Goal: Task Accomplishment & Management: Complete application form

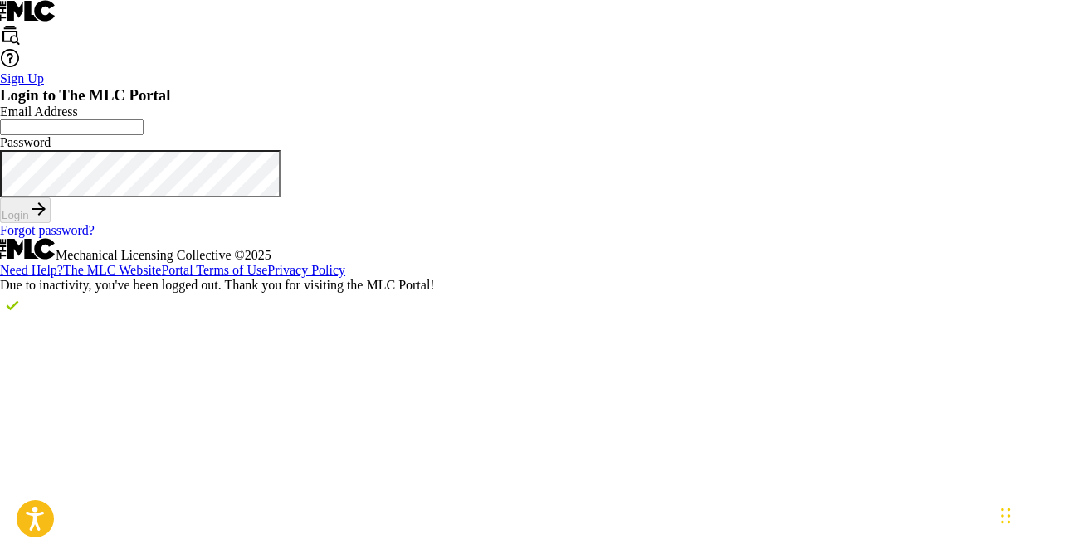
click at [144, 135] on input "Email Address" at bounding box center [72, 128] width 144 height 16
type input "[EMAIL_ADDRESS][DOMAIN_NAME]"
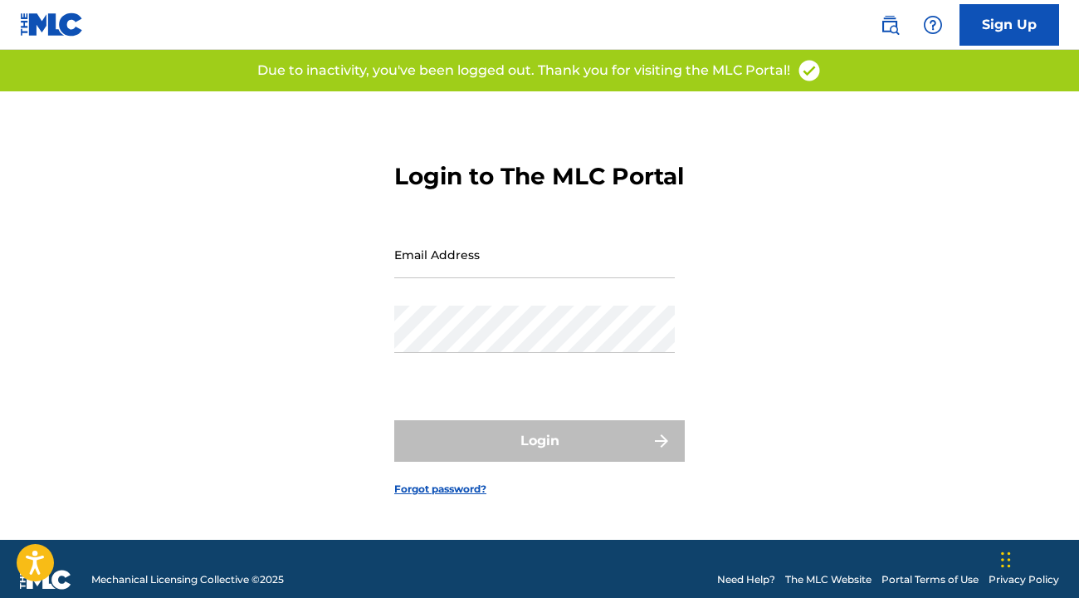
click at [533, 278] on input "Email Address" at bounding box center [534, 254] width 281 height 47
type input "[EMAIL_ADDRESS][DOMAIN_NAME]"
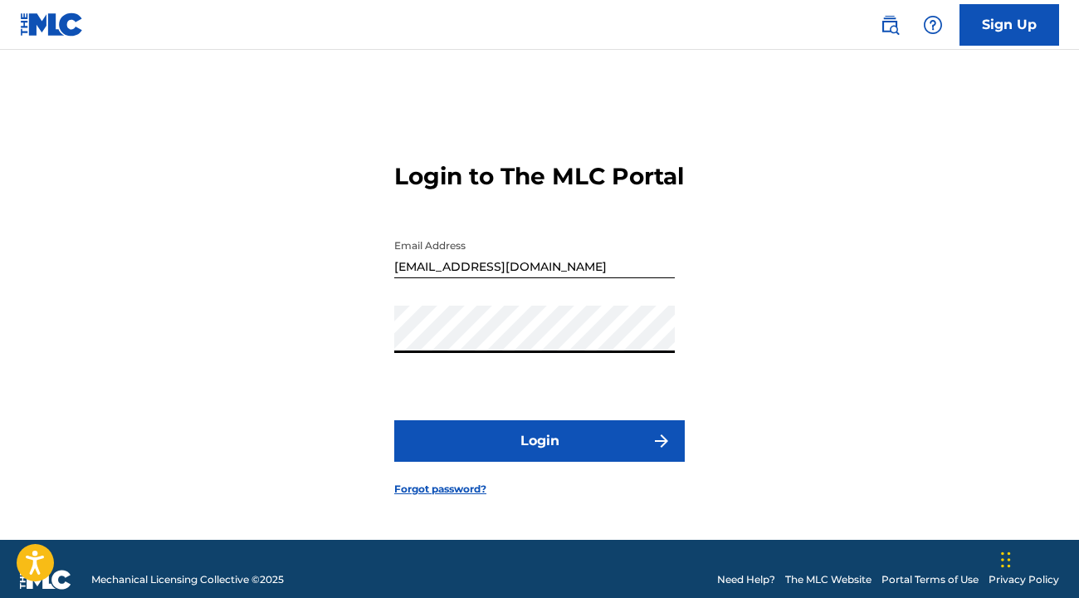
click at [590, 433] on button "Login" at bounding box center [539, 440] width 290 height 41
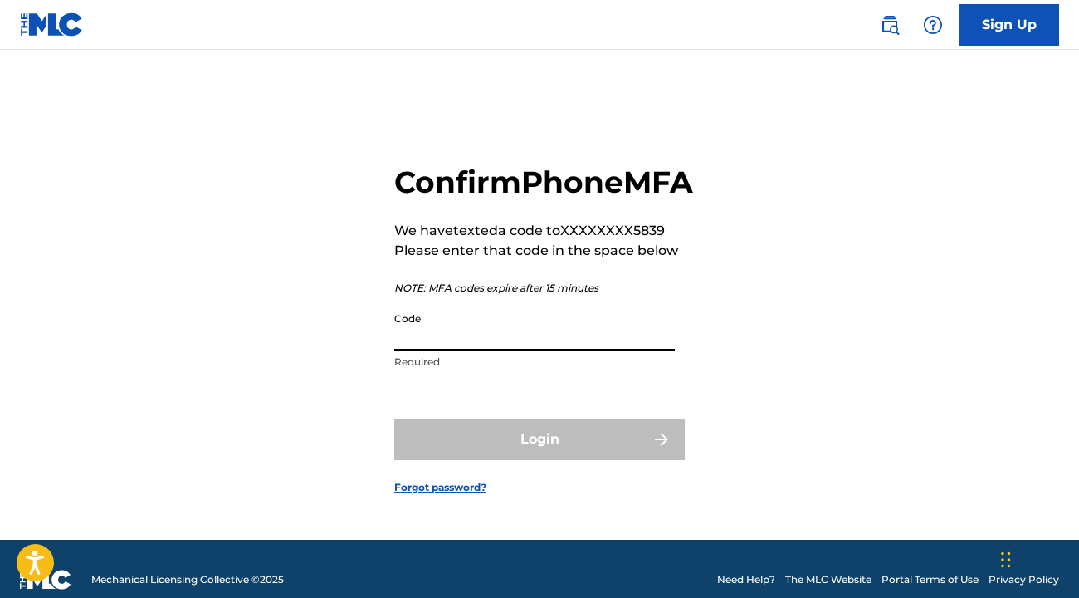
click at [571, 347] on input "Code" at bounding box center [534, 327] width 281 height 47
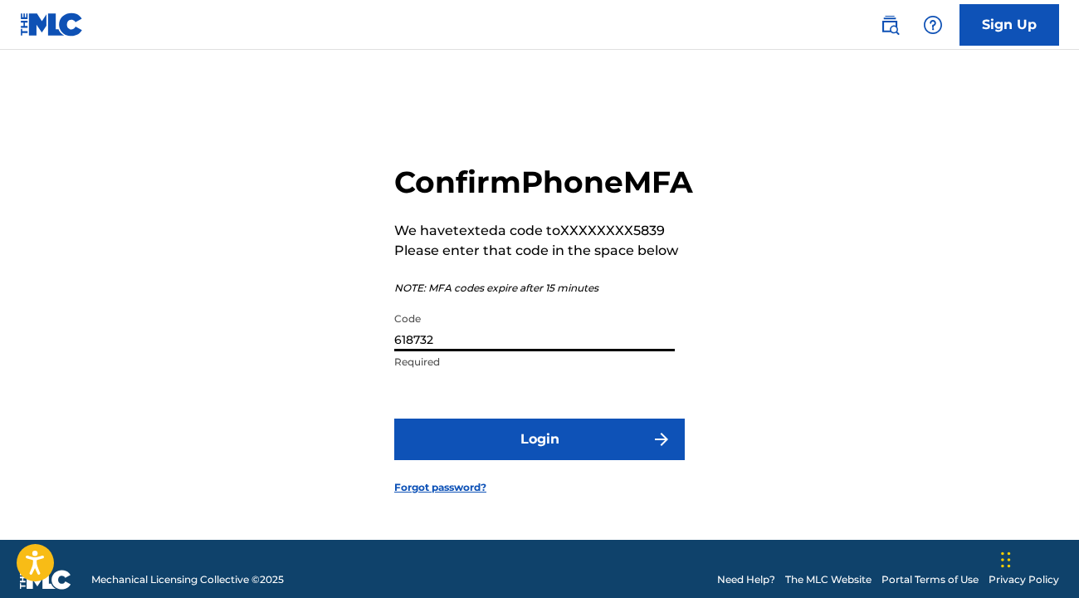
type input "618732"
click at [582, 460] on button "Login" at bounding box center [539, 438] width 290 height 41
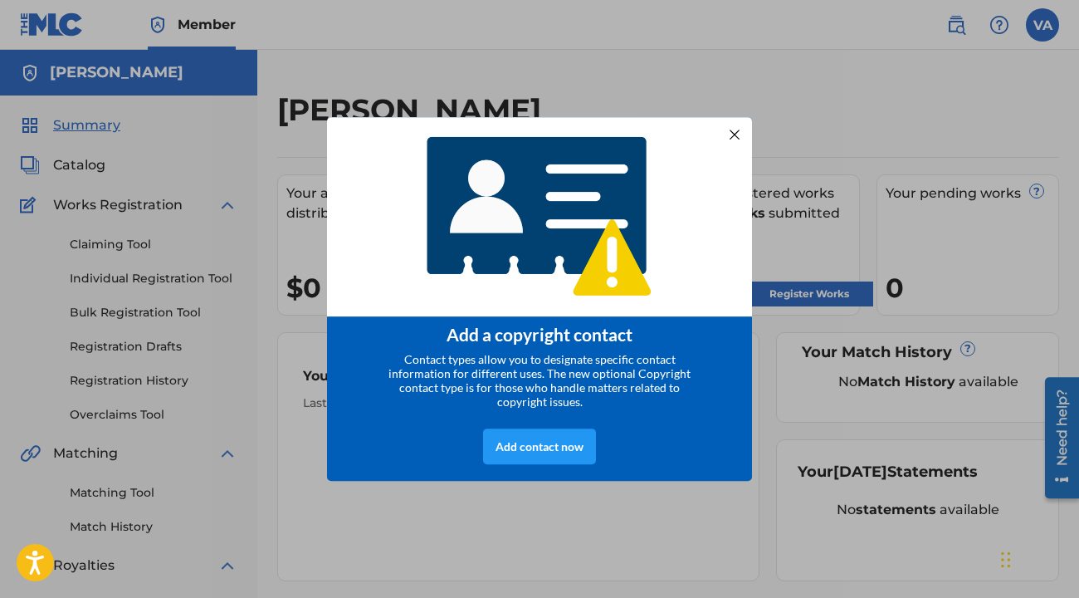
click at [731, 130] on div at bounding box center [735, 135] width 22 height 22
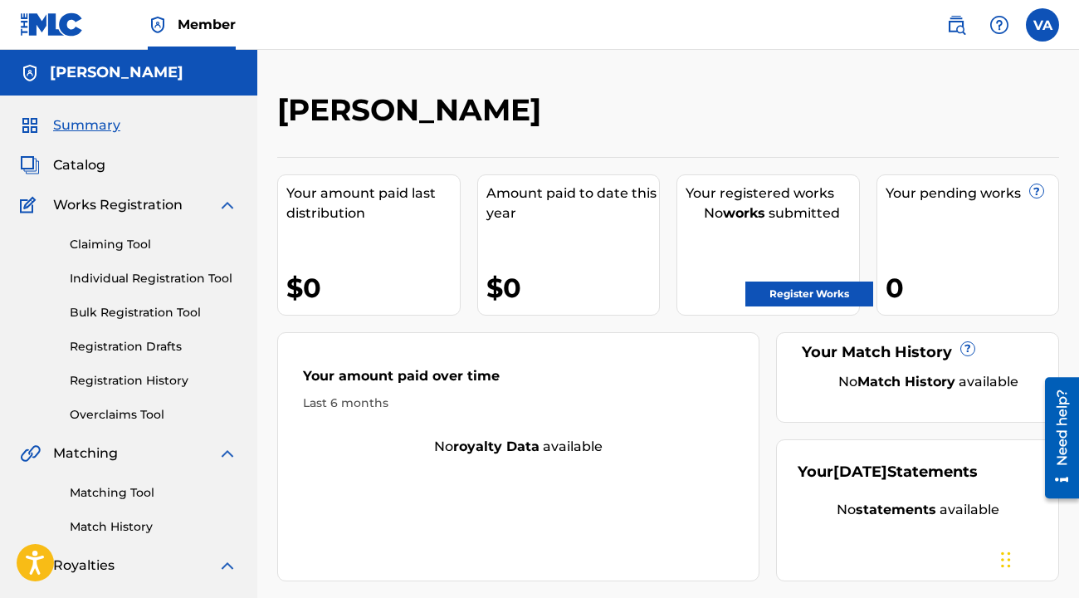
click at [1049, 29] on label at bounding box center [1042, 24] width 33 height 33
click at [1042, 25] on input "VA [PERSON_NAME] [PERSON_NAME][EMAIL_ADDRESS][DOMAIN_NAME] Notification Prefere…" at bounding box center [1042, 25] width 0 height 0
click at [778, 97] on div "[PERSON_NAME]" at bounding box center [578, 115] width 602 height 49
click at [781, 305] on link "Register Works" at bounding box center [809, 293] width 128 height 25
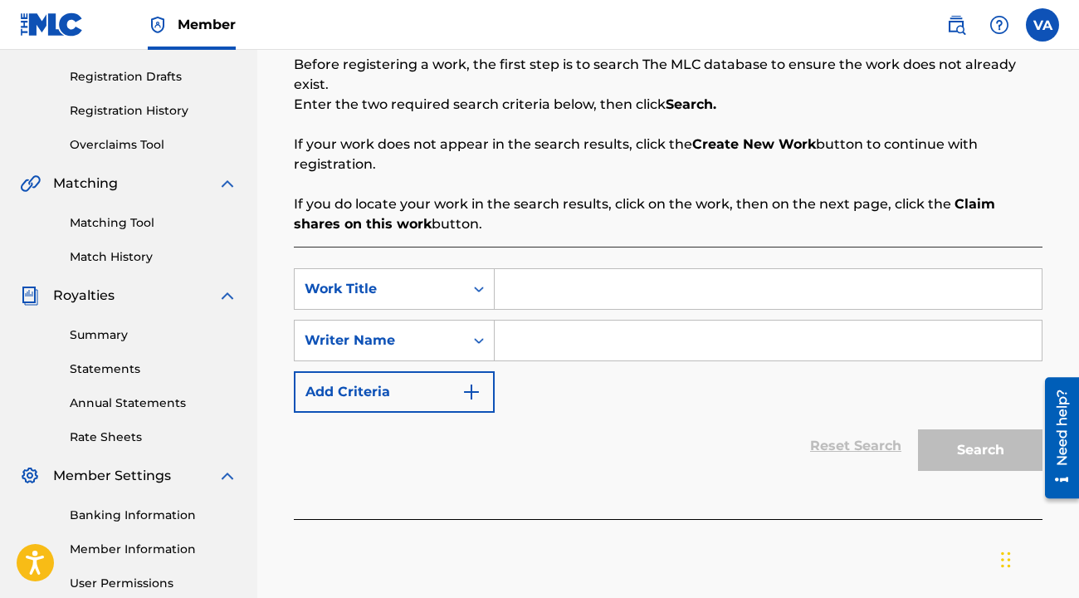
scroll to position [288, 0]
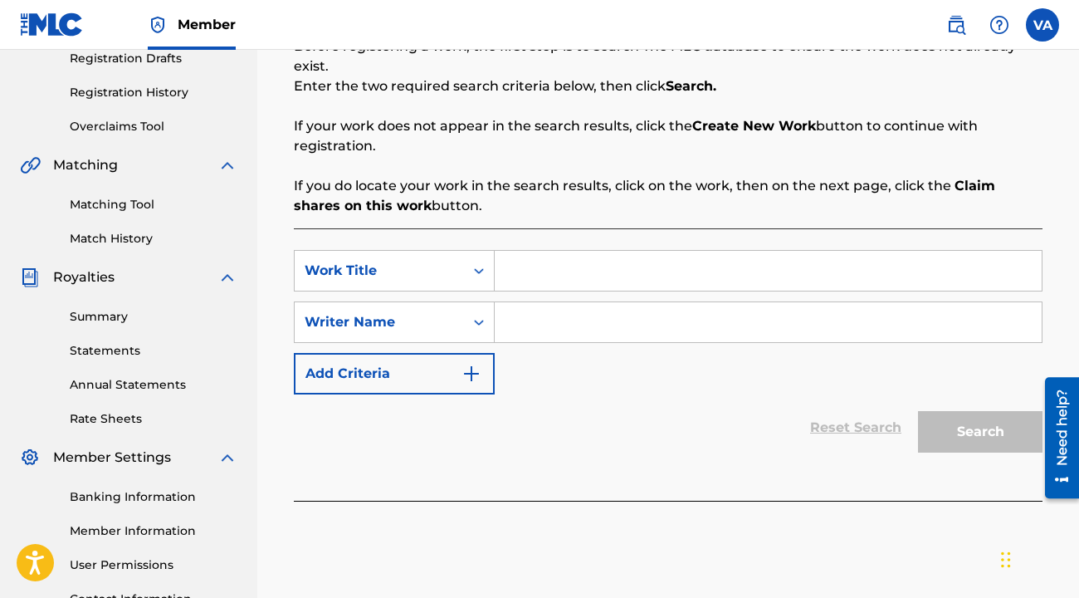
click at [712, 284] on input "Search Form" at bounding box center [768, 271] width 547 height 40
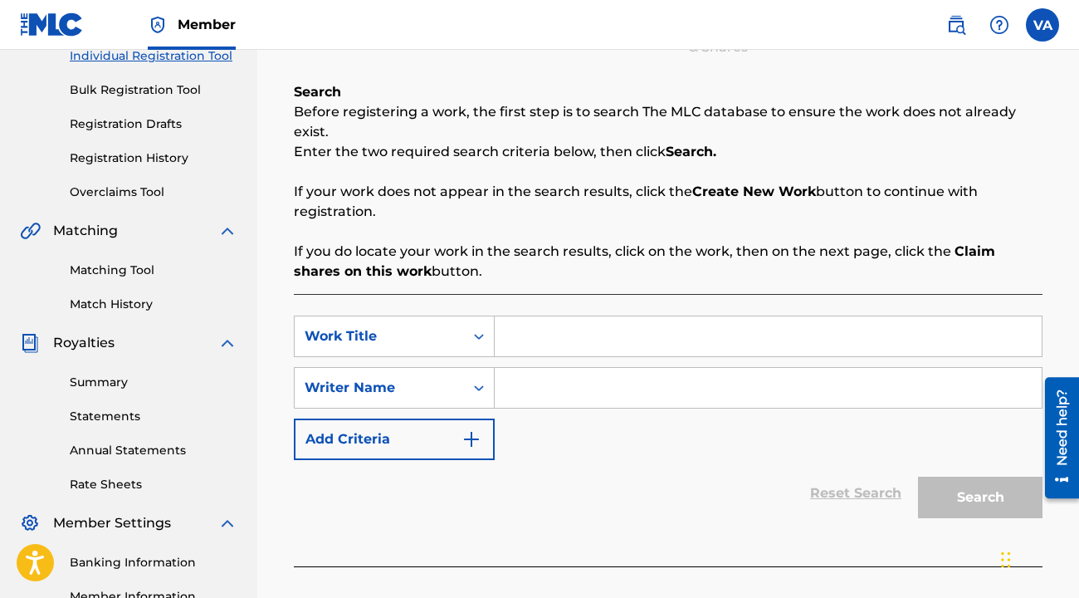
scroll to position [221, 0]
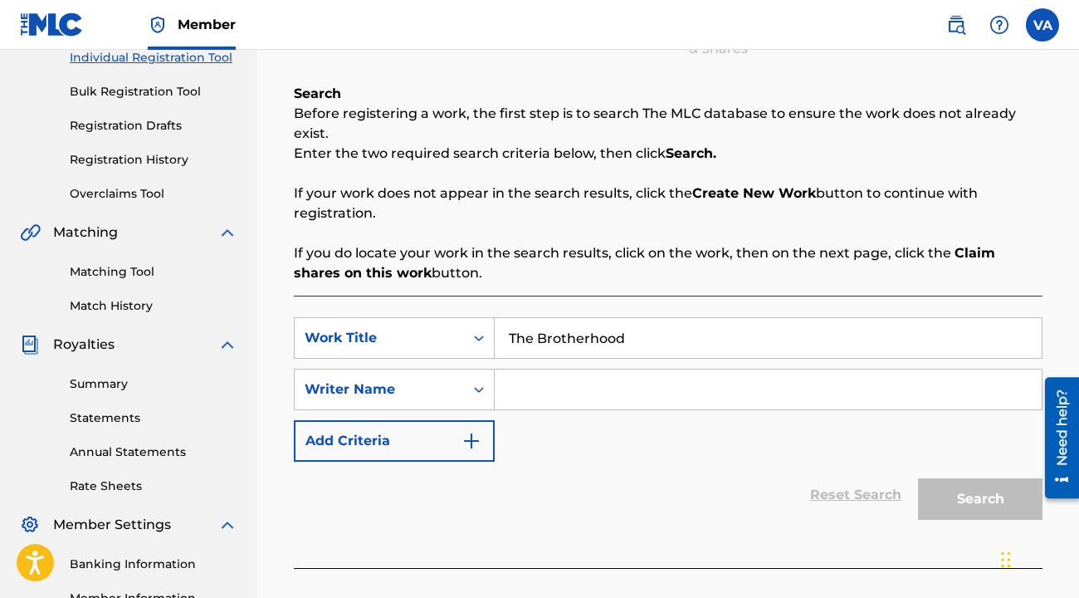
type input "The Brotherhood"
click at [695, 396] on input "Search Form" at bounding box center [768, 389] width 547 height 40
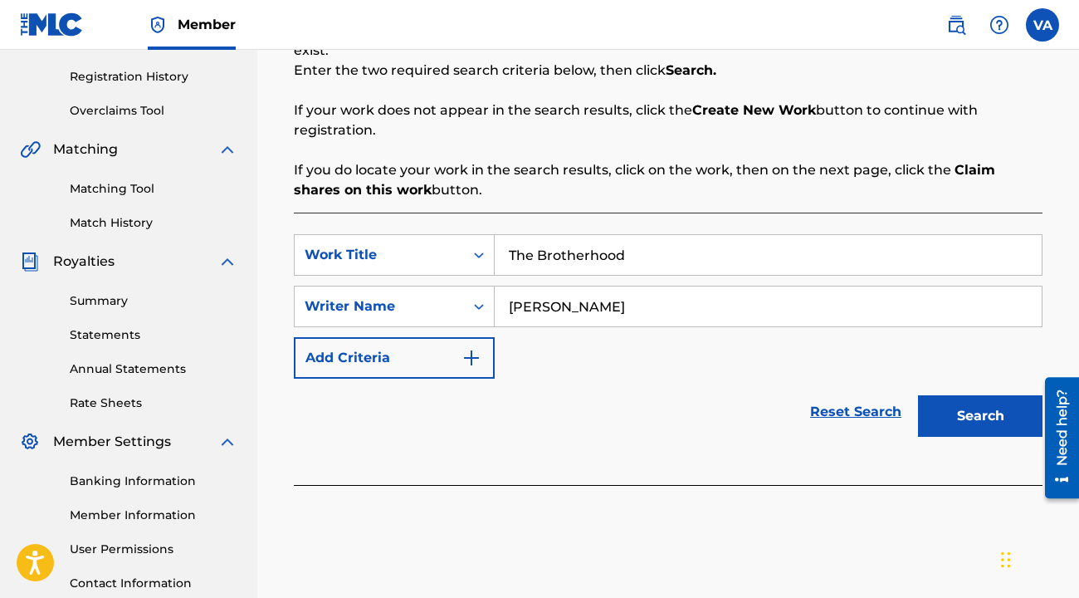
scroll to position [319, 0]
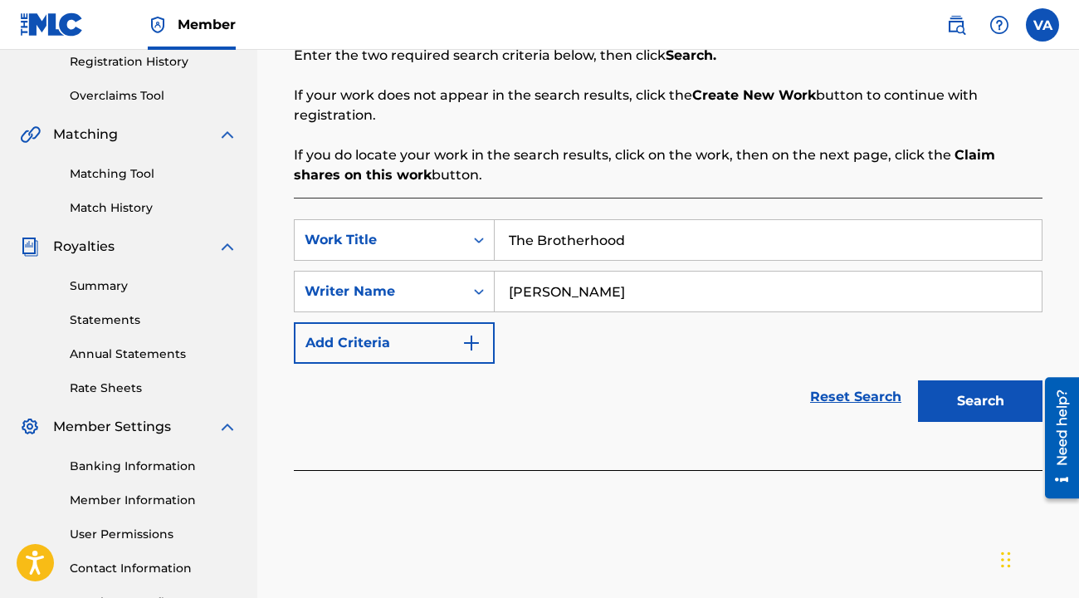
type input "[PERSON_NAME]"
click at [958, 395] on button "Search" at bounding box center [980, 400] width 124 height 41
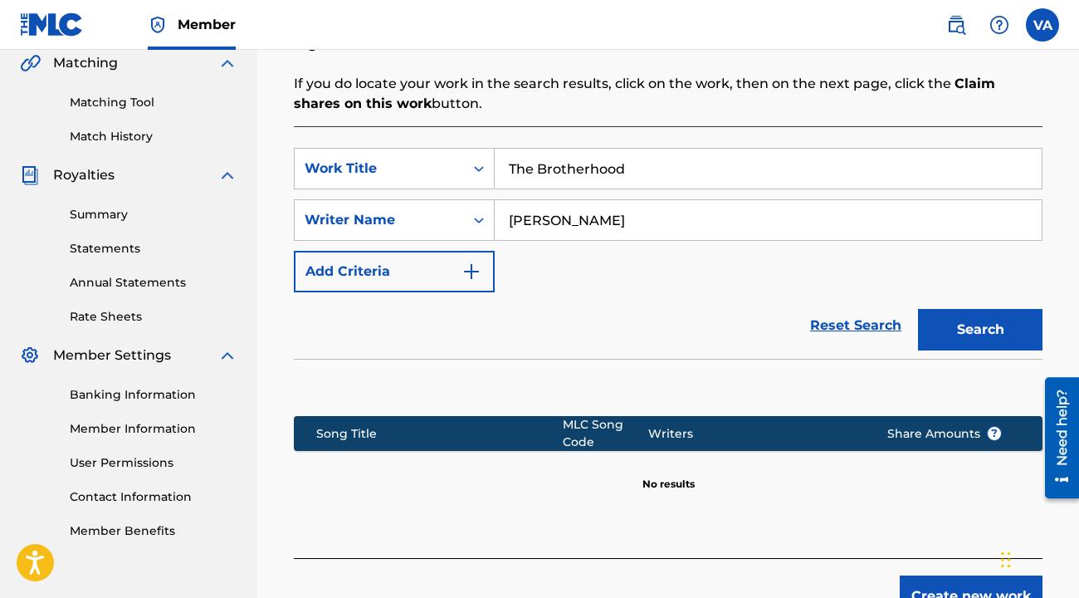
scroll to position [389, 0]
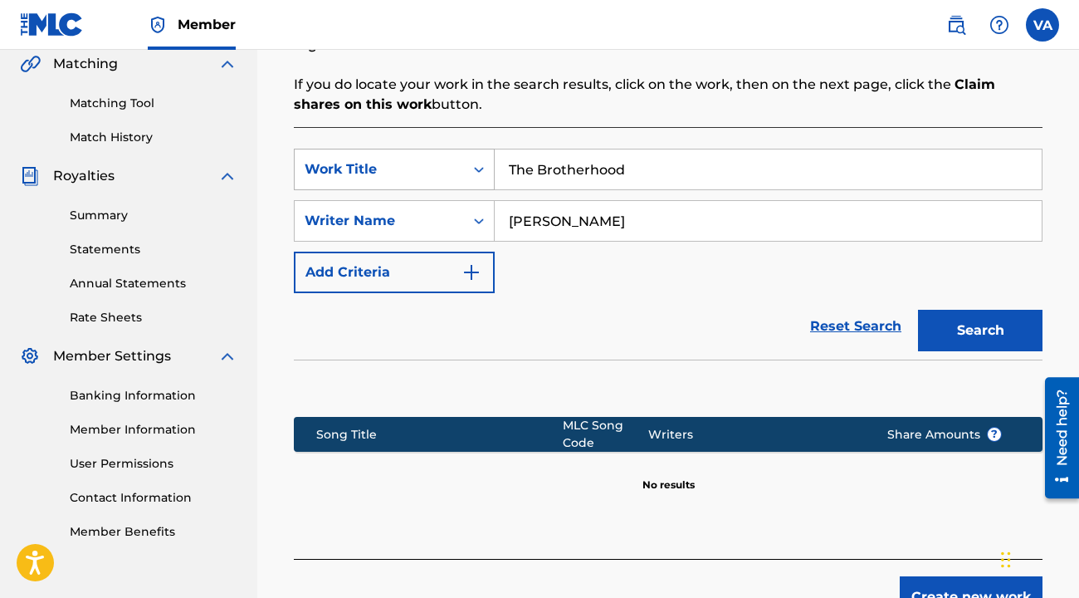
drag, startPoint x: 631, startPoint y: 164, endPoint x: 455, endPoint y: 149, distance: 176.6
click at [455, 149] on div "SearchWithCriteriae550d000-a7b5-47f5-b475-2ed2963b38bb Work Title The Brotherho…" at bounding box center [668, 169] width 749 height 41
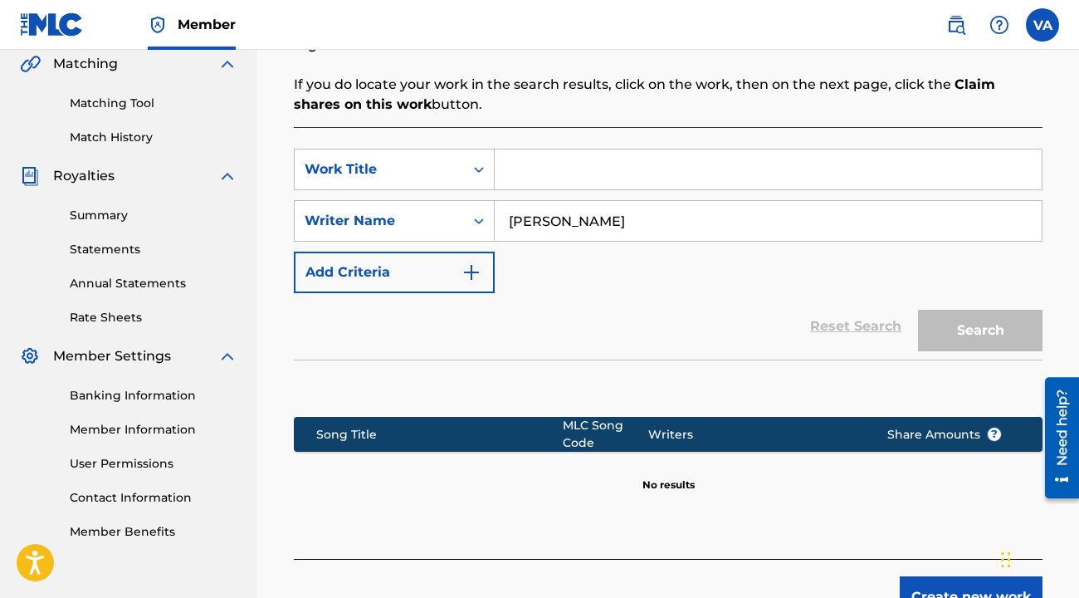
click at [998, 333] on div "Search" at bounding box center [976, 326] width 133 height 66
click at [579, 164] on input "Search Form" at bounding box center [768, 169] width 547 height 40
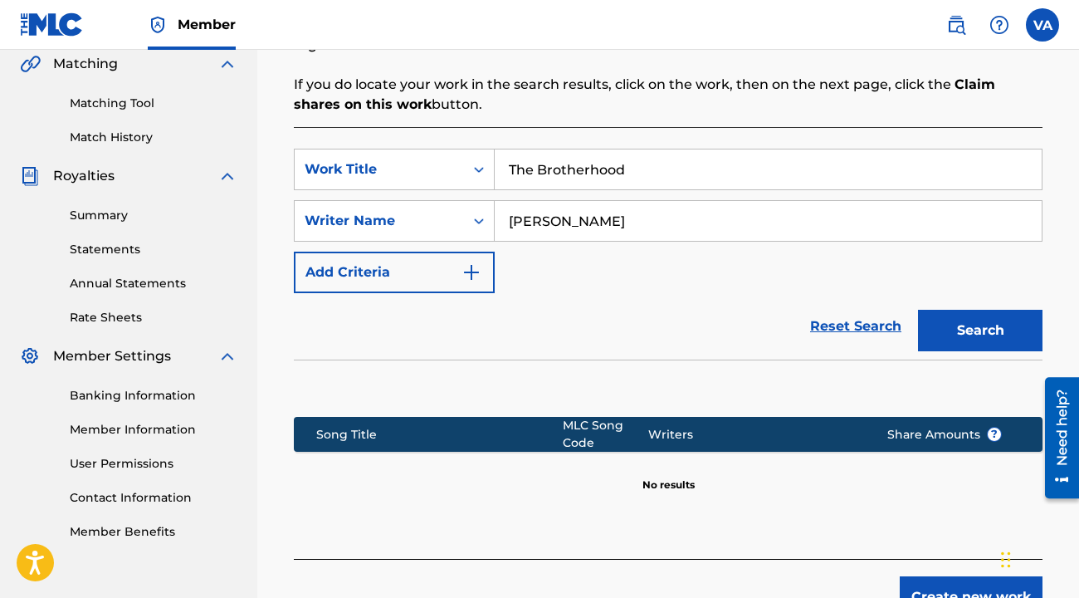
type input "The Brotherhood"
click at [541, 223] on input "[PERSON_NAME]" at bounding box center [768, 221] width 547 height 40
type input "[PERSON_NAME]"
click at [1028, 344] on button "Search" at bounding box center [980, 330] width 124 height 41
click at [459, 270] on button "Add Criteria" at bounding box center [394, 271] width 201 height 41
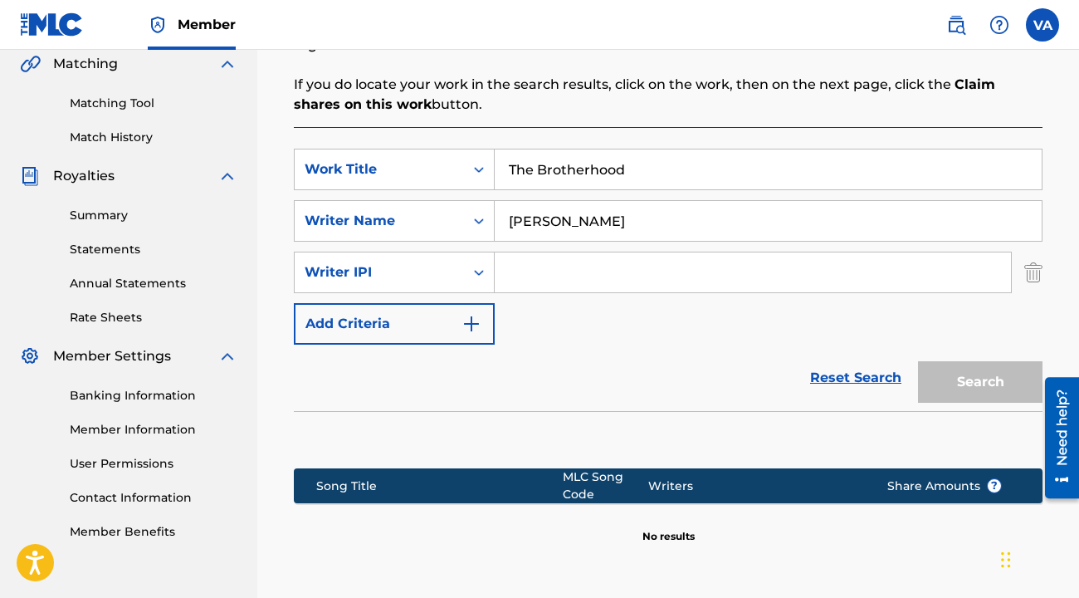
click at [587, 261] on input "Search Form" at bounding box center [753, 272] width 516 height 40
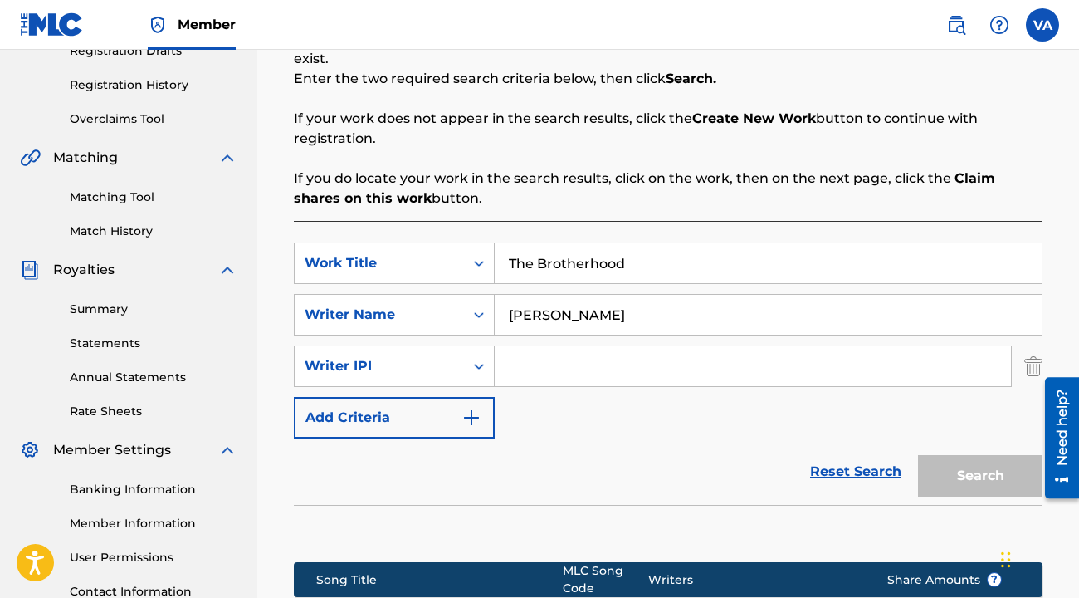
scroll to position [297, 0]
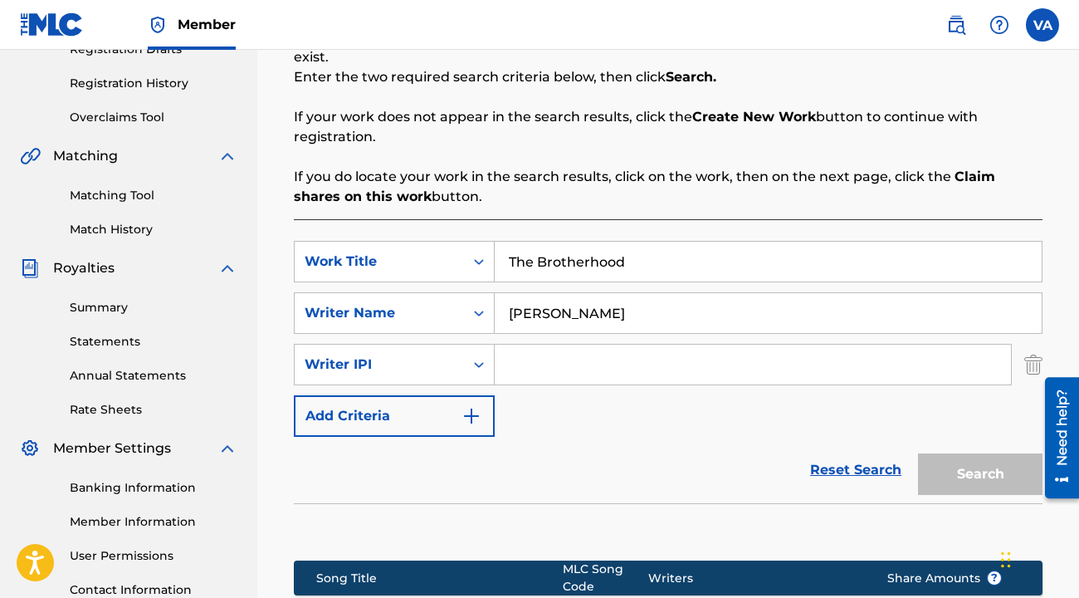
paste input "1300112837"
type input "1300112837"
click at [568, 316] on input "[PERSON_NAME]" at bounding box center [768, 313] width 547 height 40
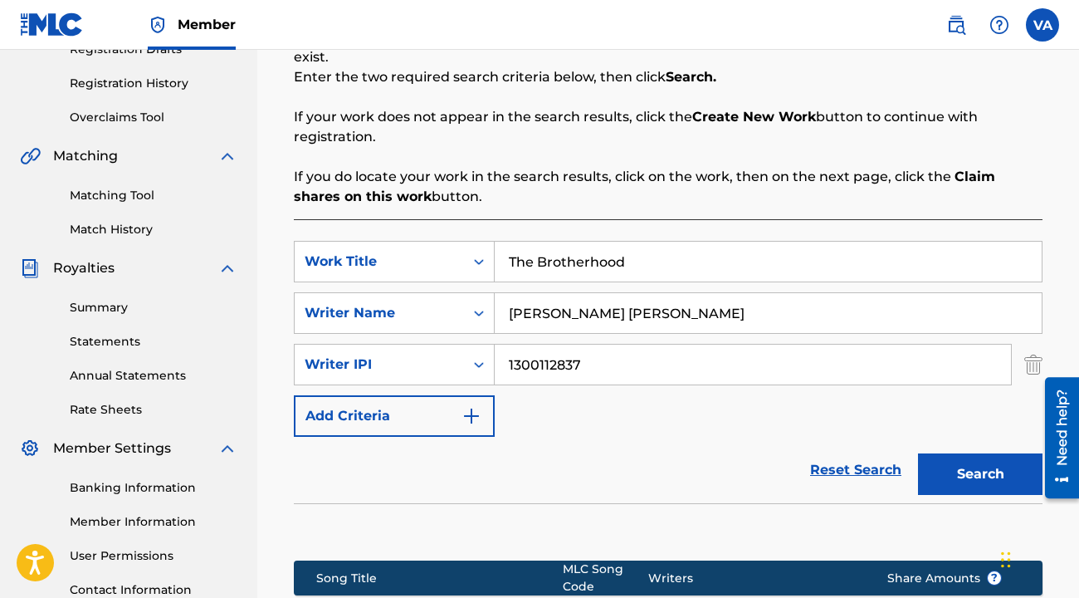
type input "[PERSON_NAME] [PERSON_NAME]"
click at [978, 479] on button "Search" at bounding box center [980, 473] width 124 height 41
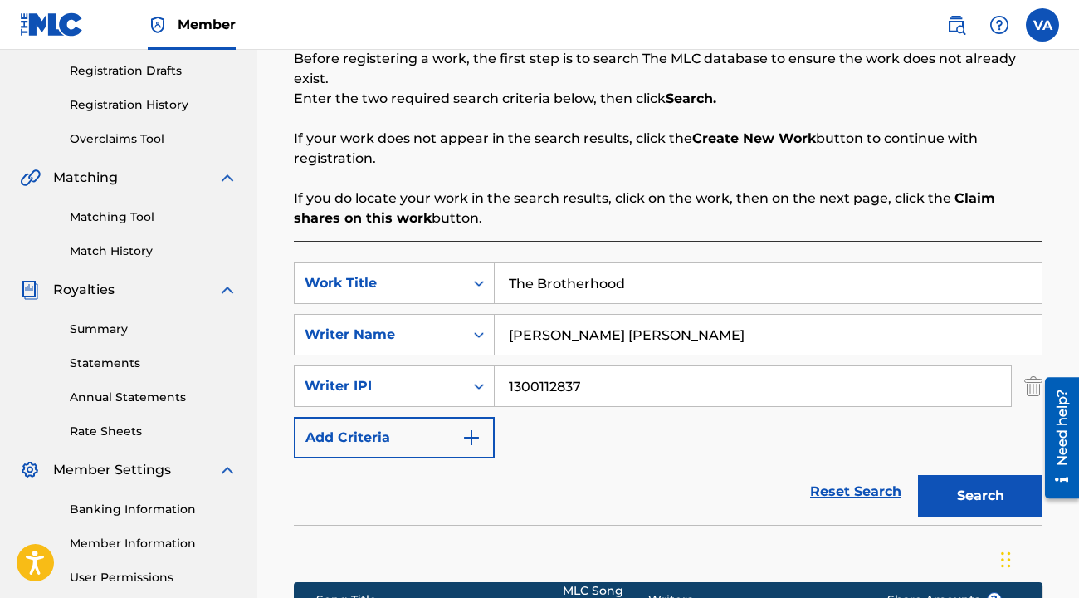
scroll to position [0, 0]
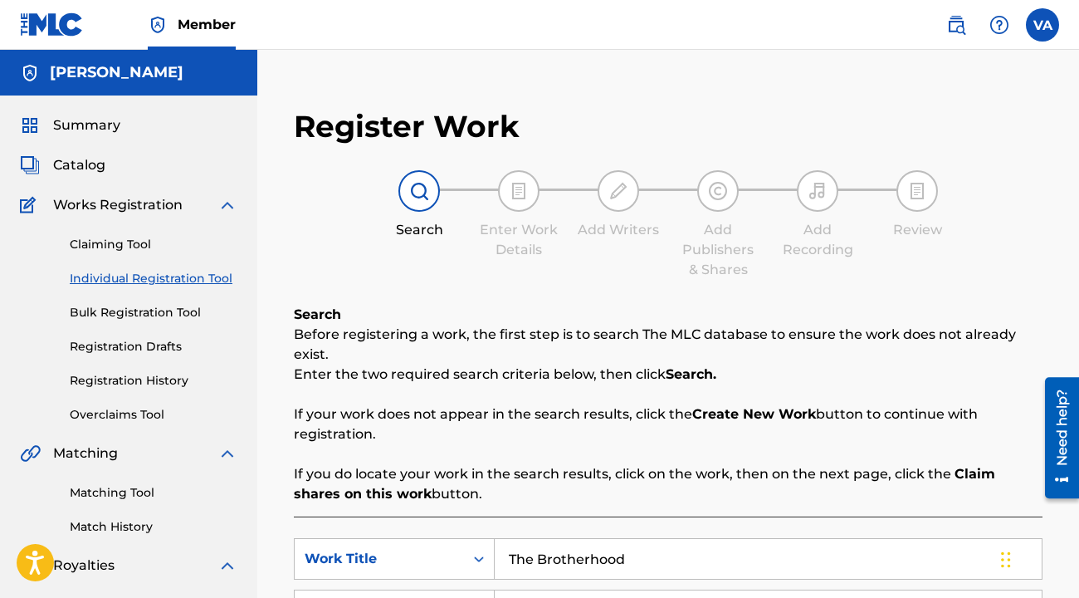
click at [149, 76] on h5 "[PERSON_NAME]" at bounding box center [117, 72] width 134 height 19
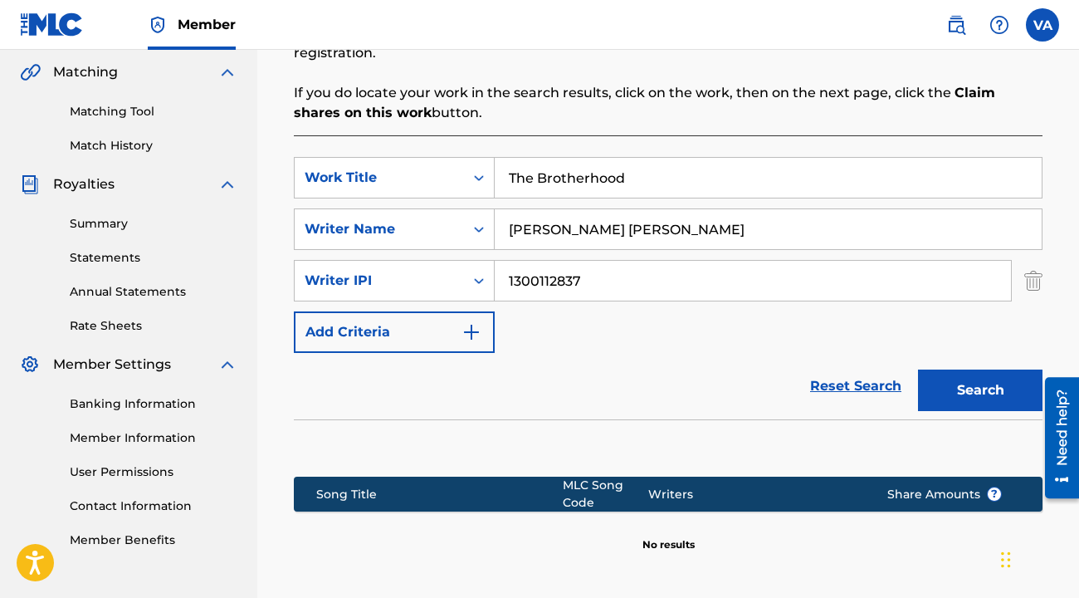
scroll to position [390, 0]
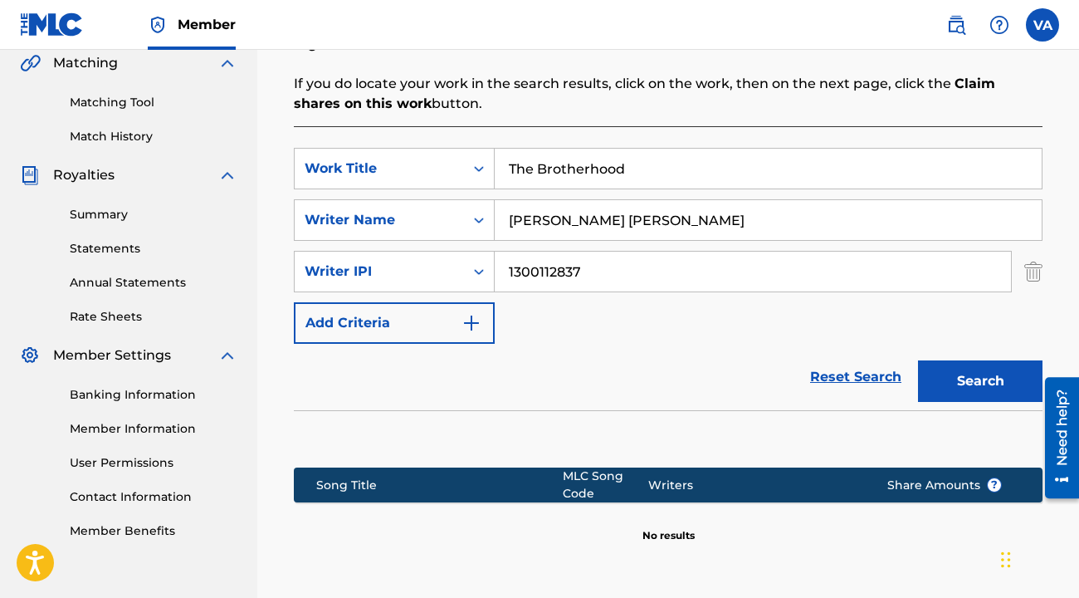
click at [842, 378] on link "Reset Search" at bounding box center [856, 377] width 108 height 37
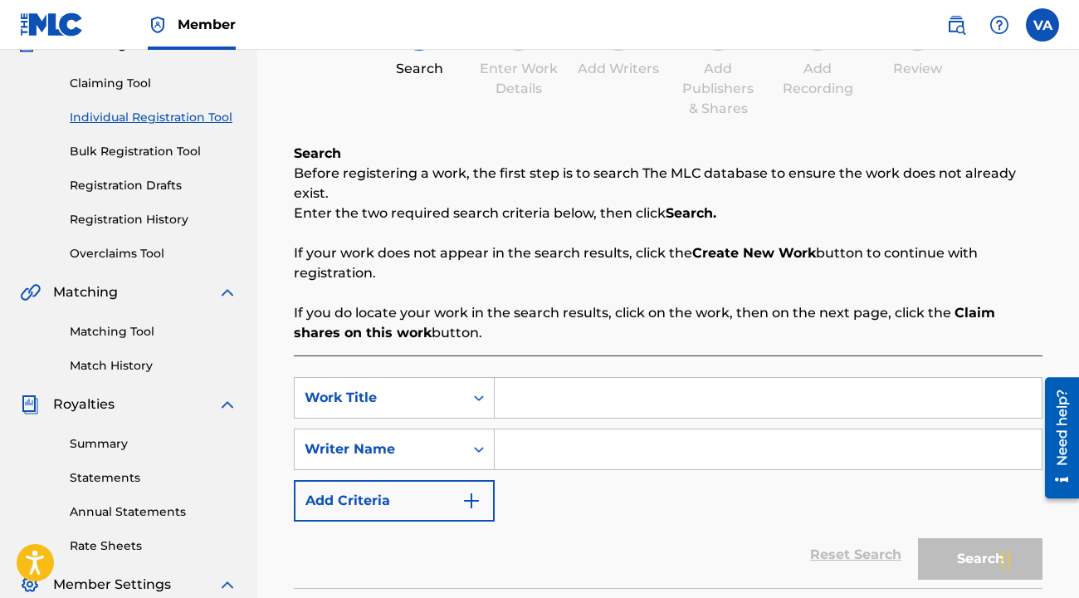
scroll to position [0, 0]
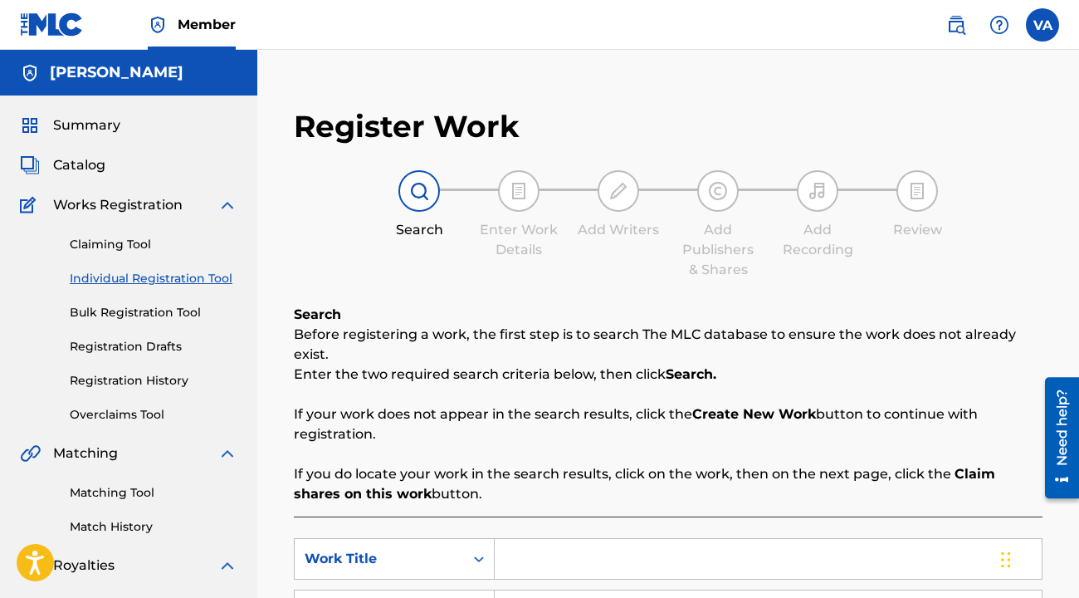
click at [129, 208] on span "Works Registration" at bounding box center [117, 205] width 129 height 20
click at [110, 78] on h5 "[PERSON_NAME]" at bounding box center [117, 72] width 134 height 19
click at [33, 76] on img at bounding box center [30, 73] width 20 height 20
click at [1037, 35] on label at bounding box center [1042, 24] width 33 height 33
click at [1042, 25] on input "VA [PERSON_NAME] [PERSON_NAME][EMAIL_ADDRESS][DOMAIN_NAME] Notification Prefere…" at bounding box center [1042, 25] width 0 height 0
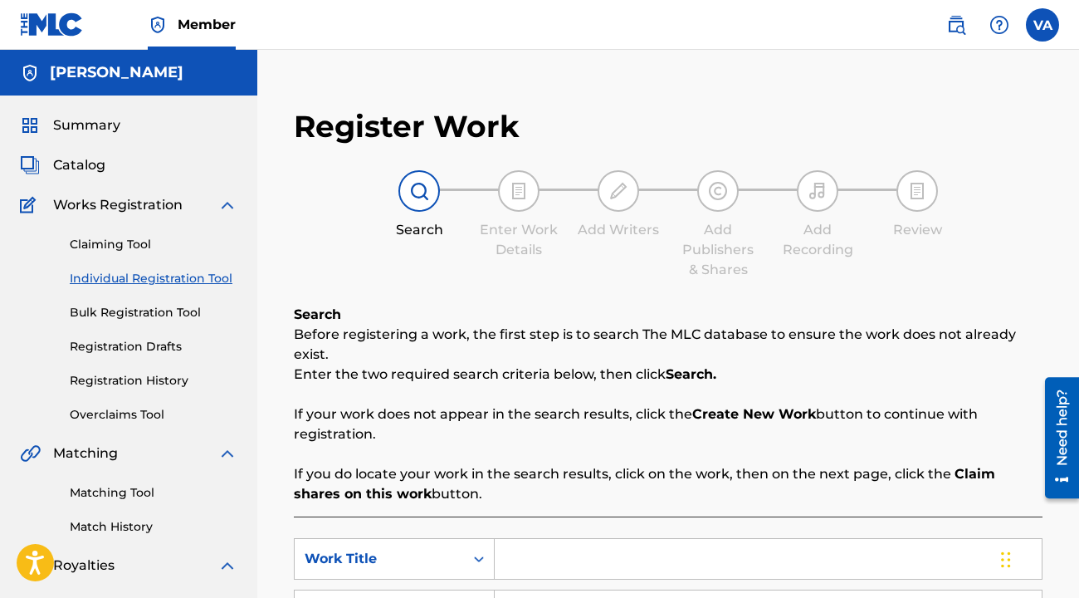
click at [104, 135] on div "Summary Catalog Works Registration Claiming Tool Individual Registration Tool B…" at bounding box center [128, 522] width 257 height 854
click at [104, 130] on span "Summary" at bounding box center [86, 125] width 67 height 20
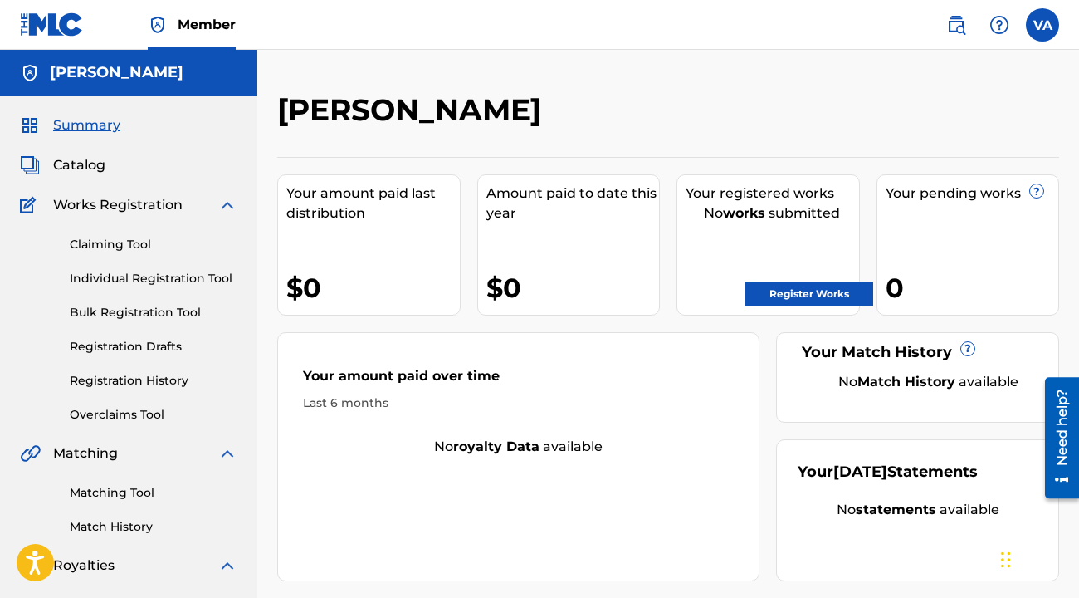
click at [783, 294] on link "Register Works" at bounding box center [809, 293] width 128 height 25
click at [226, 207] on img at bounding box center [227, 205] width 20 height 20
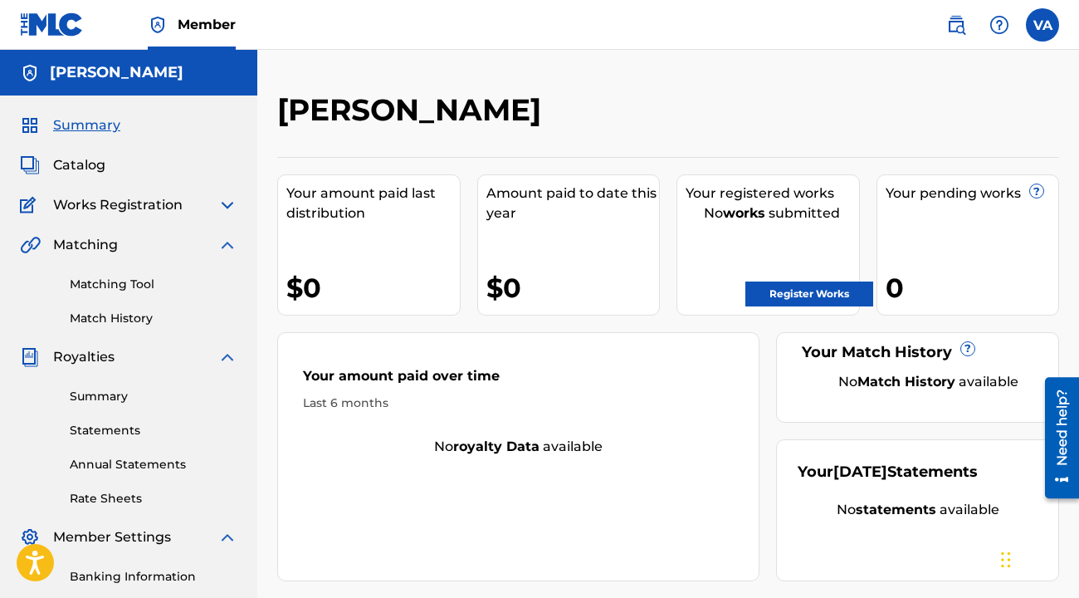
click at [32, 204] on img at bounding box center [31, 205] width 22 height 20
click at [229, 201] on img at bounding box center [227, 205] width 20 height 20
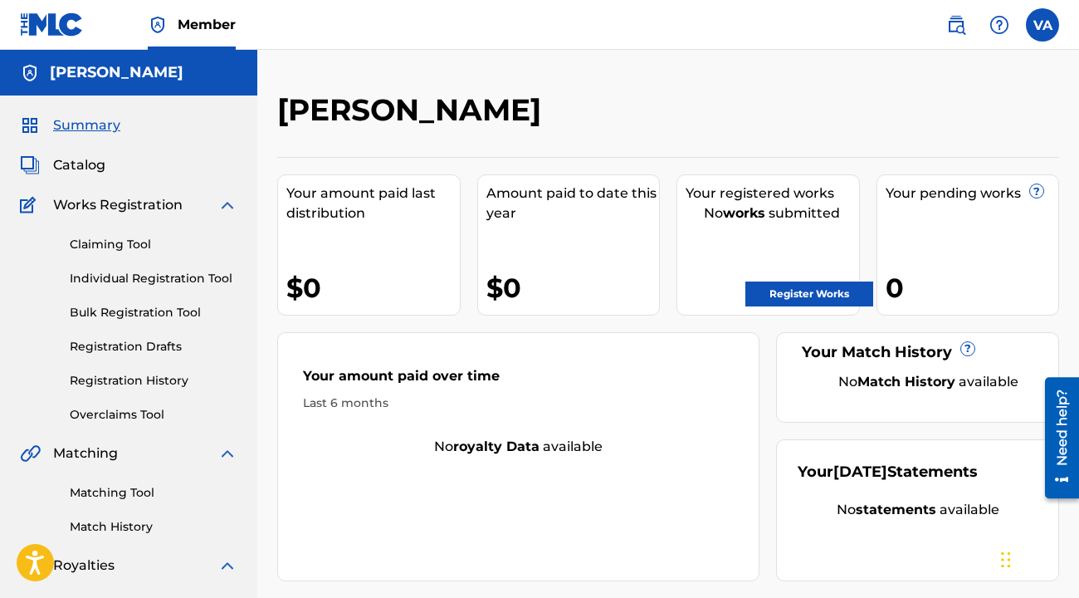
click at [134, 245] on link "Claiming Tool" at bounding box center [154, 244] width 168 height 17
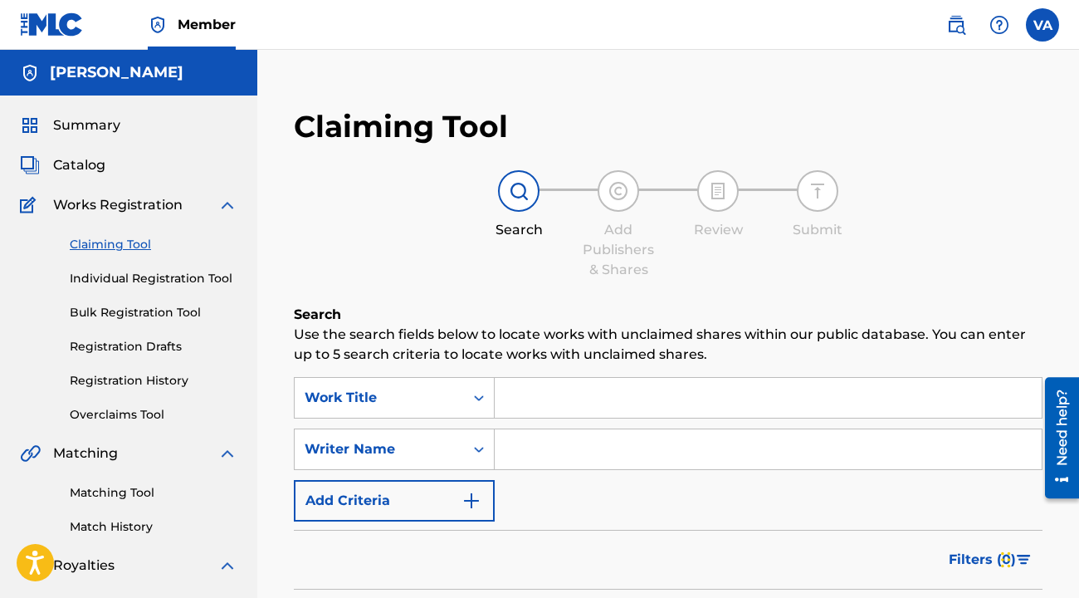
click at [143, 275] on link "Individual Registration Tool" at bounding box center [154, 278] width 168 height 17
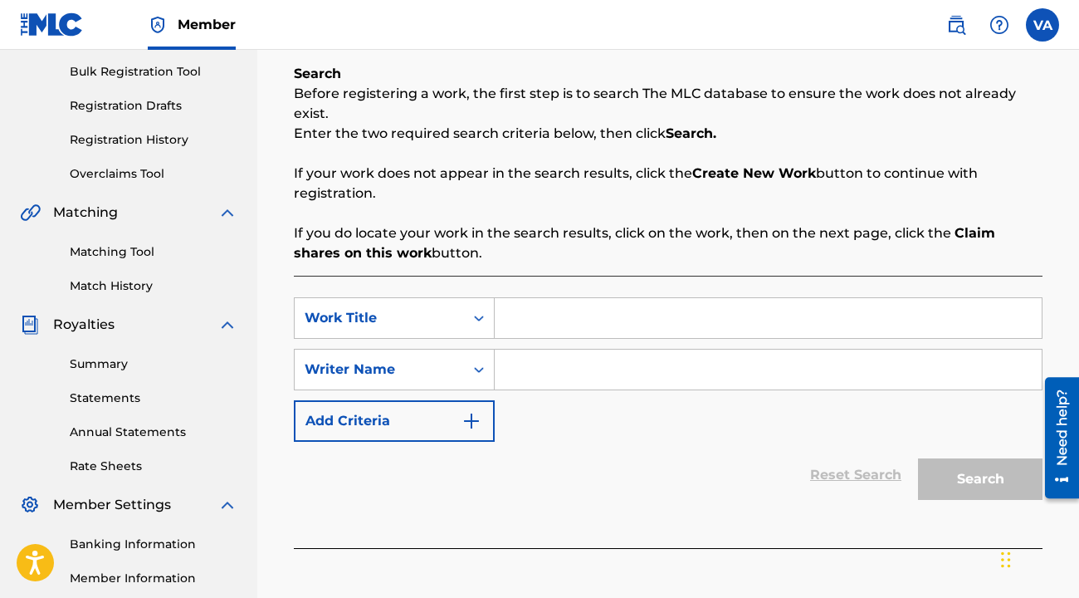
scroll to position [266, 0]
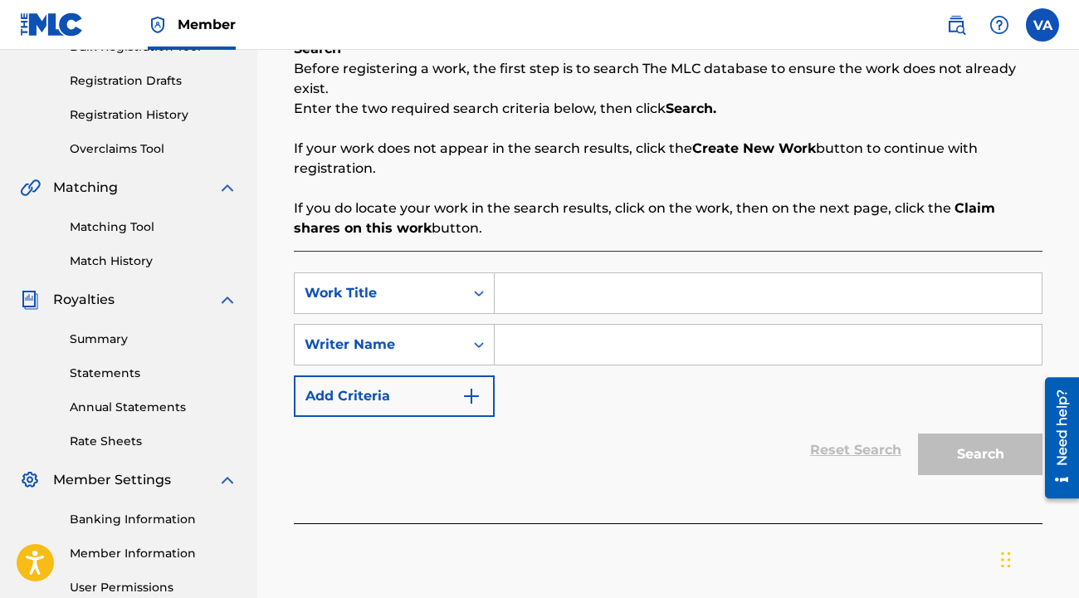
click at [733, 159] on p "If your work does not appear in the search results, click the Create New Work b…" at bounding box center [668, 159] width 749 height 40
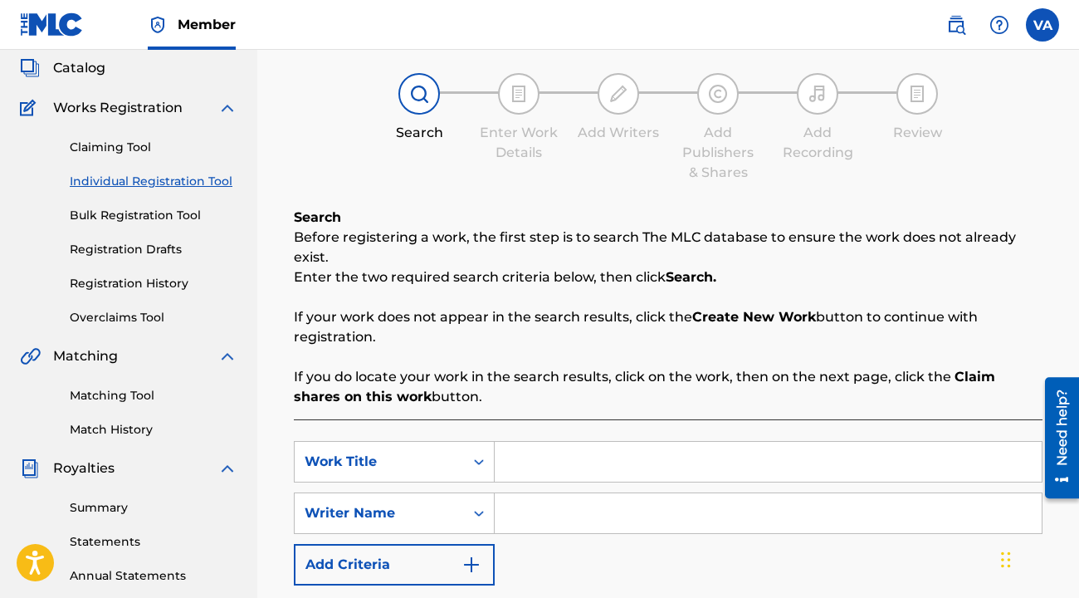
scroll to position [75, 0]
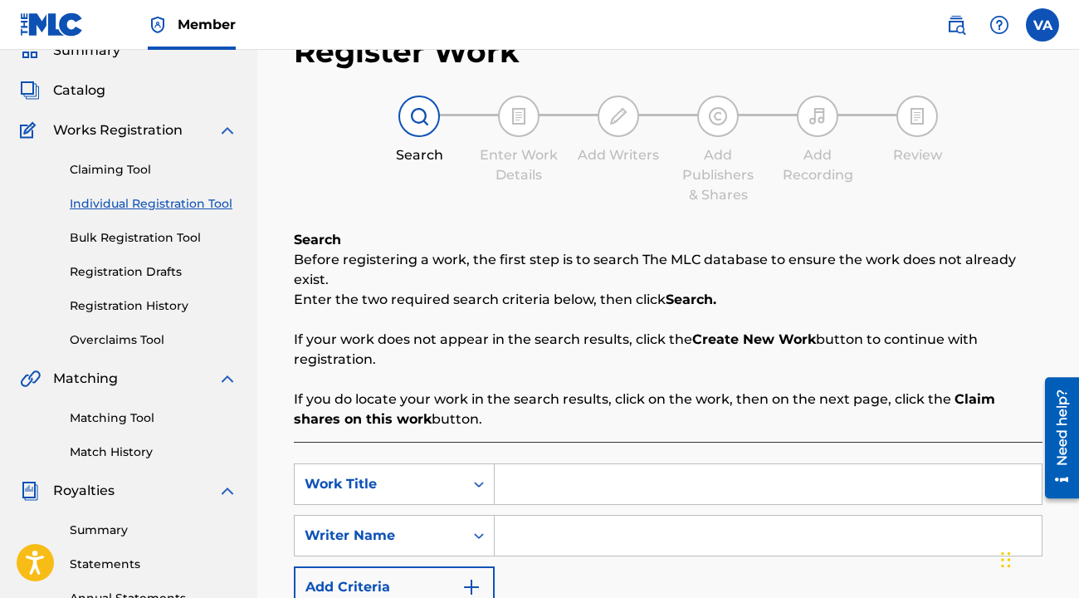
click at [157, 346] on link "Overclaims Tool" at bounding box center [154, 339] width 168 height 17
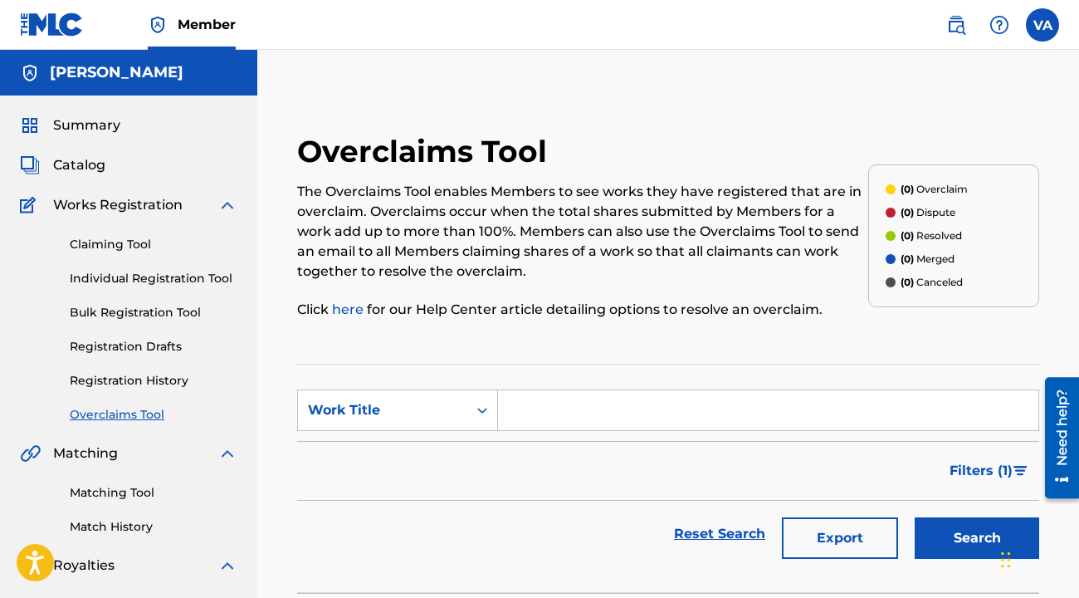
click at [93, 202] on span "Works Registration" at bounding box center [117, 205] width 129 height 20
click at [192, 22] on span "Member" at bounding box center [207, 24] width 58 height 19
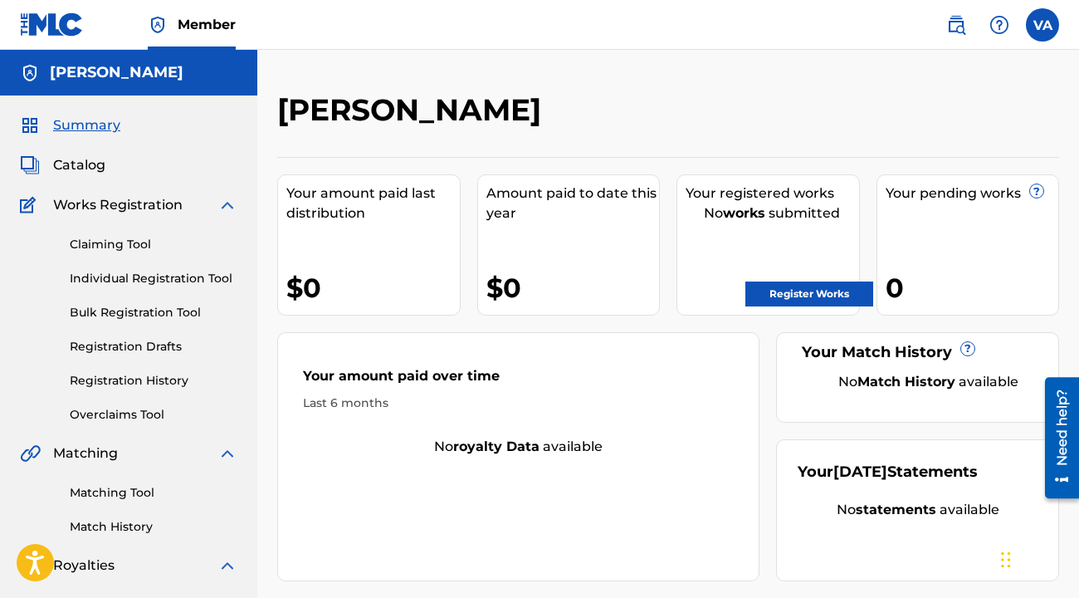
click at [994, 18] on img at bounding box center [999, 25] width 20 height 20
click at [979, 110] on p "View portal intro" at bounding box center [999, 110] width 141 height 40
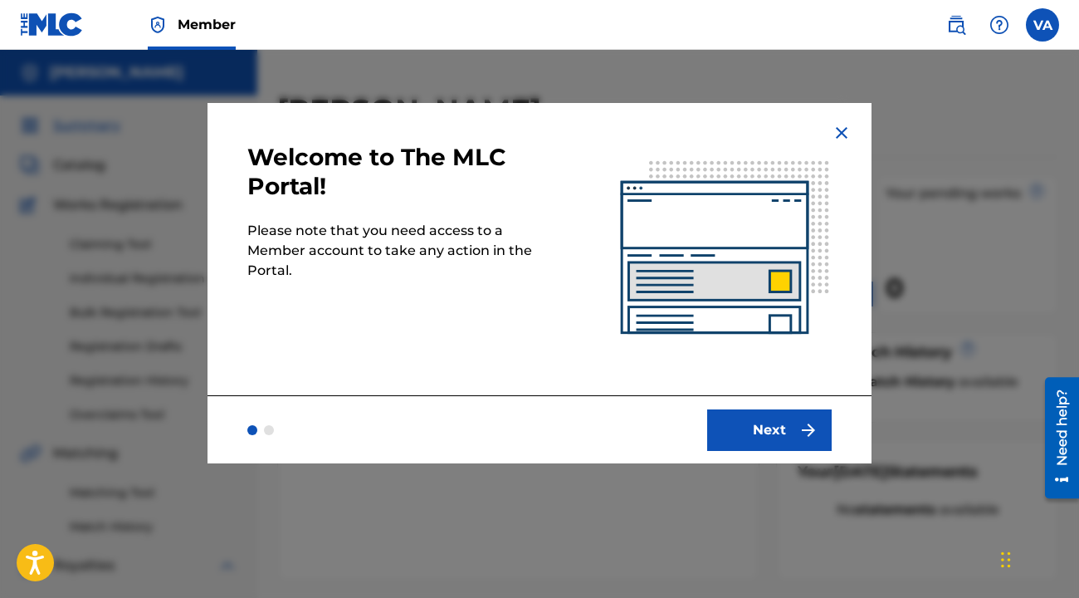
click at [773, 443] on button "Next" at bounding box center [769, 429] width 124 height 41
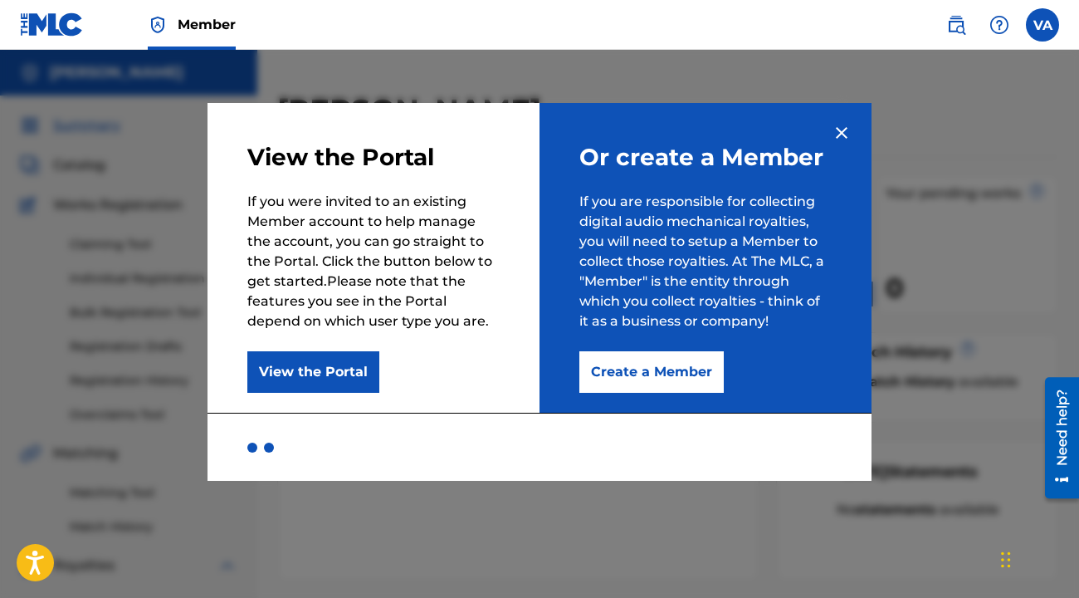
click at [270, 446] on div at bounding box center [269, 447] width 10 height 10
click at [692, 366] on button "Create a Member" at bounding box center [651, 371] width 144 height 41
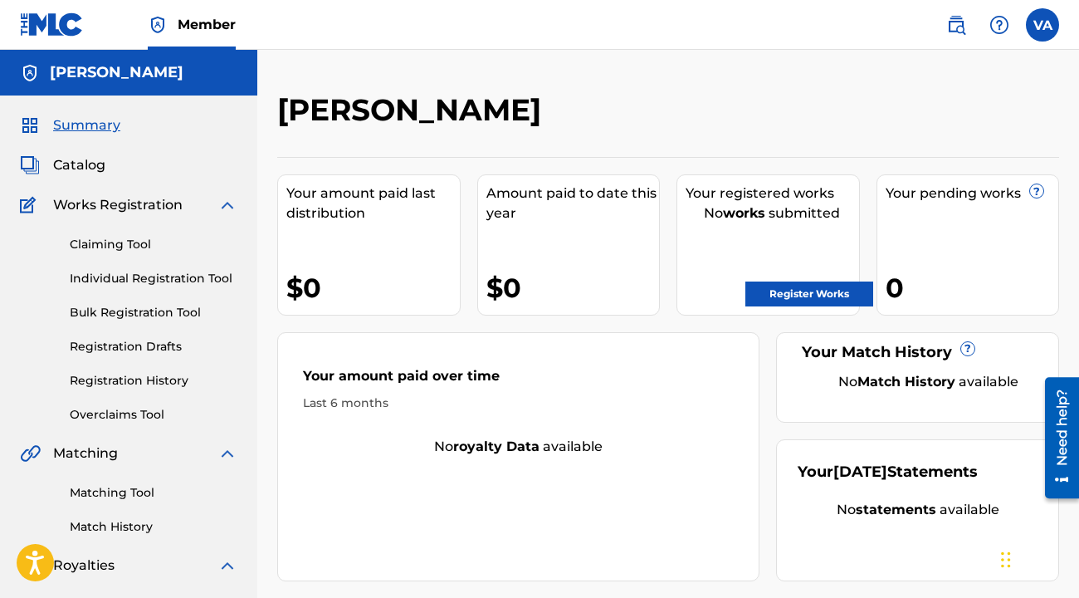
click at [811, 295] on link "Register Works" at bounding box center [809, 293] width 128 height 25
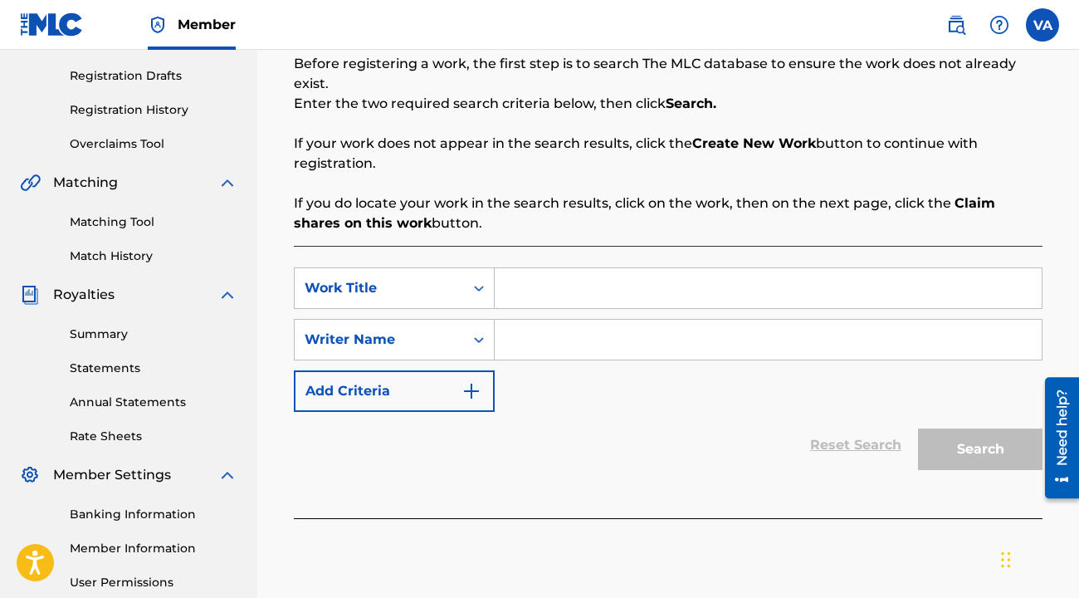
scroll to position [432, 0]
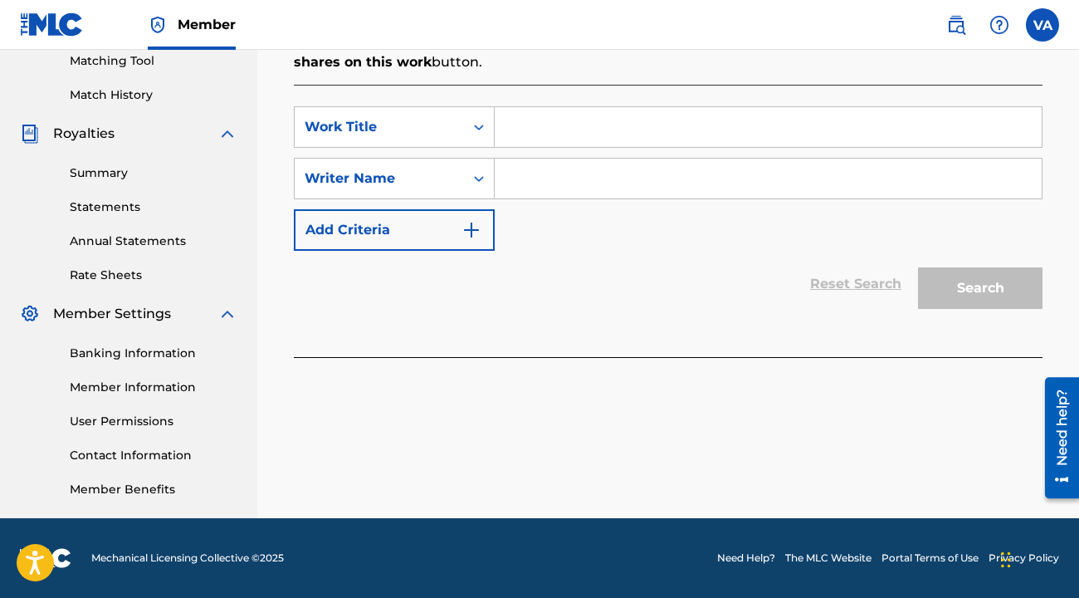
click at [593, 183] on input "Search Form" at bounding box center [768, 179] width 547 height 40
click at [542, 178] on input "[PERSON_NAME]" at bounding box center [768, 179] width 547 height 40
type input "[PERSON_NAME] [PERSON_NAME]"
click at [703, 286] on div "Reset Search Search" at bounding box center [668, 284] width 749 height 66
click at [977, 299] on div "Search" at bounding box center [976, 284] width 133 height 66
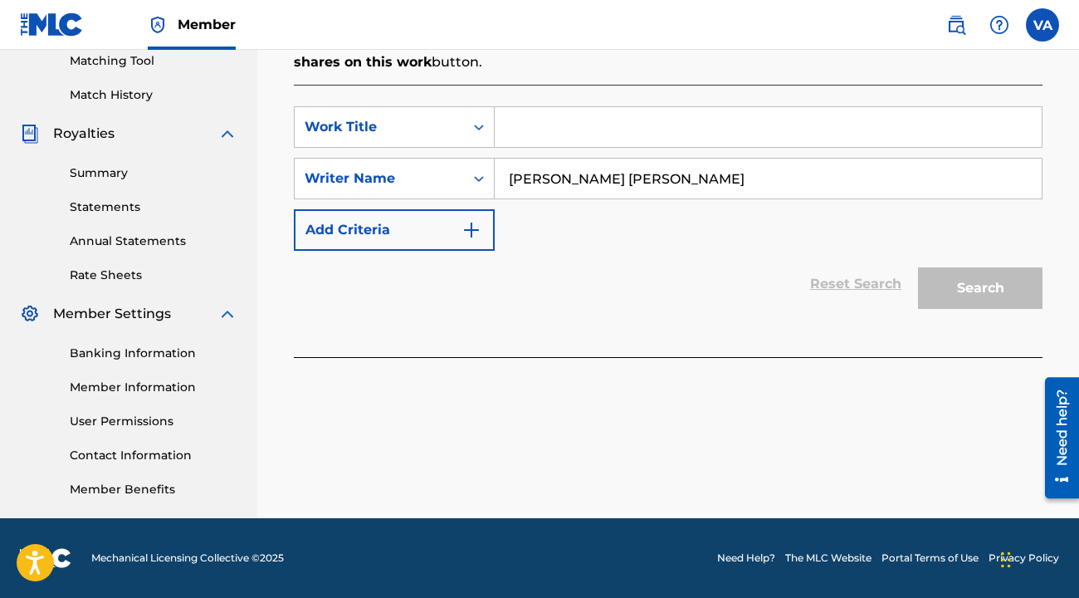
click at [601, 130] on input "Search Form" at bounding box center [768, 127] width 547 height 40
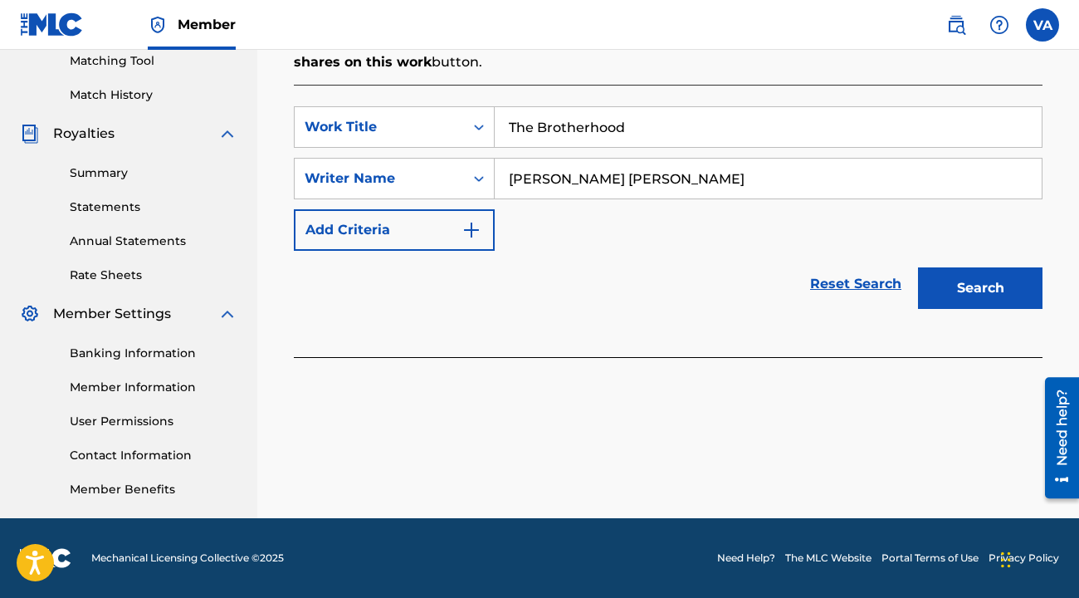
type input "The Brotherhood"
click at [953, 299] on button "Search" at bounding box center [980, 287] width 124 height 41
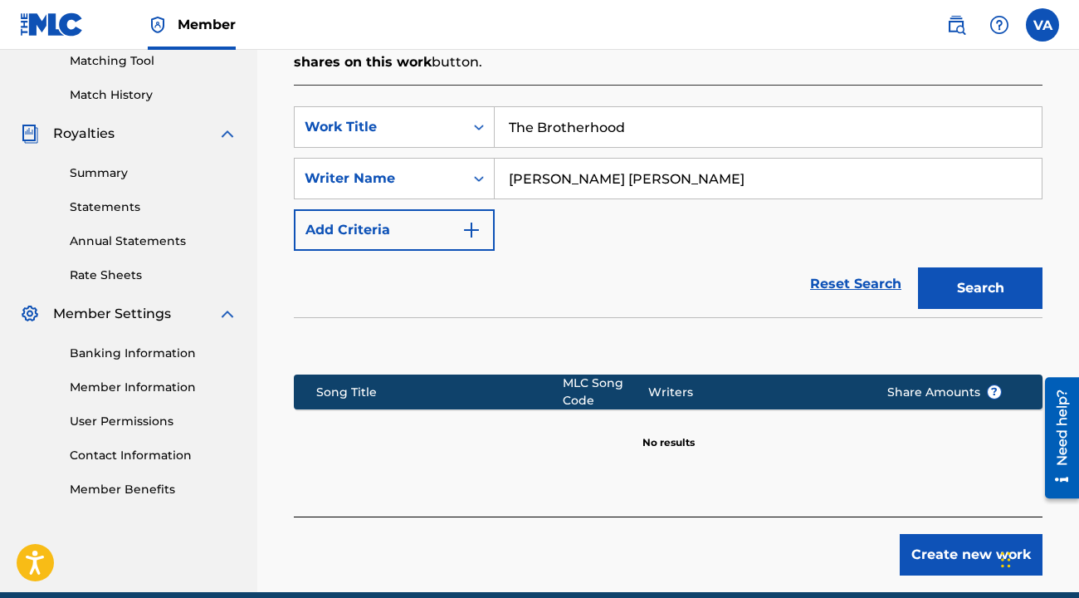
scroll to position [505, 0]
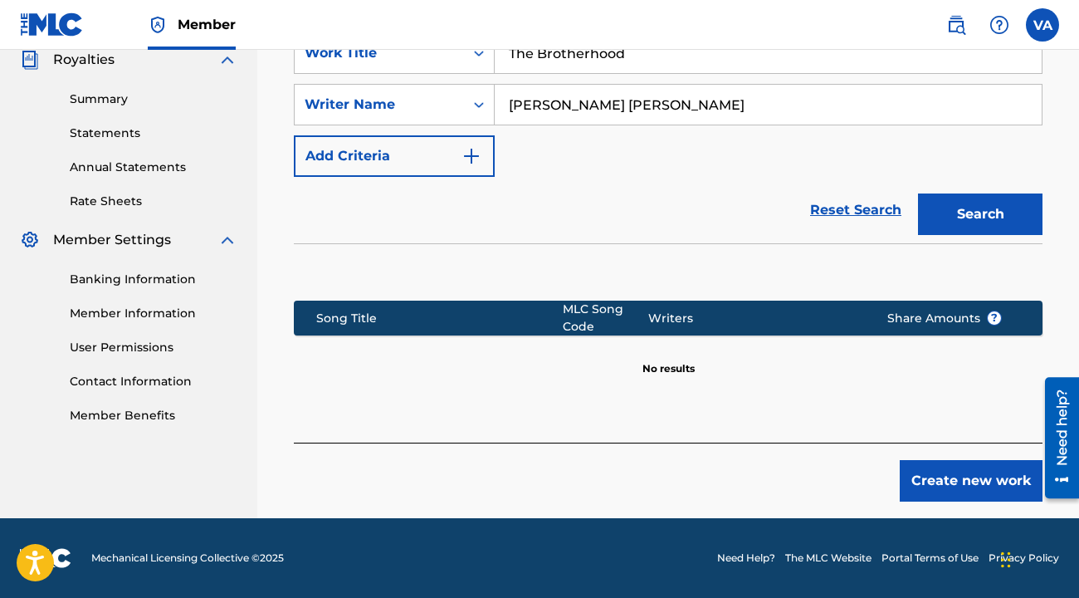
click at [938, 480] on button "Create new work" at bounding box center [971, 480] width 143 height 41
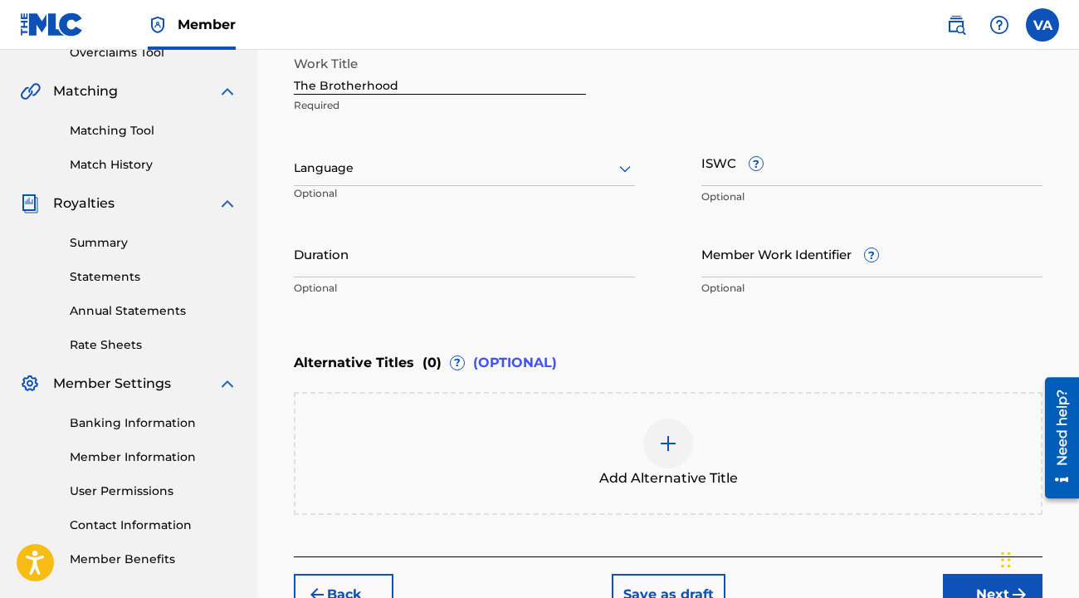
scroll to position [373, 0]
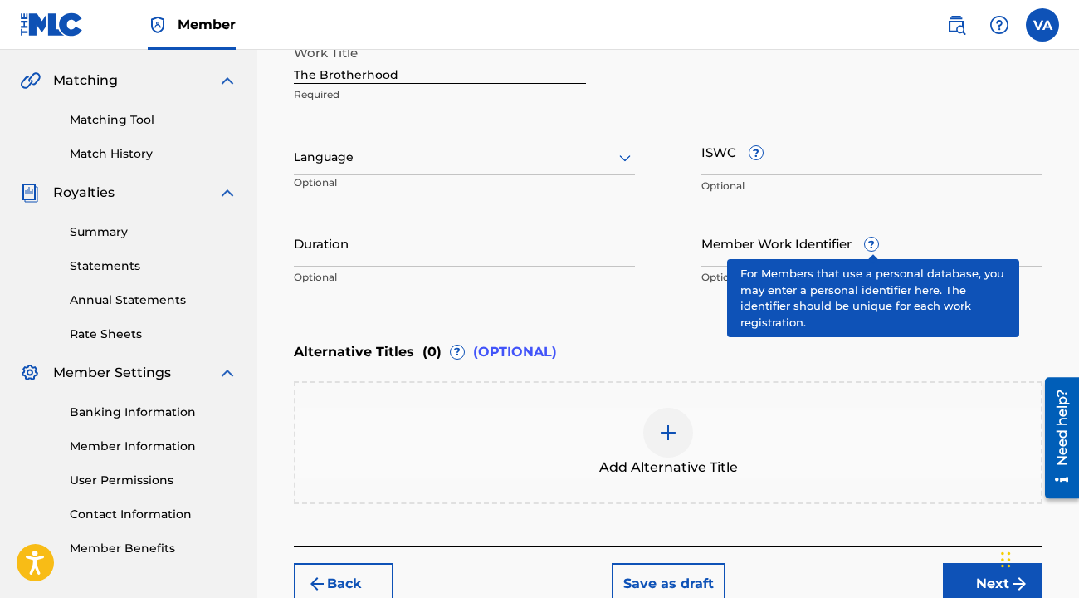
click at [874, 242] on span "?" at bounding box center [871, 243] width 13 height 13
click at [874, 242] on input "Member Work Identifier ?" at bounding box center [871, 242] width 341 height 47
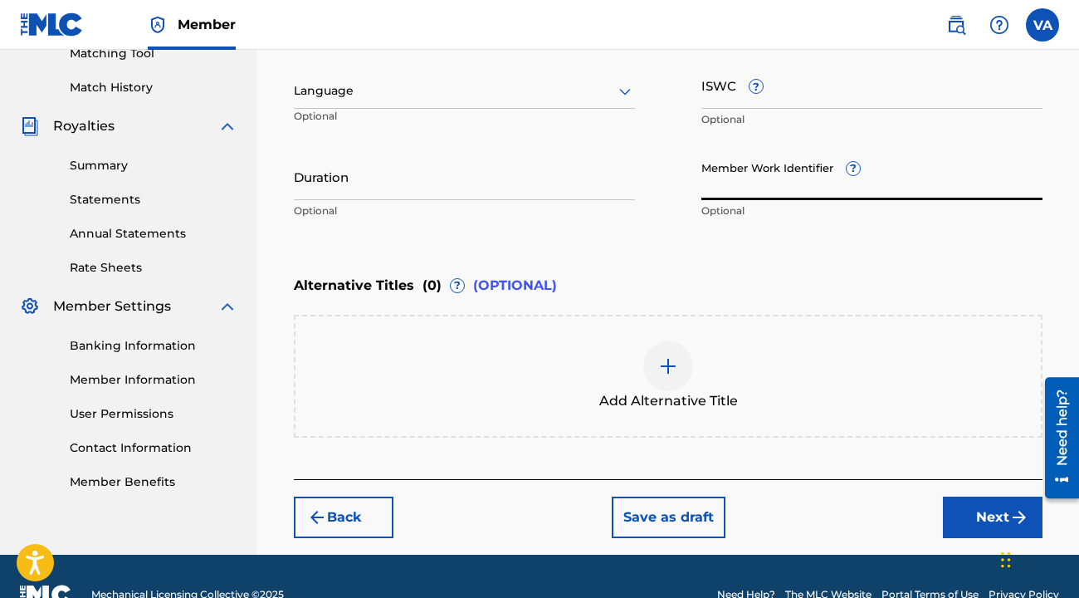
scroll to position [475, 0]
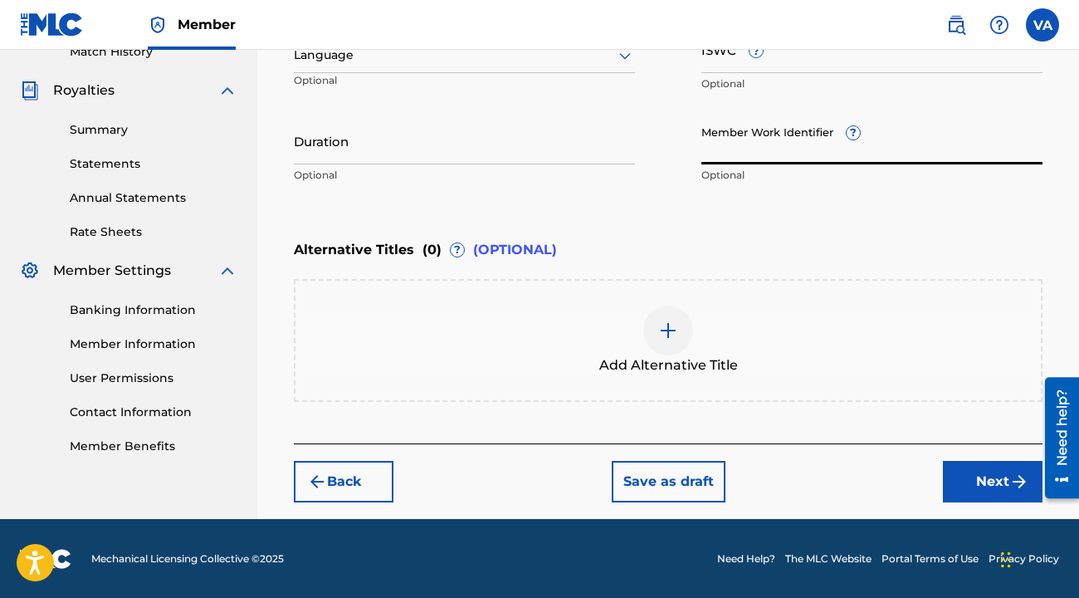
click at [976, 467] on button "Next" at bounding box center [993, 481] width 100 height 41
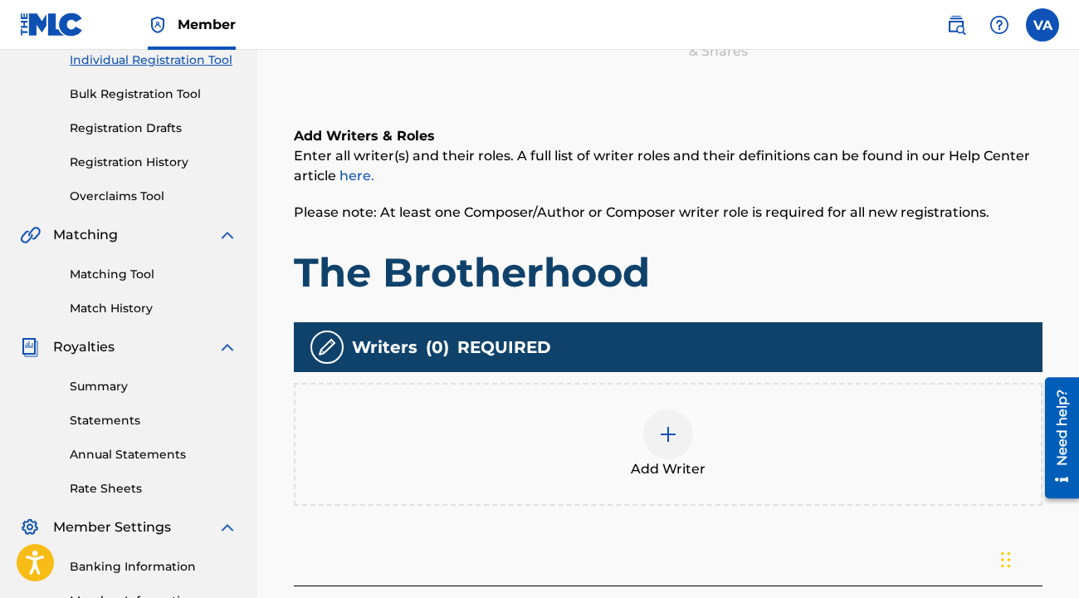
scroll to position [408, 0]
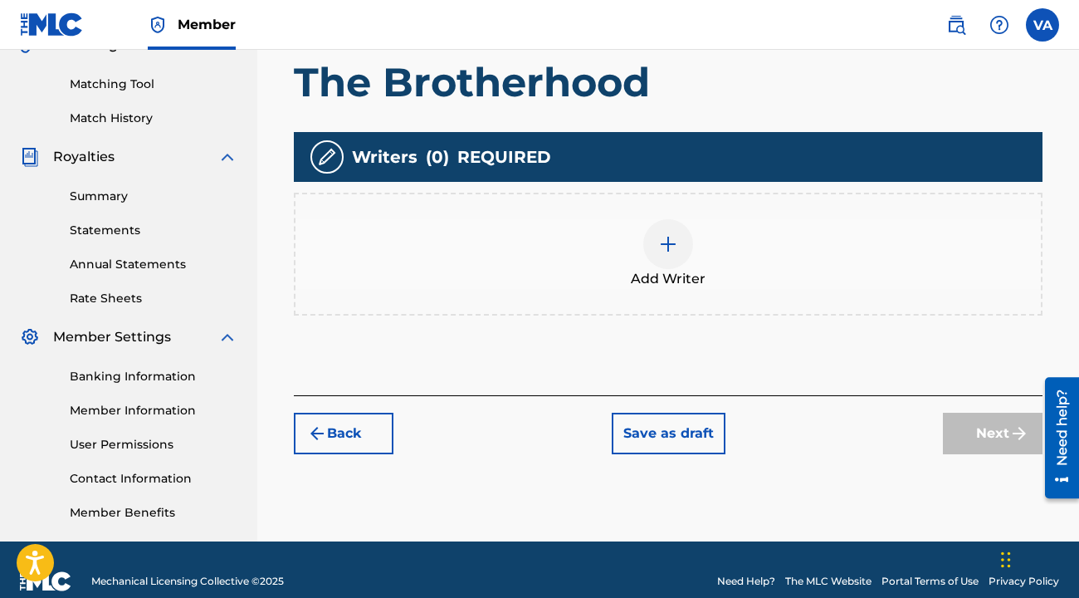
click at [666, 246] on img at bounding box center [668, 244] width 20 height 20
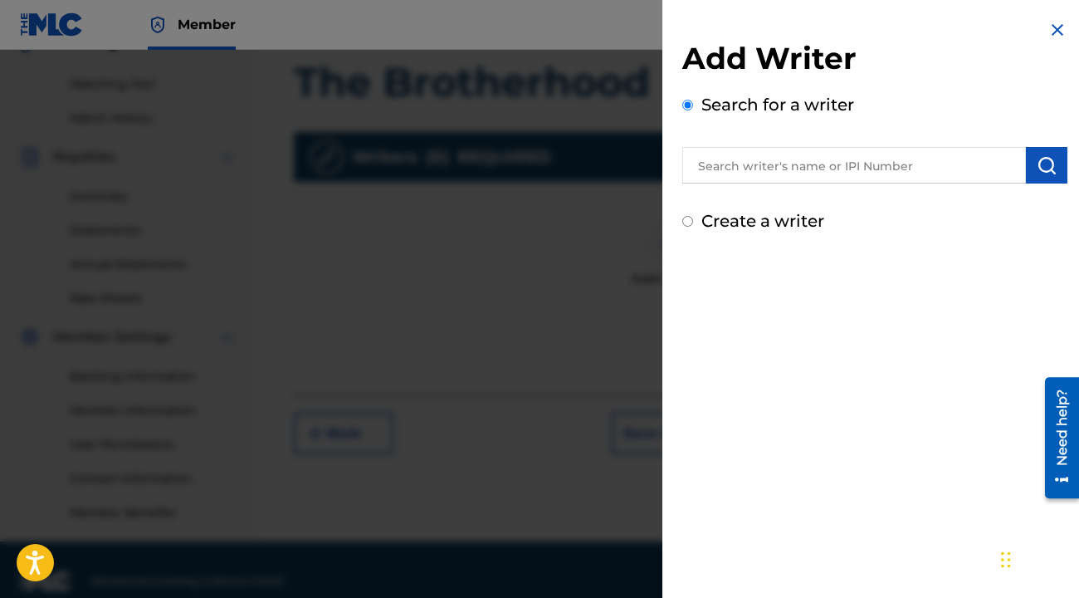
click at [768, 166] on input "text" at bounding box center [854, 165] width 344 height 37
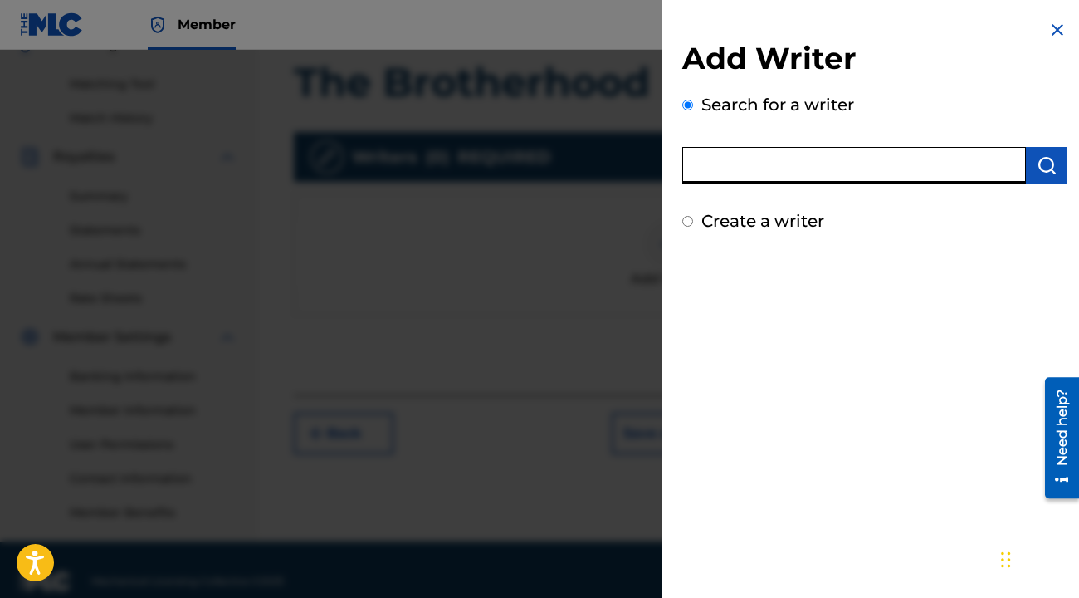
paste input "1300112837"
click at [1052, 166] on button "submit" at bounding box center [1046, 165] width 41 height 37
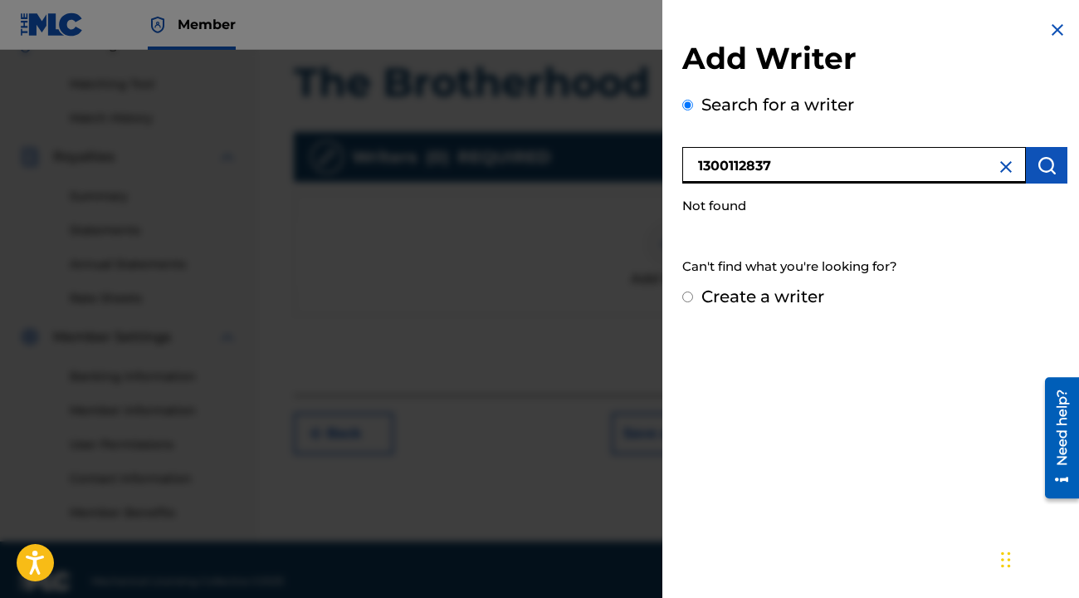
drag, startPoint x: 793, startPoint y: 171, endPoint x: 634, endPoint y: 156, distance: 159.2
click at [634, 156] on div "Add Writer Search for a writer 1300112837 Not found Can't find what you're look…" at bounding box center [539, 324] width 1079 height 548
drag, startPoint x: 894, startPoint y: 168, endPoint x: 950, endPoint y: 170, distance: 56.5
click at [950, 170] on input "[PERSON_NAME] [PERSON_NAME] 1300112837" at bounding box center [854, 165] width 344 height 37
type input "[PERSON_NAME] [PERSON_NAME]"
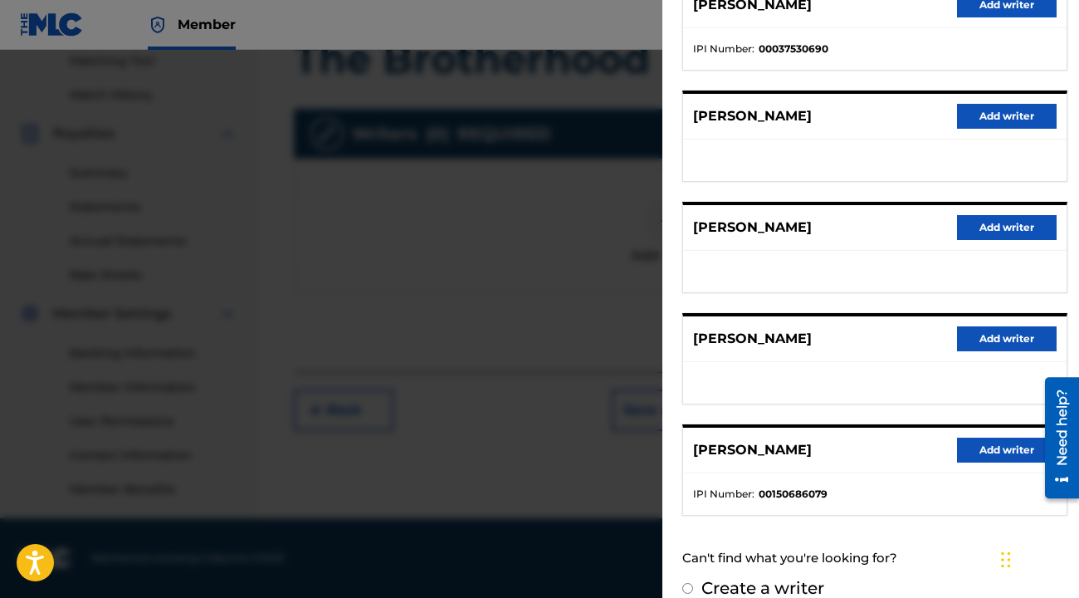
scroll to position [267, 0]
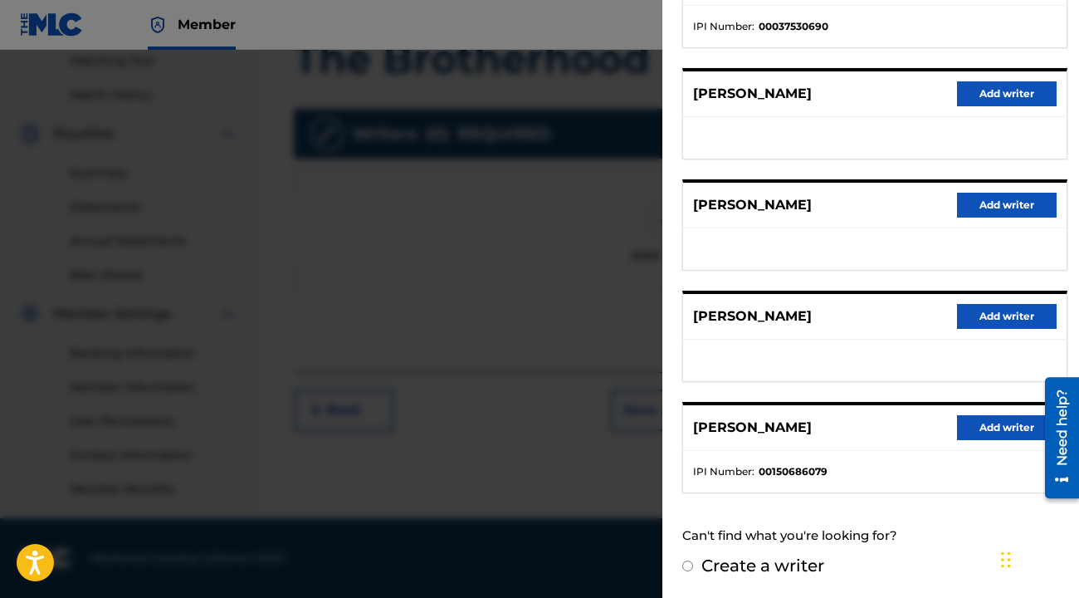
click at [690, 565] on input "Create a writer" at bounding box center [687, 565] width 11 height 11
radio input "false"
radio input "true"
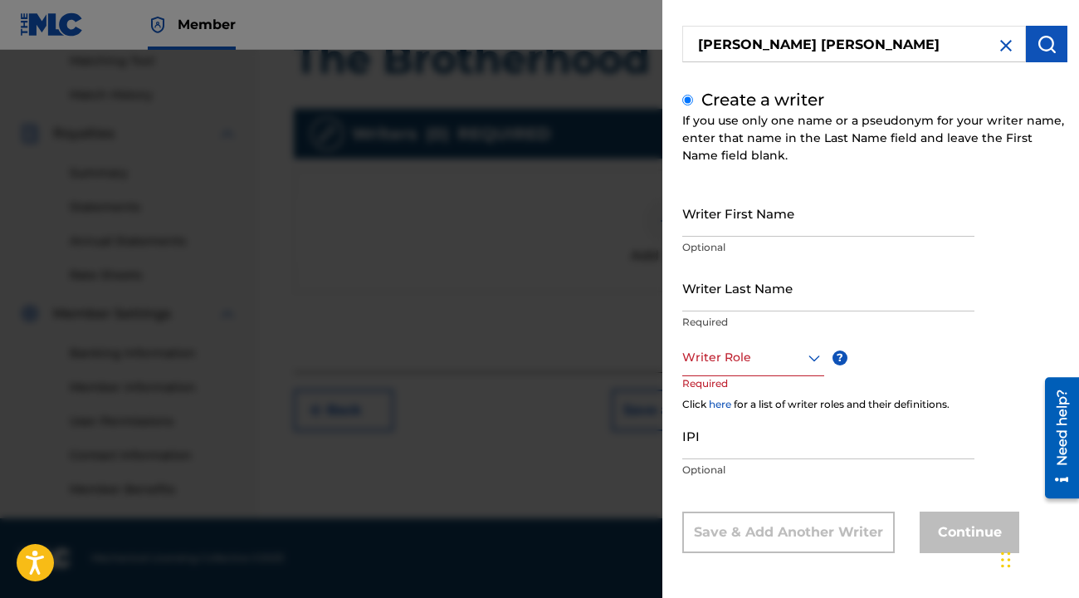
click at [872, 222] on input "Writer First Name" at bounding box center [828, 212] width 292 height 47
type input "[PERSON_NAME]"
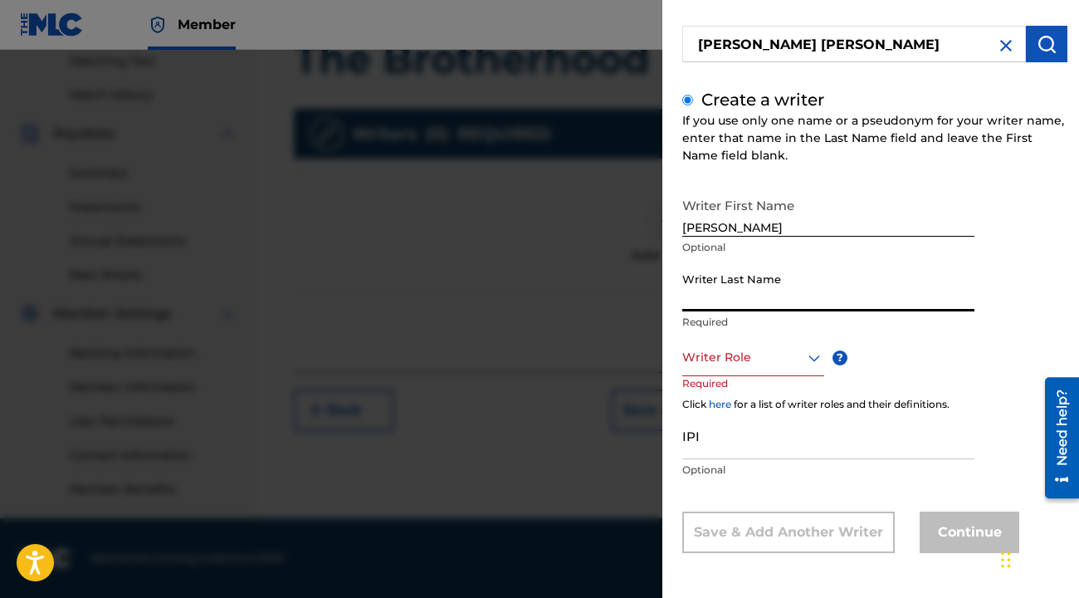
click at [851, 293] on input "Writer Last Name" at bounding box center [828, 287] width 292 height 47
type input "[PERSON_NAME]"
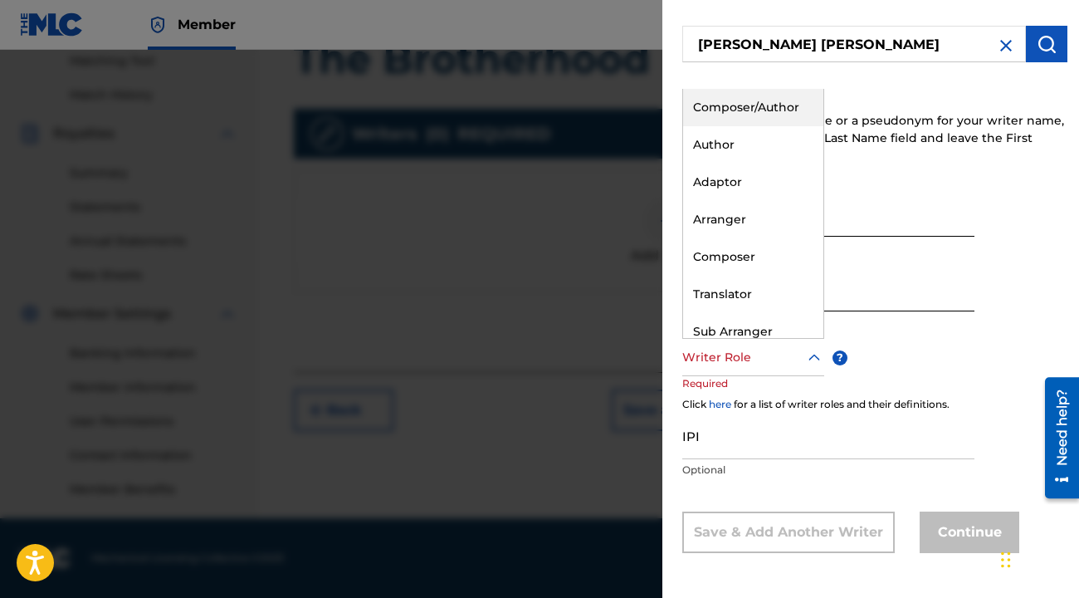
click at [814, 353] on icon at bounding box center [814, 358] width 20 height 20
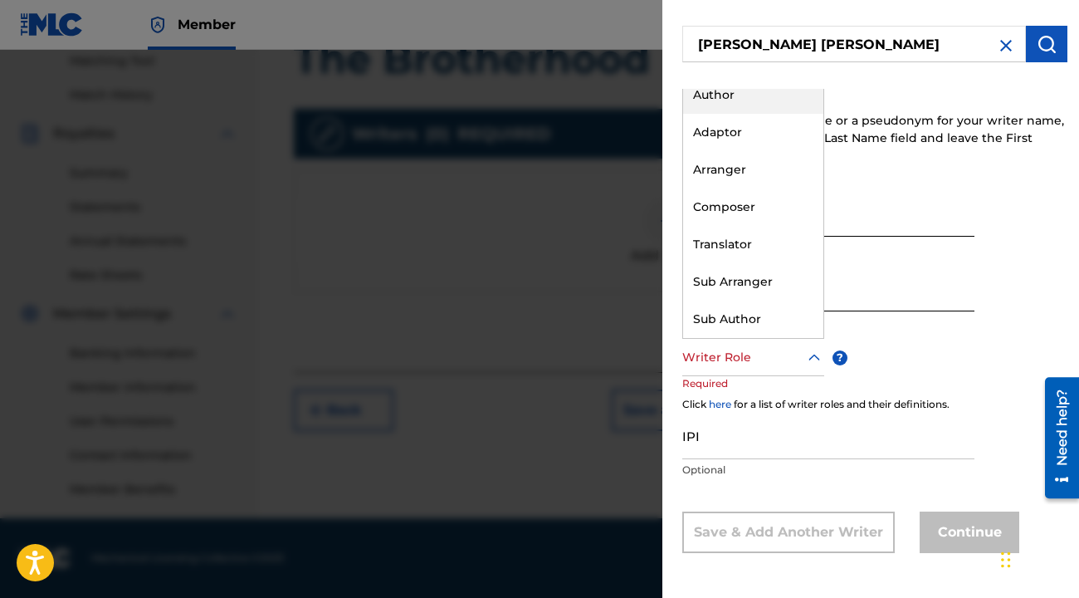
scroll to position [0, 0]
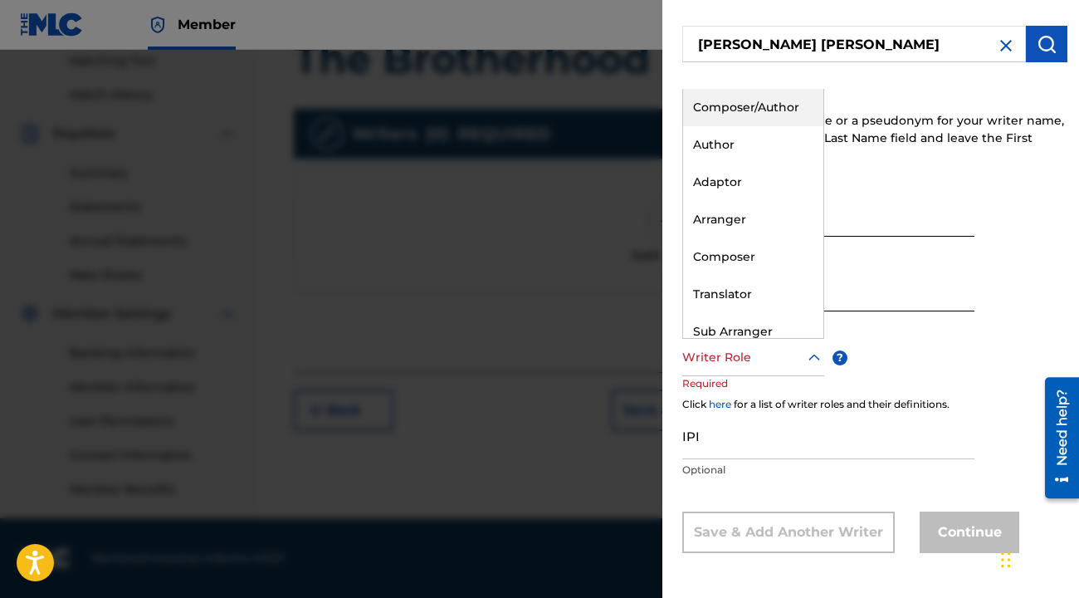
click at [779, 105] on div "Composer/Author" at bounding box center [753, 107] width 140 height 37
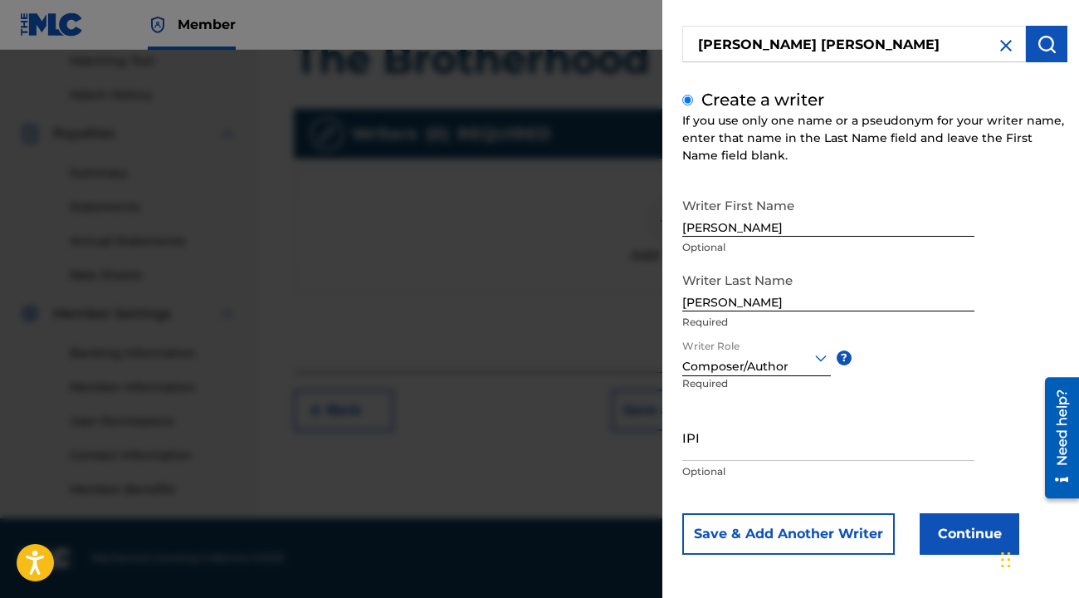
scroll to position [123, 0]
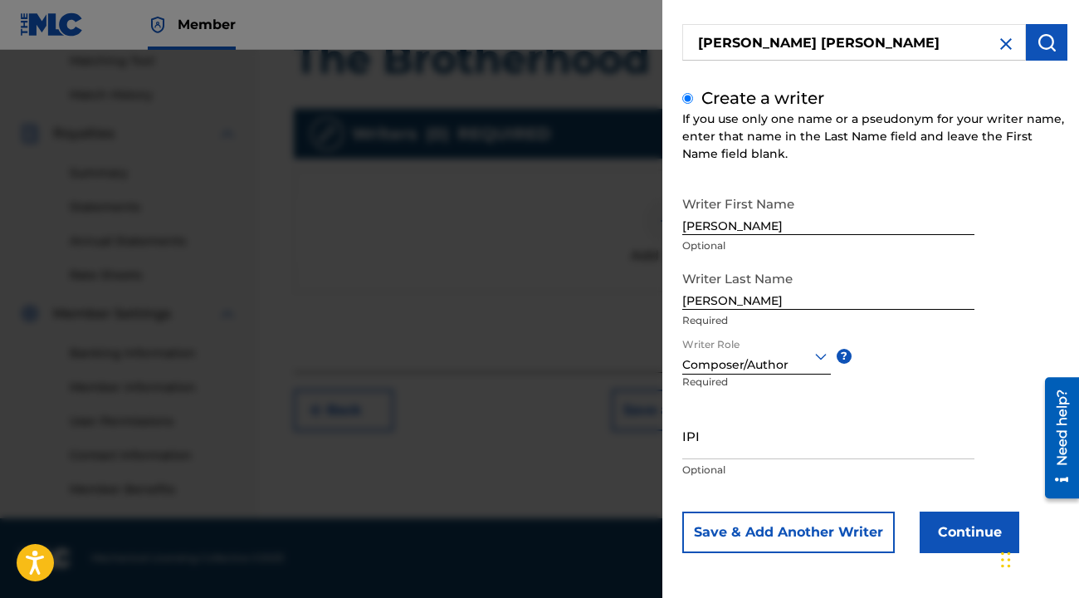
click at [758, 440] on input "IPI" at bounding box center [828, 435] width 292 height 47
paste input "1300112837"
type input "1300112837"
click at [961, 545] on button "Continue" at bounding box center [970, 531] width 100 height 41
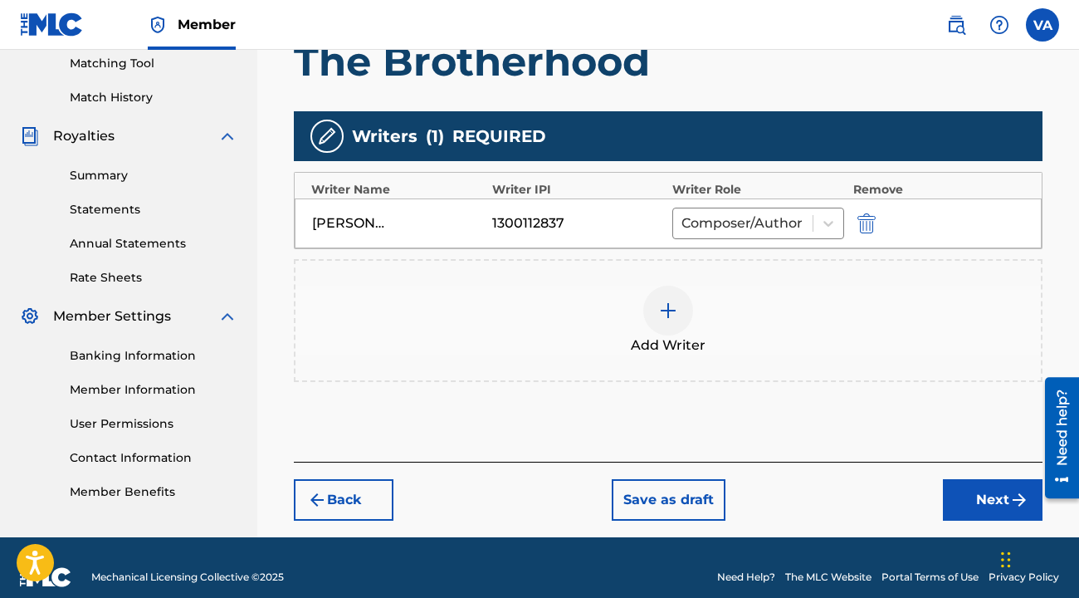
scroll to position [448, 0]
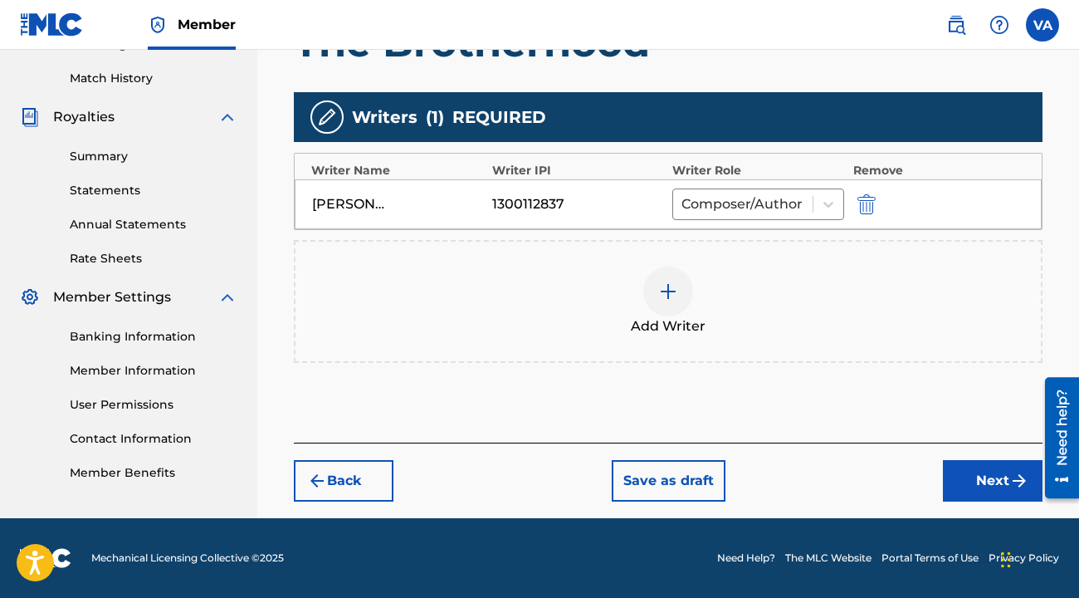
click at [991, 467] on button "Next" at bounding box center [993, 480] width 100 height 41
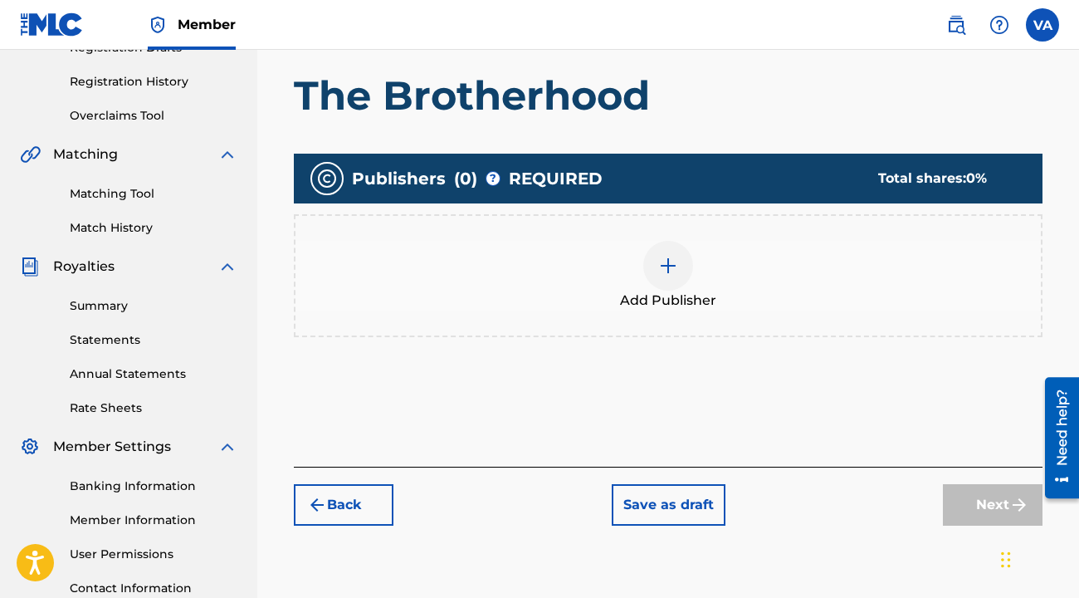
scroll to position [361, 0]
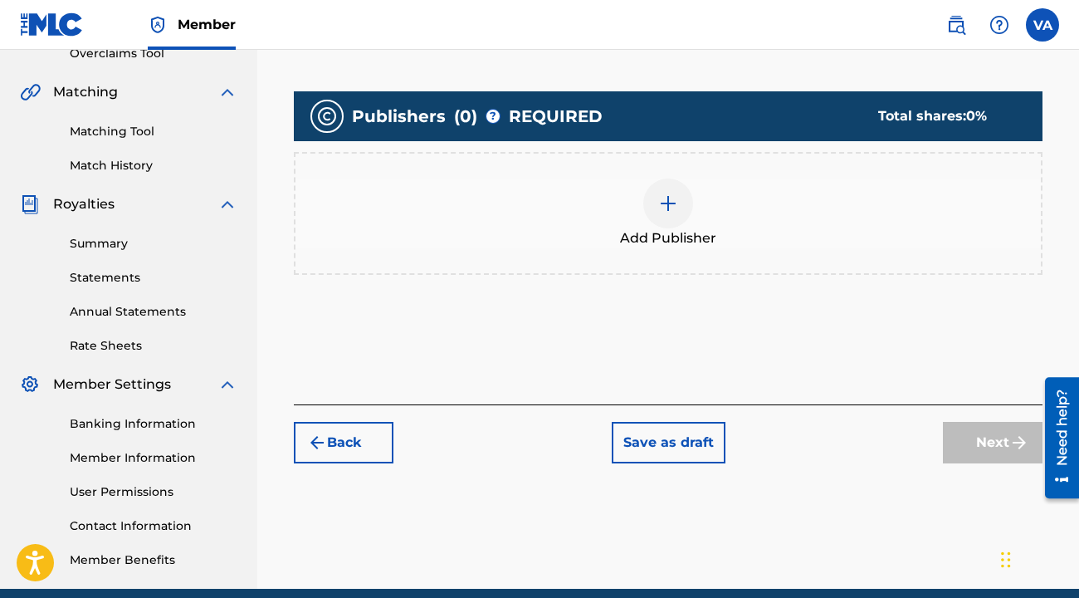
click at [662, 198] on img at bounding box center [668, 203] width 20 height 20
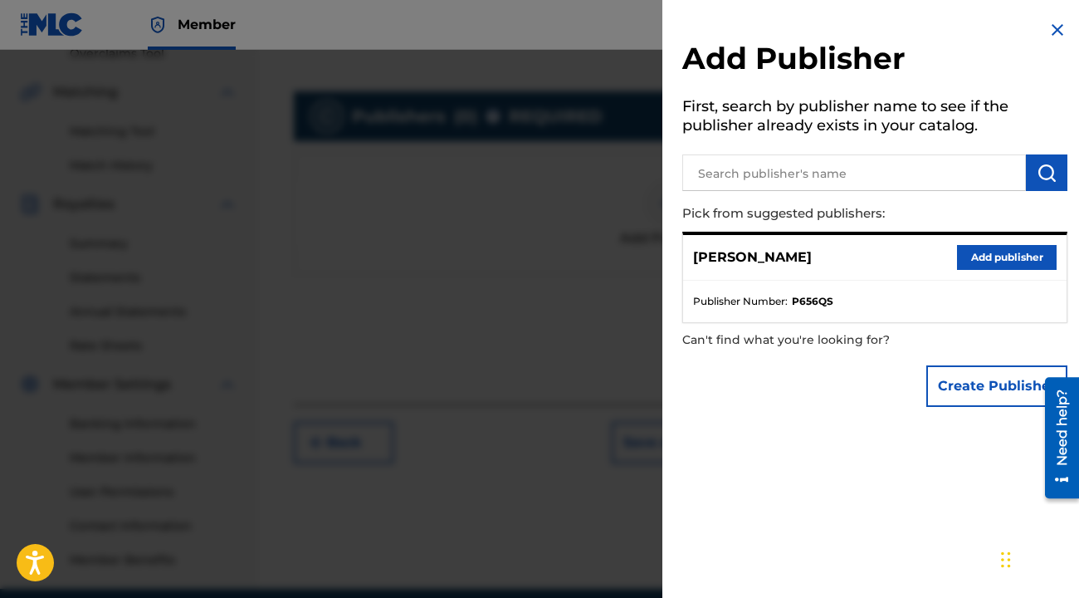
click at [859, 261] on div "[PERSON_NAME] Add publisher" at bounding box center [874, 258] width 383 height 46
click at [778, 181] on input "text" at bounding box center [854, 172] width 344 height 37
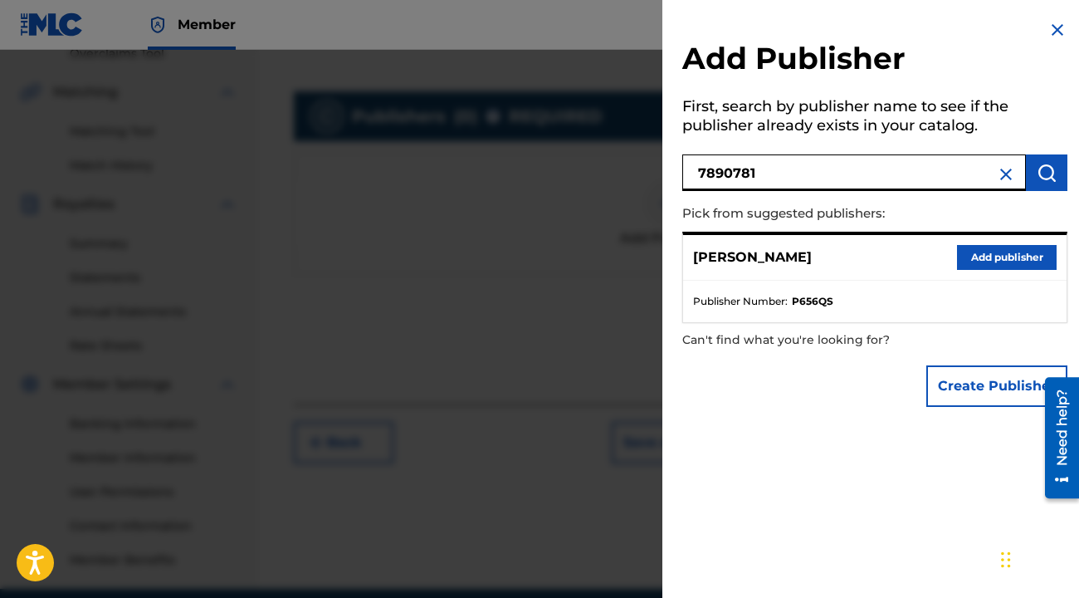
type input "7890781"
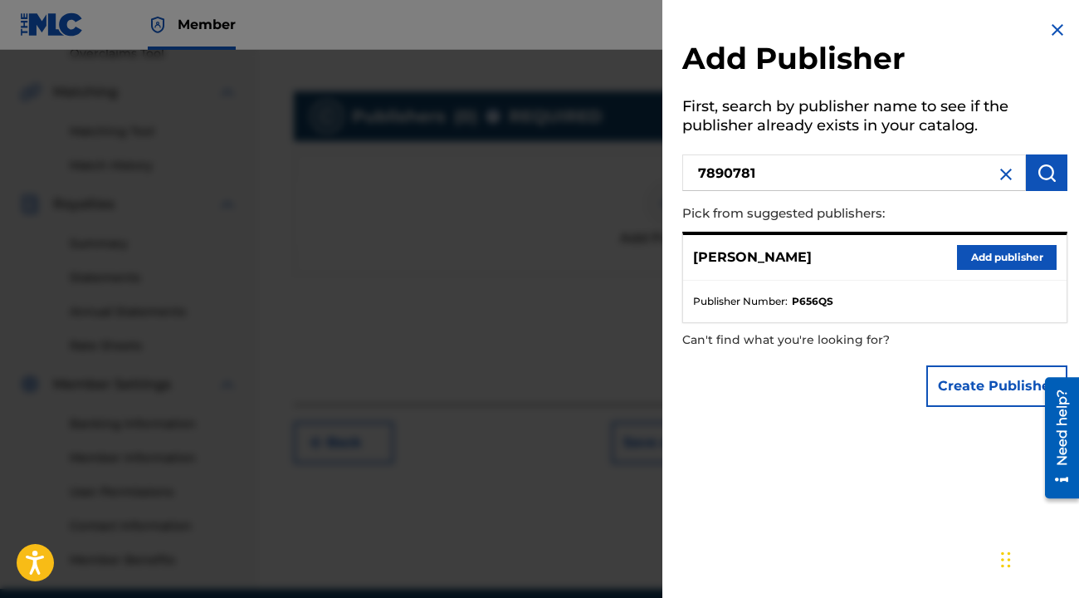
click at [1045, 171] on img "submit" at bounding box center [1047, 173] width 20 height 20
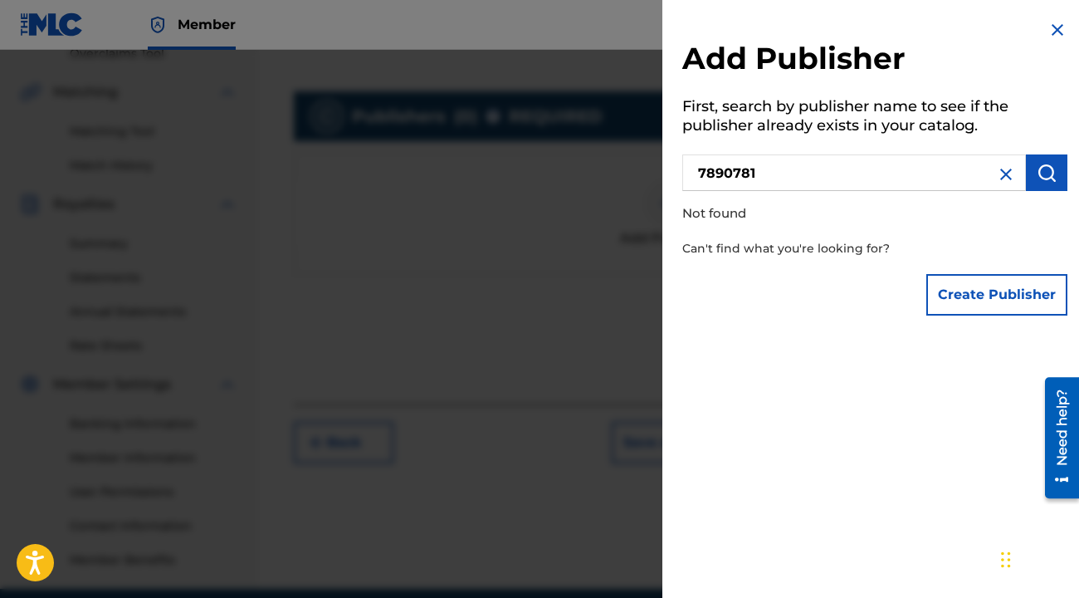
click at [978, 285] on button "Create Publisher" at bounding box center [996, 294] width 141 height 41
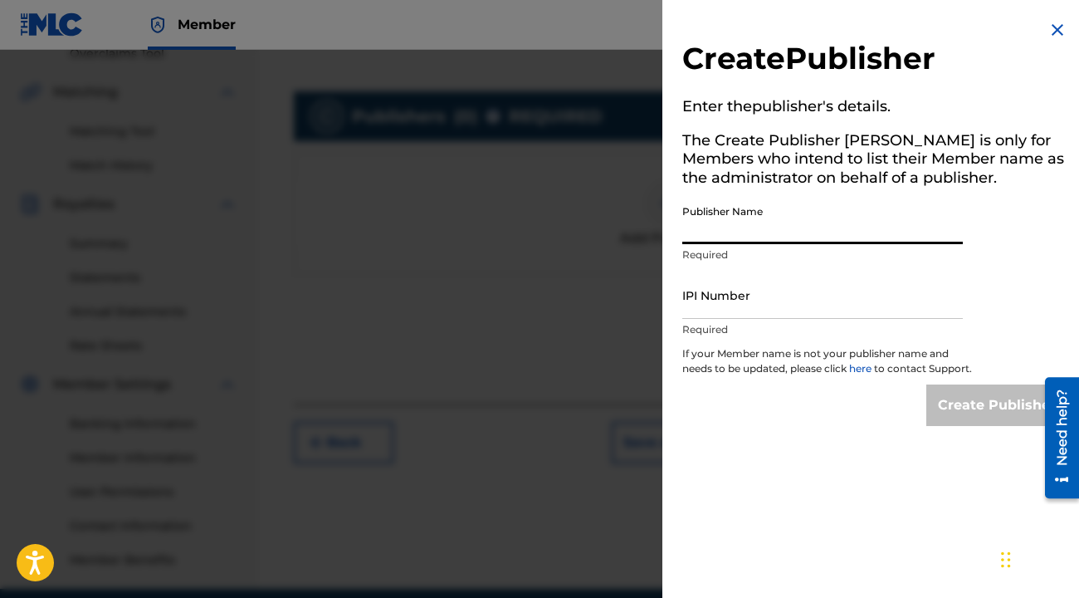
click at [843, 222] on input "Publisher Name" at bounding box center [822, 220] width 281 height 47
type input "[PERSON_NAME]"
click at [741, 290] on input "IPI Number" at bounding box center [822, 294] width 281 height 47
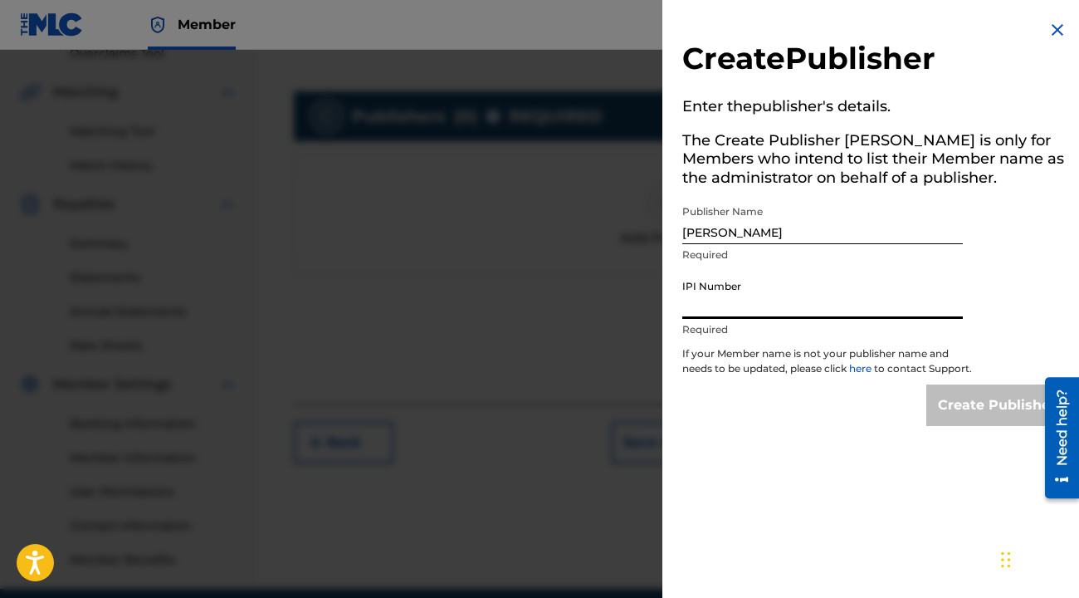
paste input "1300112837"
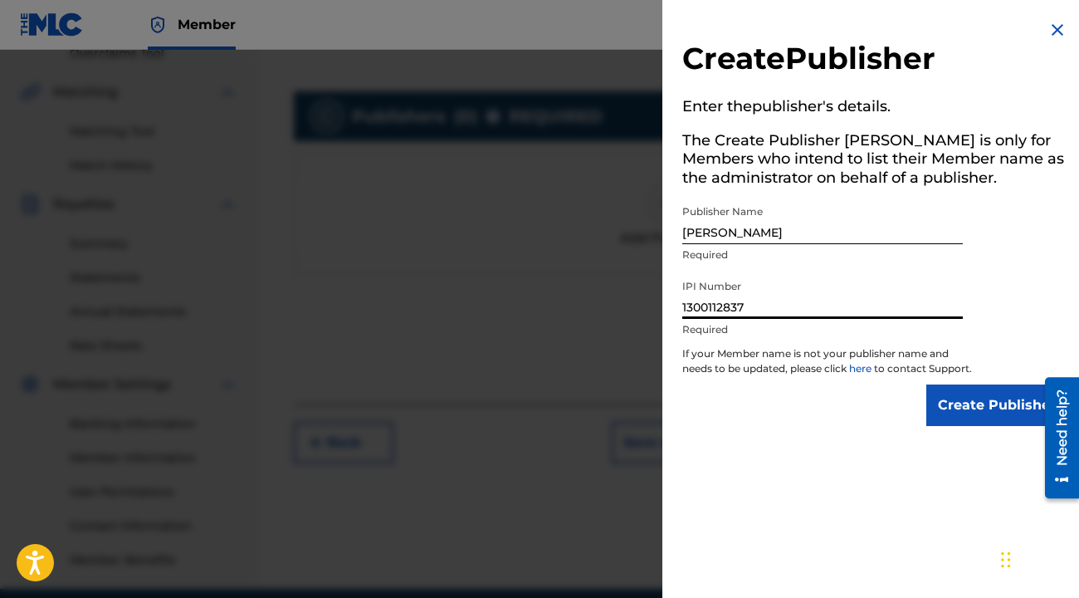
type input "1300112837"
click at [952, 423] on input "Create Publisher" at bounding box center [996, 404] width 141 height 41
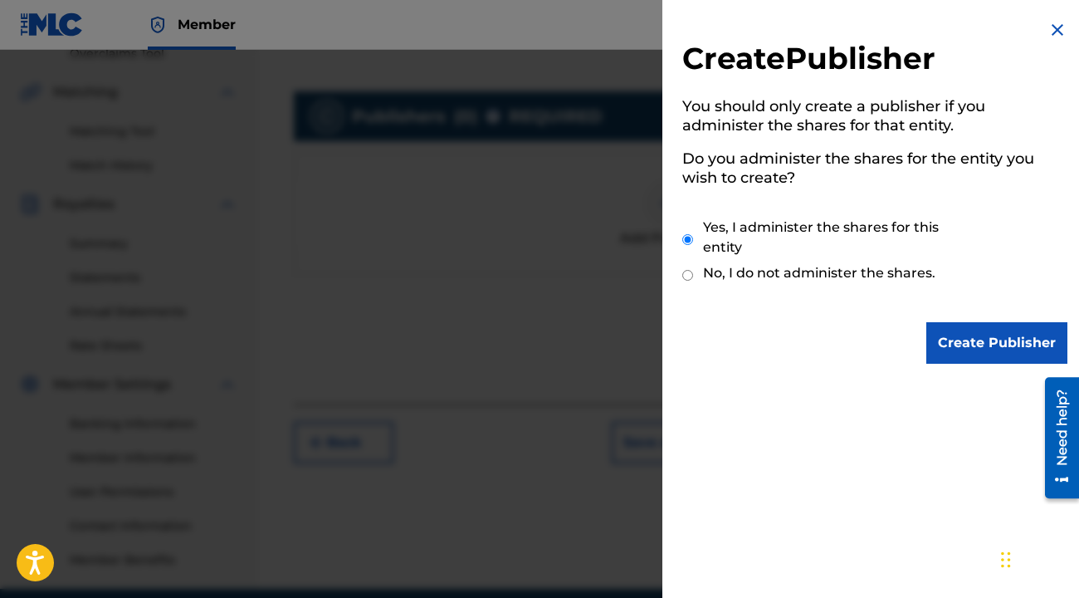
click at [1021, 347] on input "Create Publisher" at bounding box center [996, 342] width 141 height 41
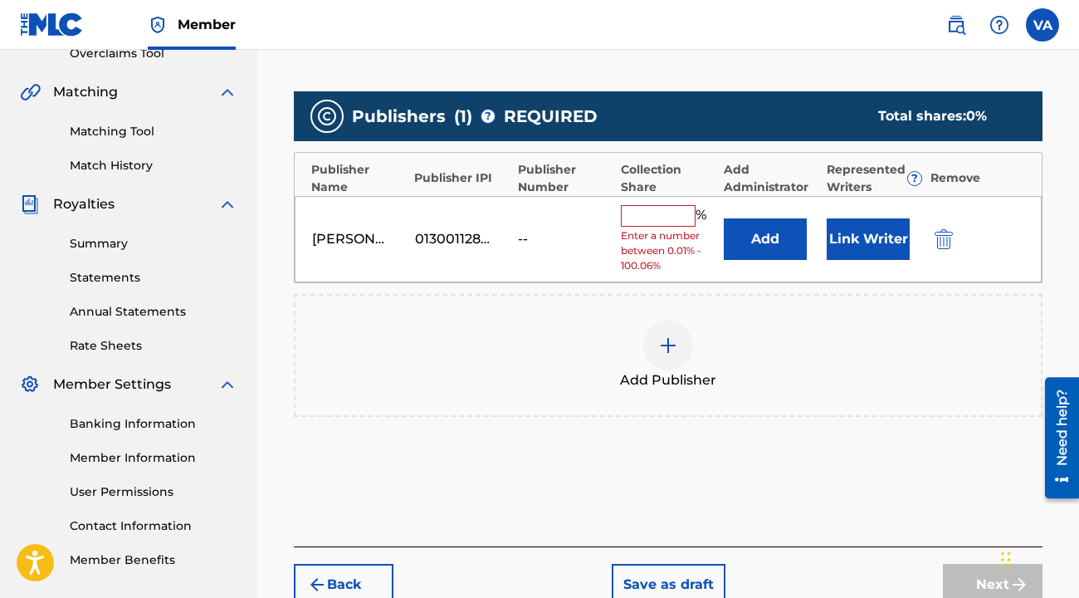
click at [655, 226] on input "text" at bounding box center [658, 216] width 75 height 22
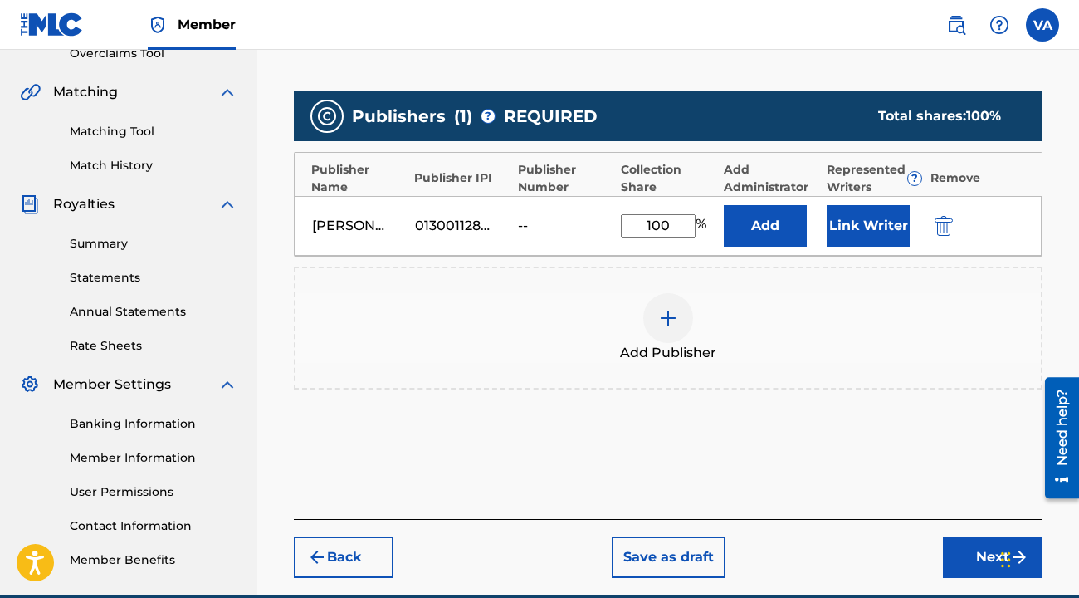
type input "100"
click at [947, 309] on div "Add Publisher" at bounding box center [667, 328] width 745 height 70
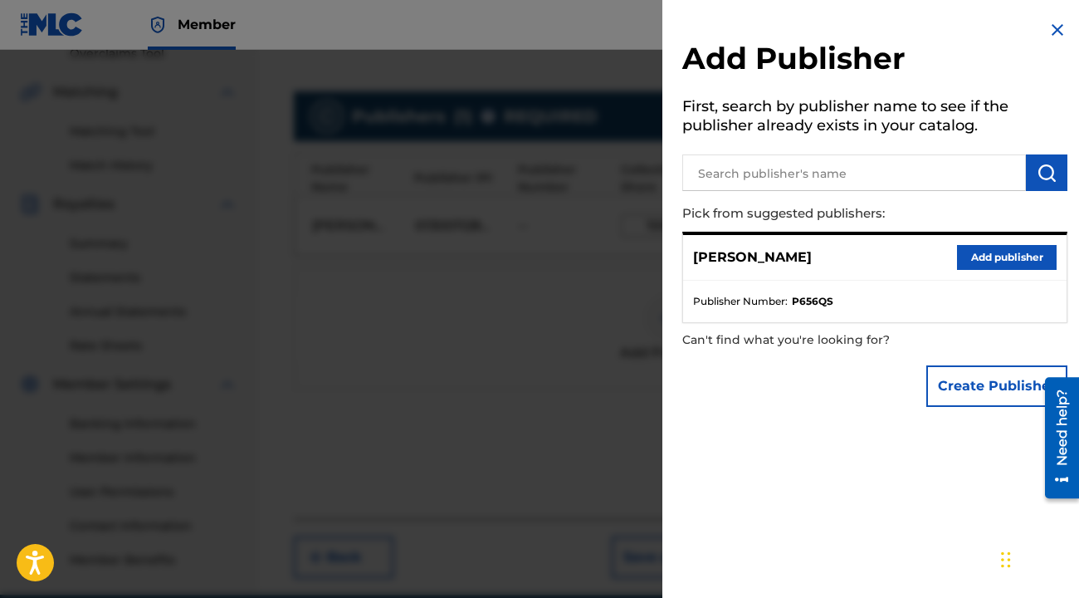
click at [1048, 35] on img at bounding box center [1057, 30] width 20 height 20
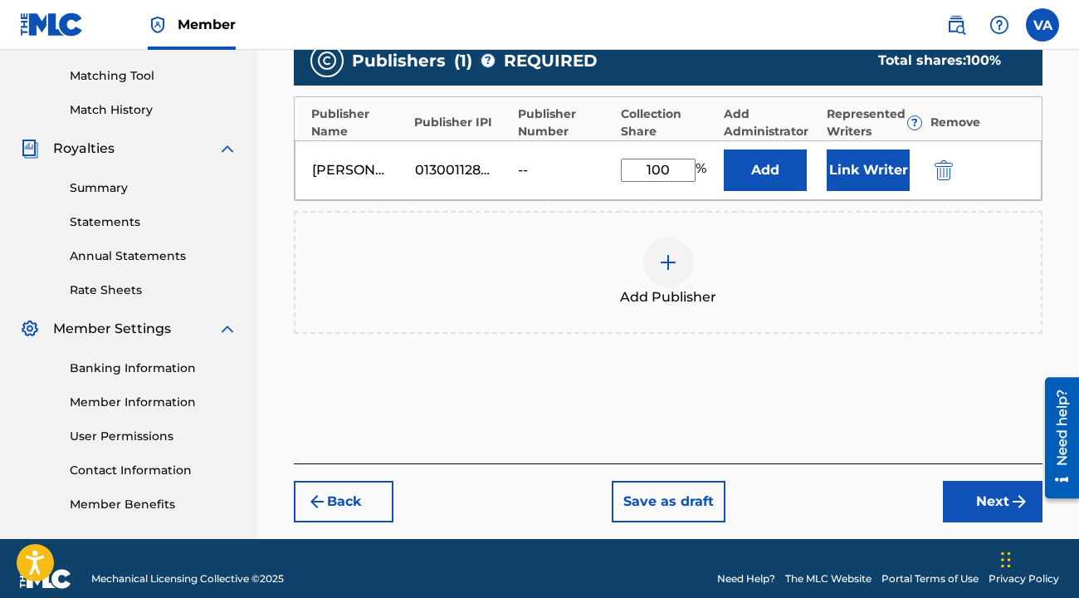
scroll to position [437, 0]
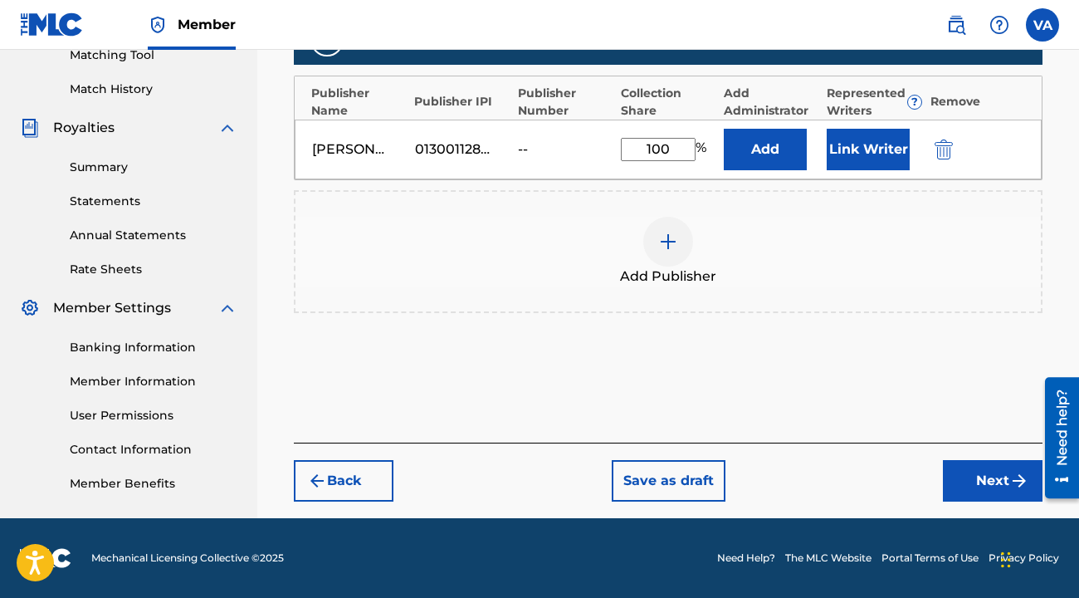
click at [969, 470] on button "Next" at bounding box center [993, 480] width 100 height 41
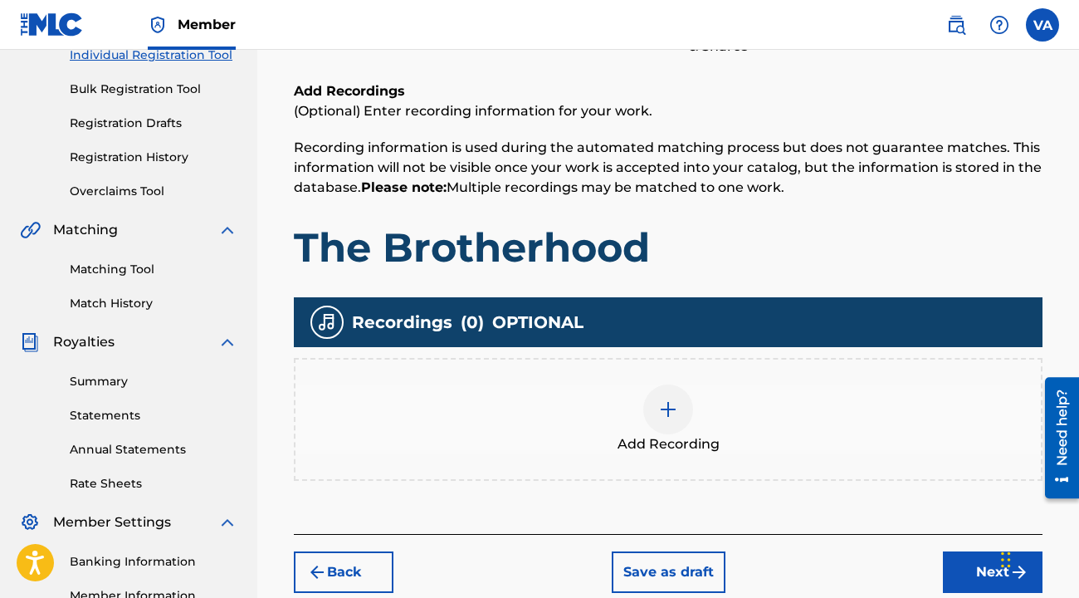
scroll to position [241, 0]
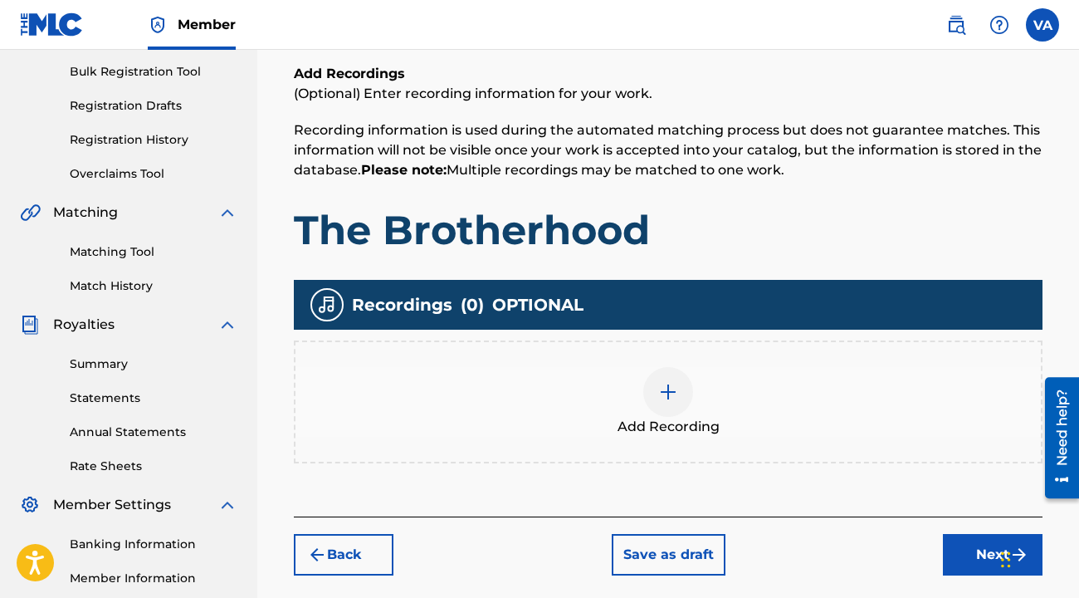
click at [661, 387] on img at bounding box center [668, 392] width 20 height 20
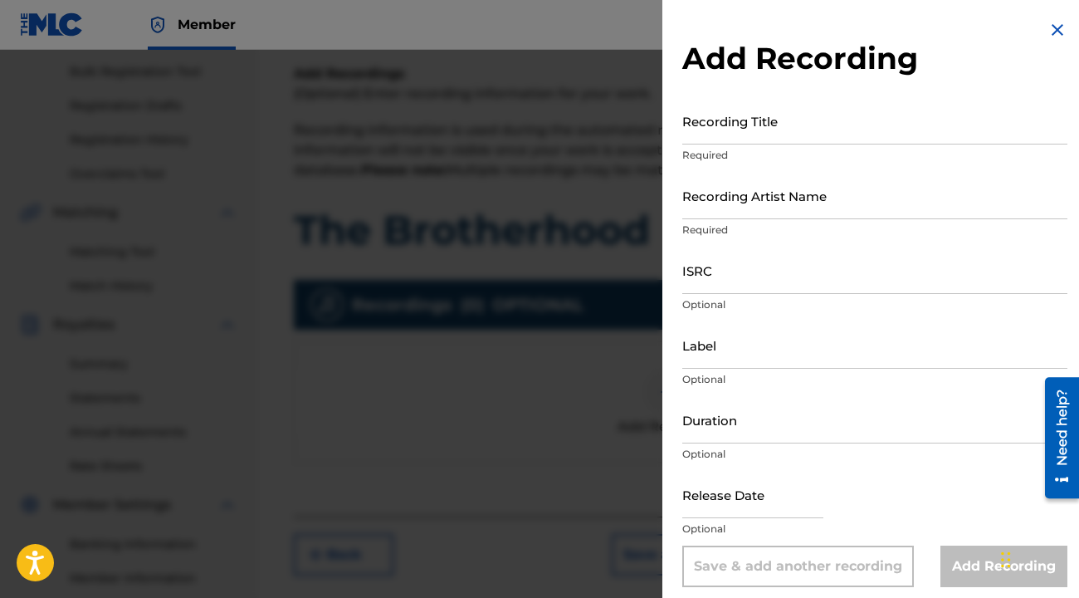
click at [864, 115] on input "Recording Title" at bounding box center [874, 120] width 385 height 47
type input "r"
type input "The Brotherhood"
click at [869, 196] on input "Recording Artist Name" at bounding box center [874, 195] width 385 height 47
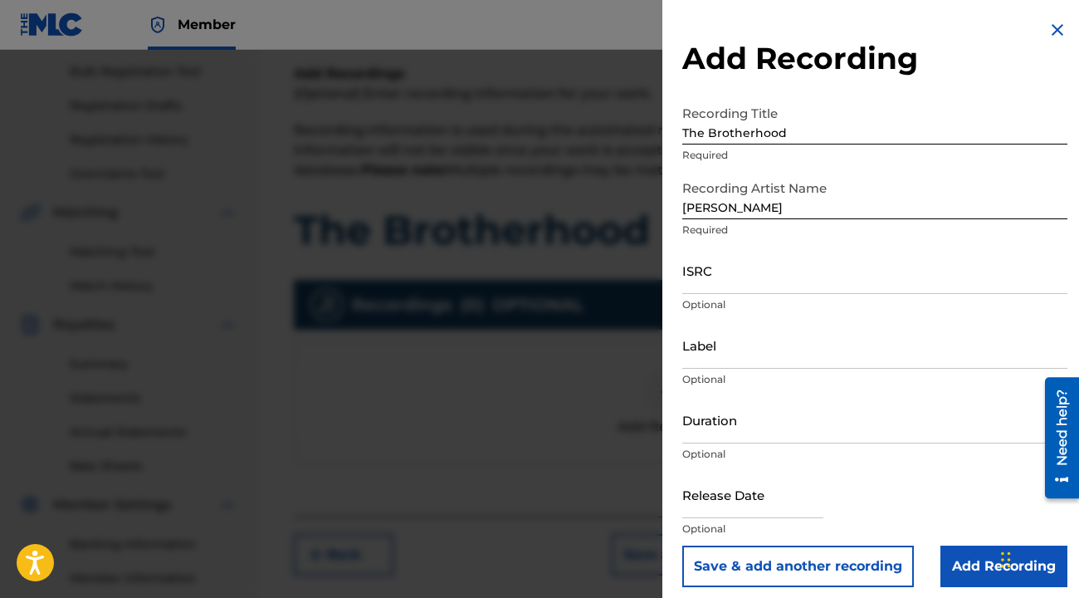
click at [770, 221] on div "Recording Artist Name [PERSON_NAME]" at bounding box center [874, 209] width 385 height 75
drag, startPoint x: 790, startPoint y: 197, endPoint x: 608, endPoint y: 175, distance: 183.0
click at [608, 175] on div "Add Recording Recording Title The Brotherhood Required Recording Artist Name [P…" at bounding box center [539, 324] width 1079 height 548
drag, startPoint x: 776, startPoint y: 212, endPoint x: 648, endPoint y: 199, distance: 128.4
click at [648, 199] on div "Add Recording Recording Title The Brotherhood Required Recording Artist Name [P…" at bounding box center [539, 324] width 1079 height 548
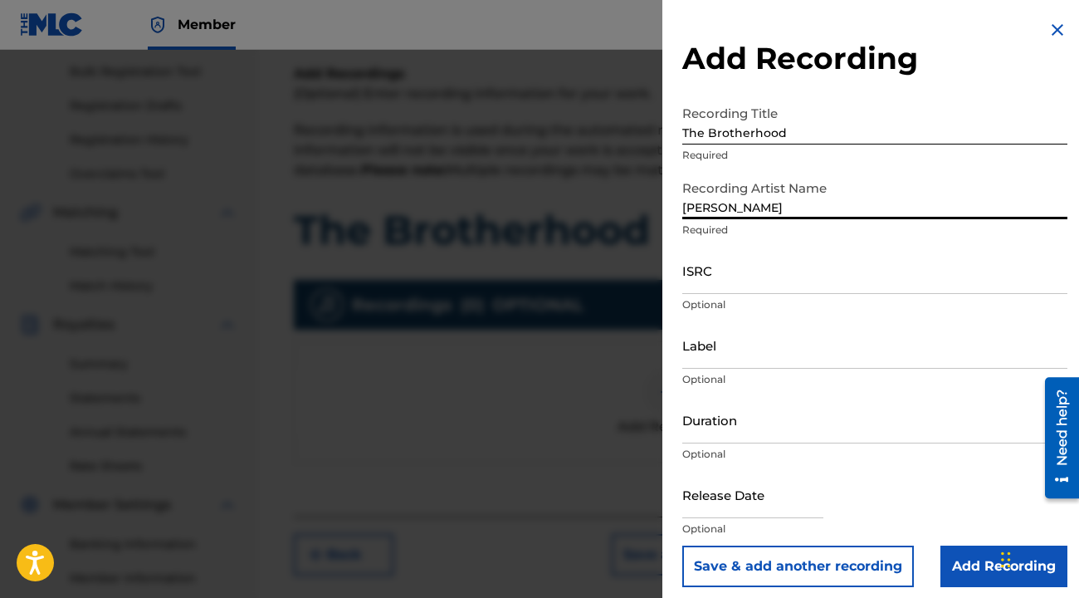
type input "[PERSON_NAME]"
click at [710, 270] on input "ISRC" at bounding box center [874, 269] width 385 height 47
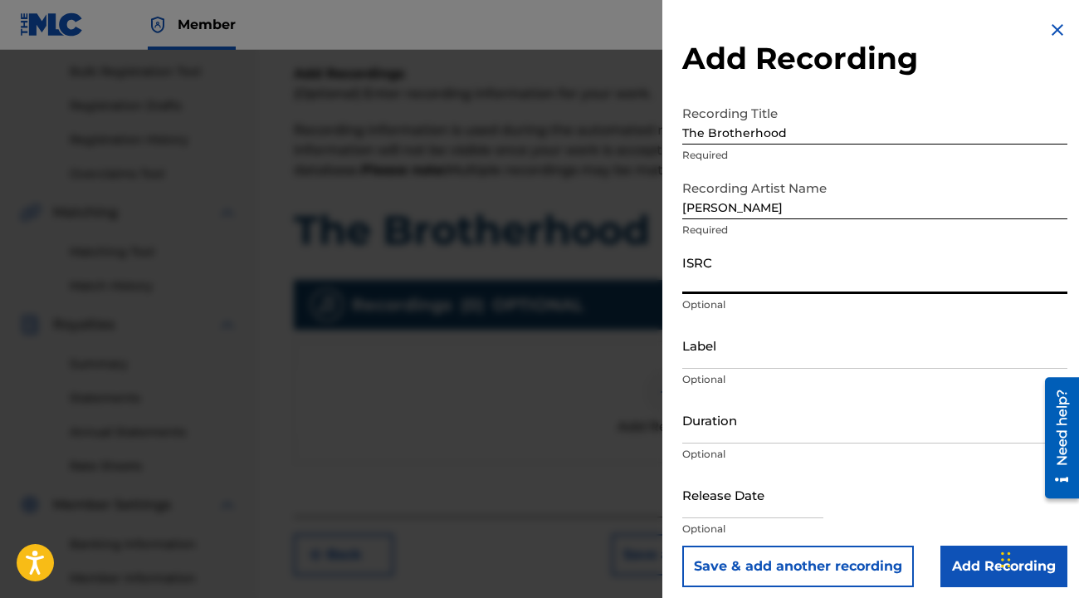
paste input "TCAJV2545726"
type input "TCAJV2545726"
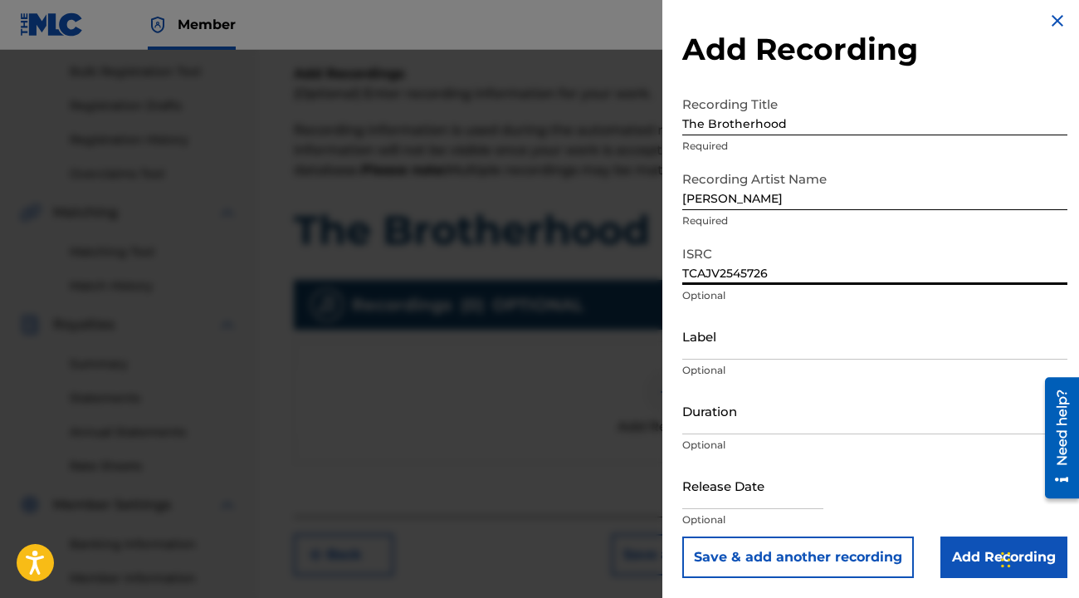
scroll to position [250, 0]
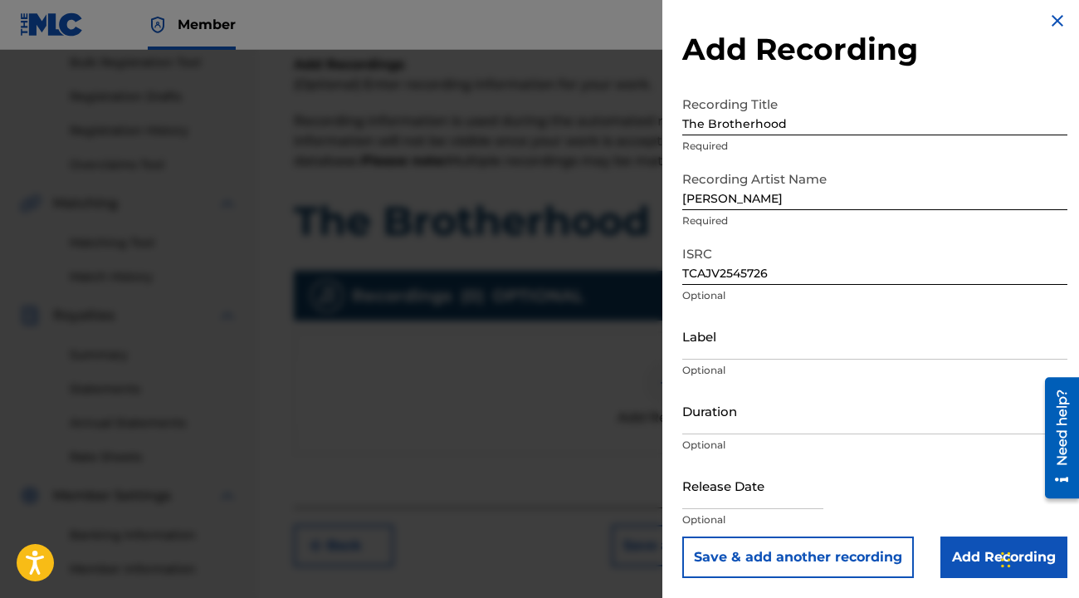
click at [756, 478] on input "text" at bounding box center [752, 484] width 141 height 47
select select "7"
select select "2025"
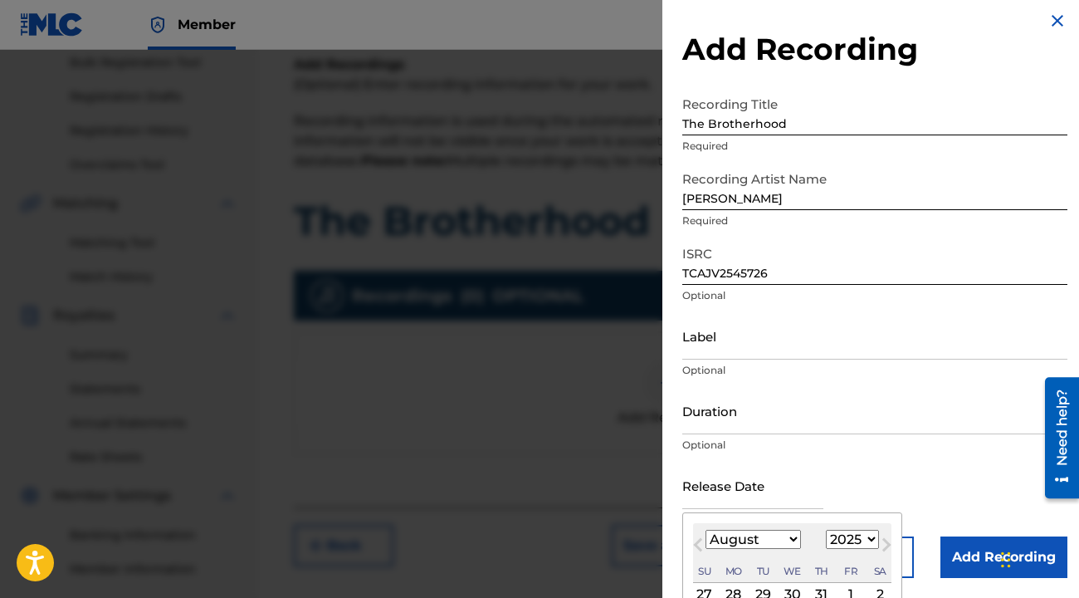
click at [795, 540] on select "January February March April May June July August September October November De…" at bounding box center [752, 538] width 95 height 19
select select "6"
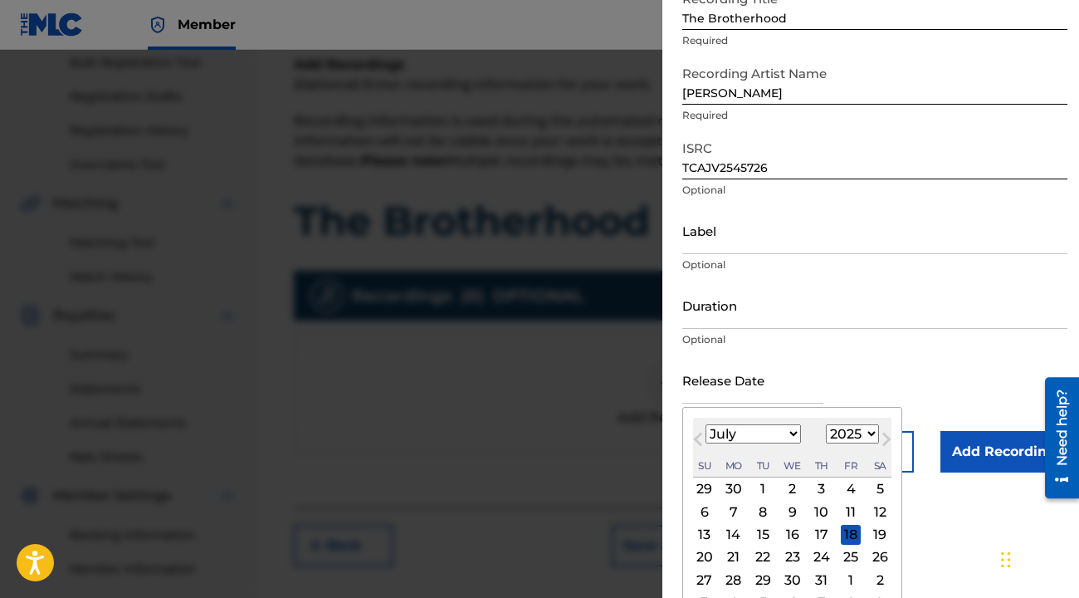
scroll to position [120, 0]
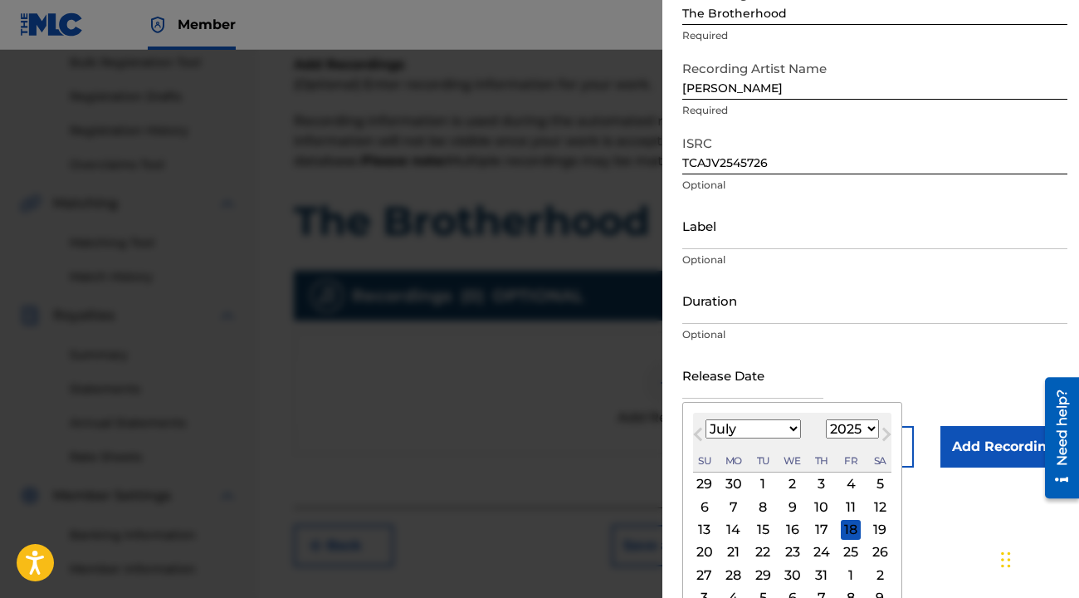
click at [848, 491] on div "4" at bounding box center [851, 484] width 20 height 20
type input "[DATE]"
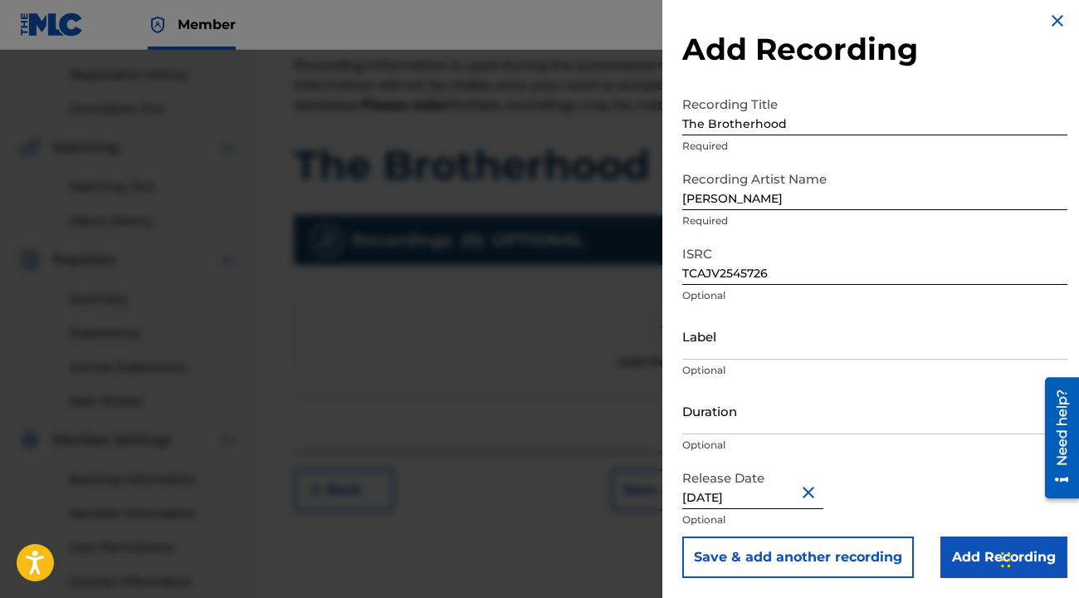
scroll to position [378, 0]
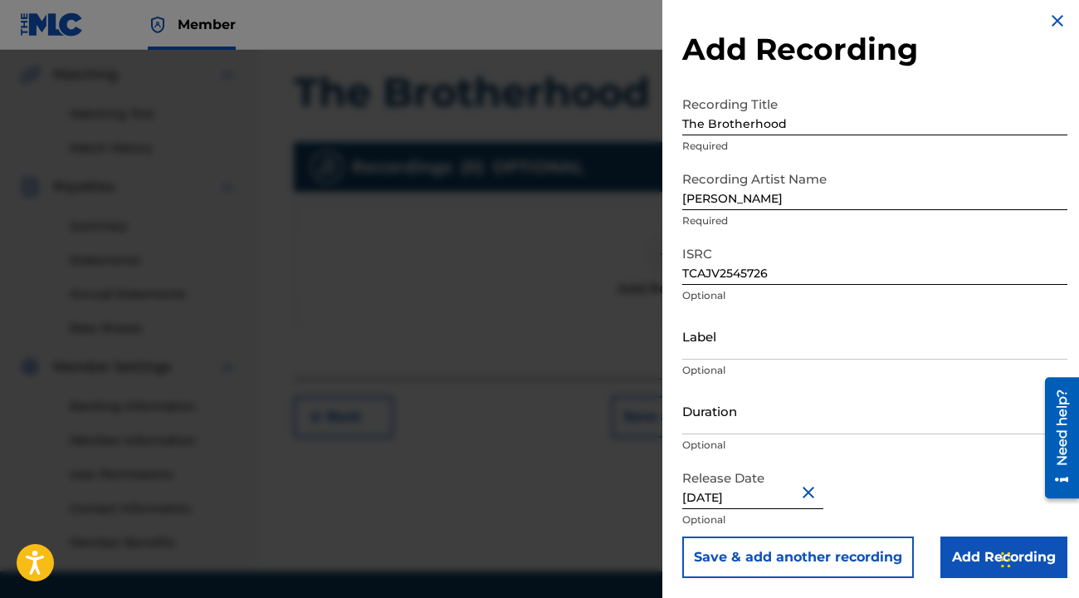
click at [948, 560] on input "Add Recording" at bounding box center [1003, 556] width 127 height 41
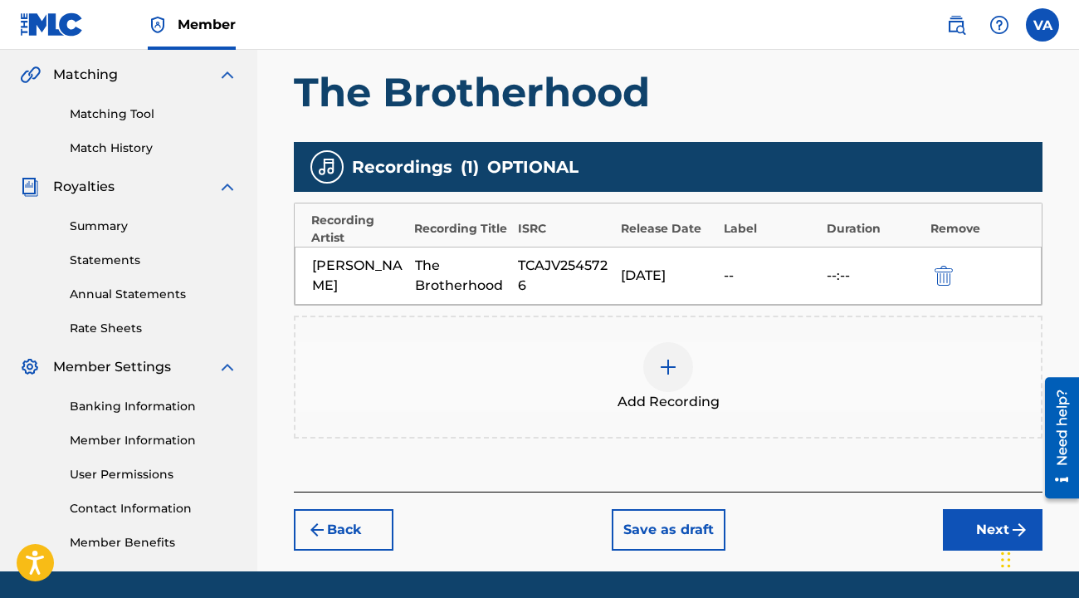
scroll to position [387, 0]
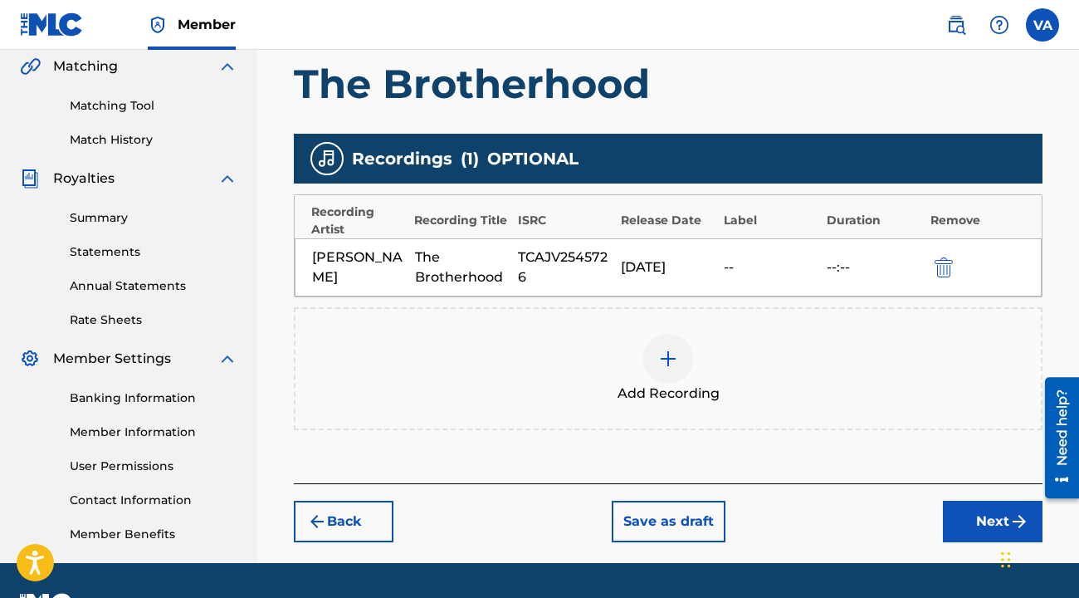
click at [986, 511] on button "Next" at bounding box center [993, 520] width 100 height 41
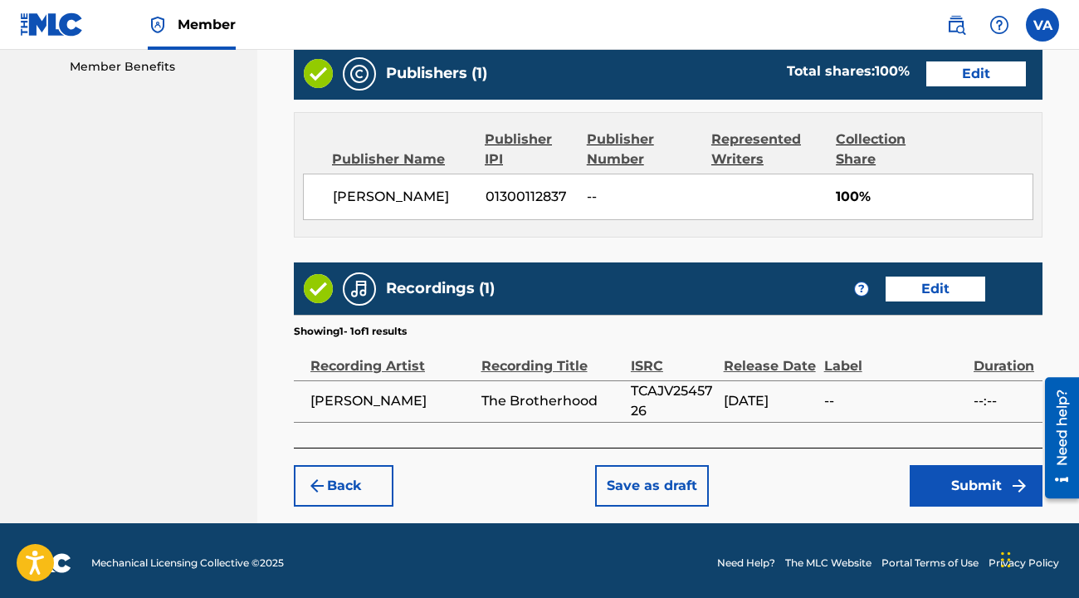
scroll to position [857, 0]
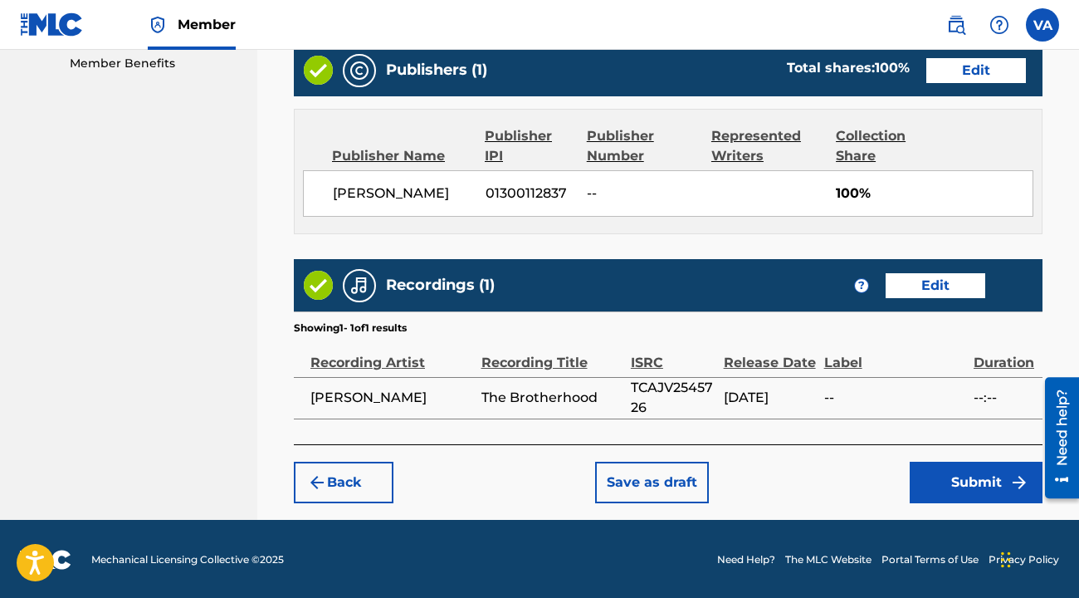
click at [960, 480] on button "Submit" at bounding box center [976, 481] width 133 height 41
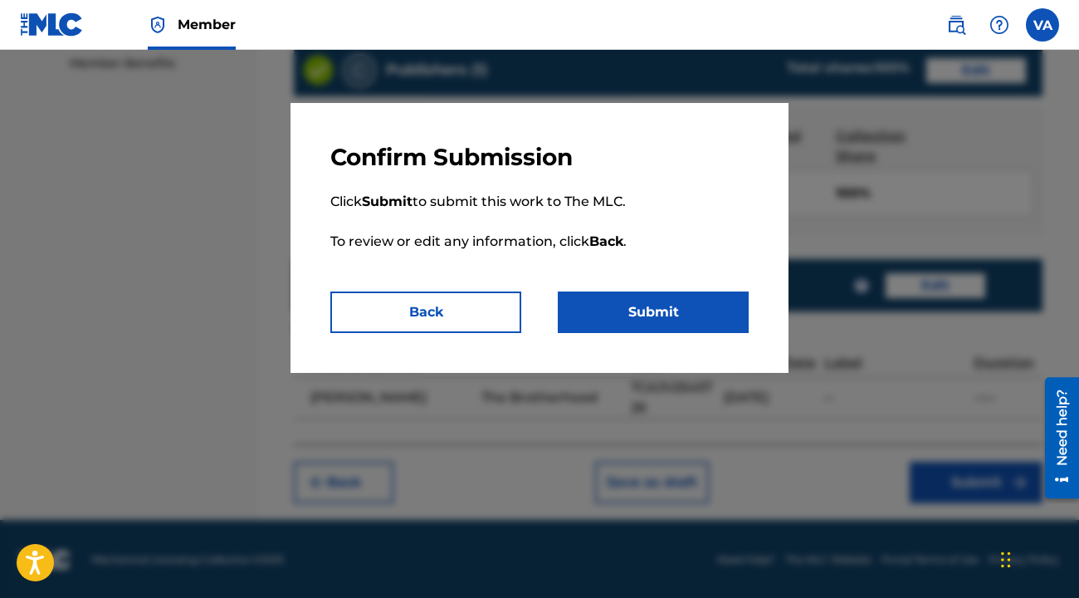
click at [630, 310] on button "Submit" at bounding box center [653, 311] width 191 height 41
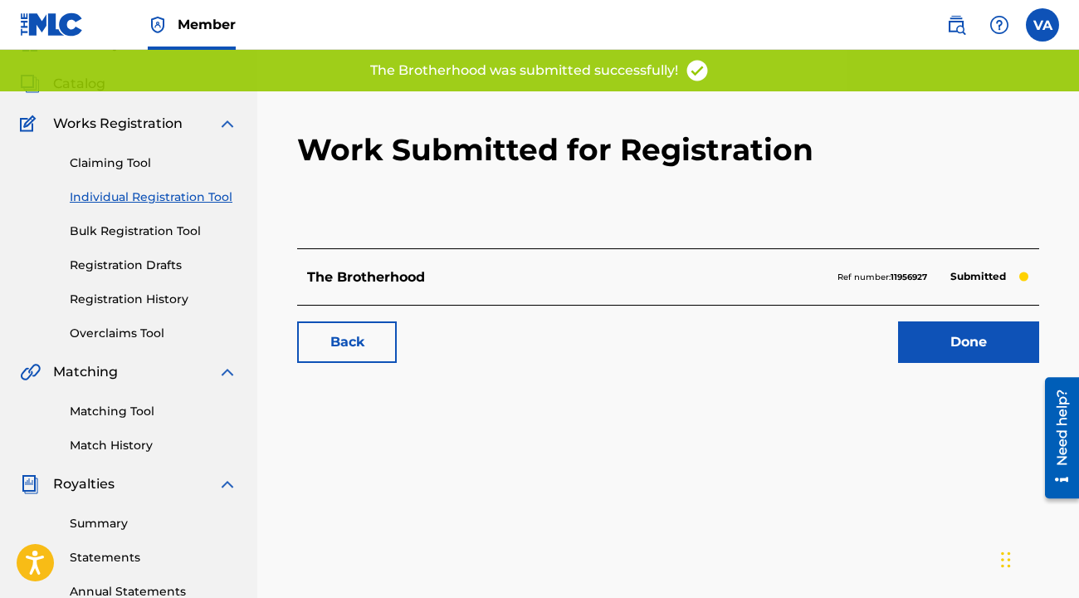
scroll to position [83, 0]
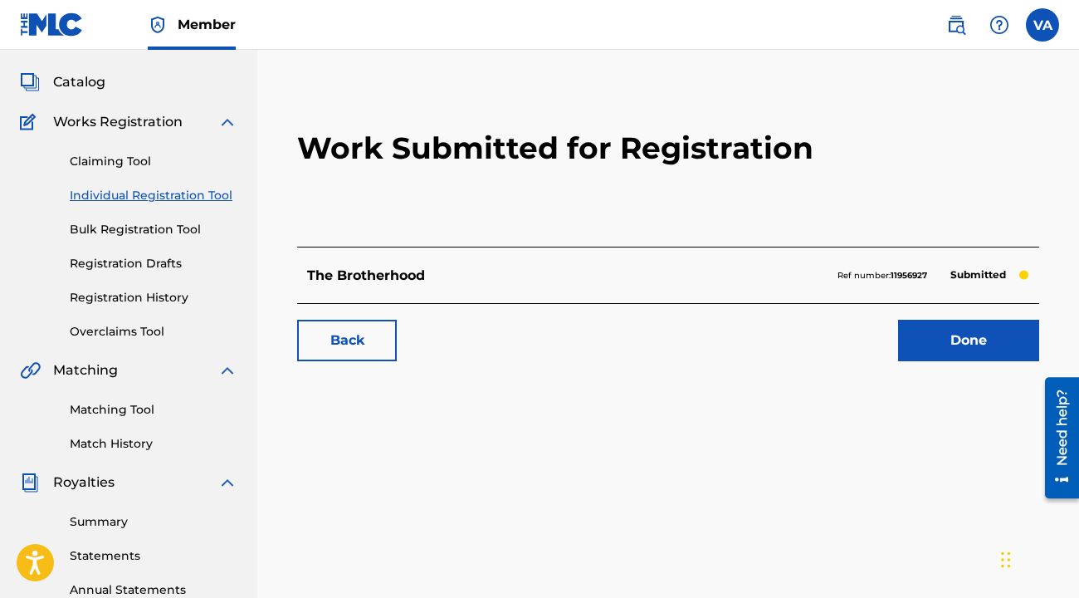
click at [983, 346] on link "Done" at bounding box center [968, 340] width 141 height 41
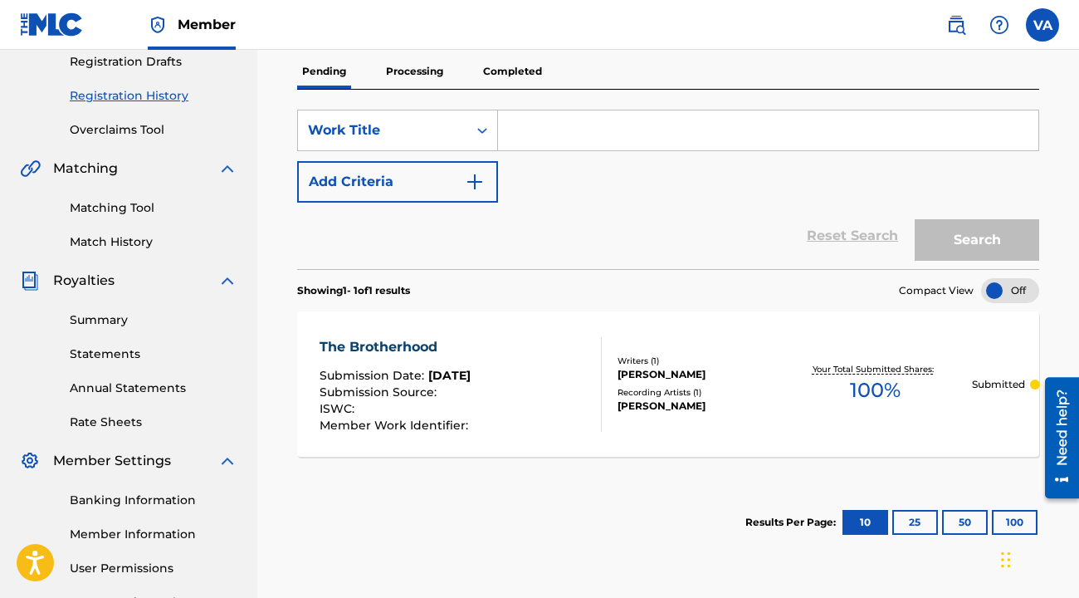
scroll to position [290, 0]
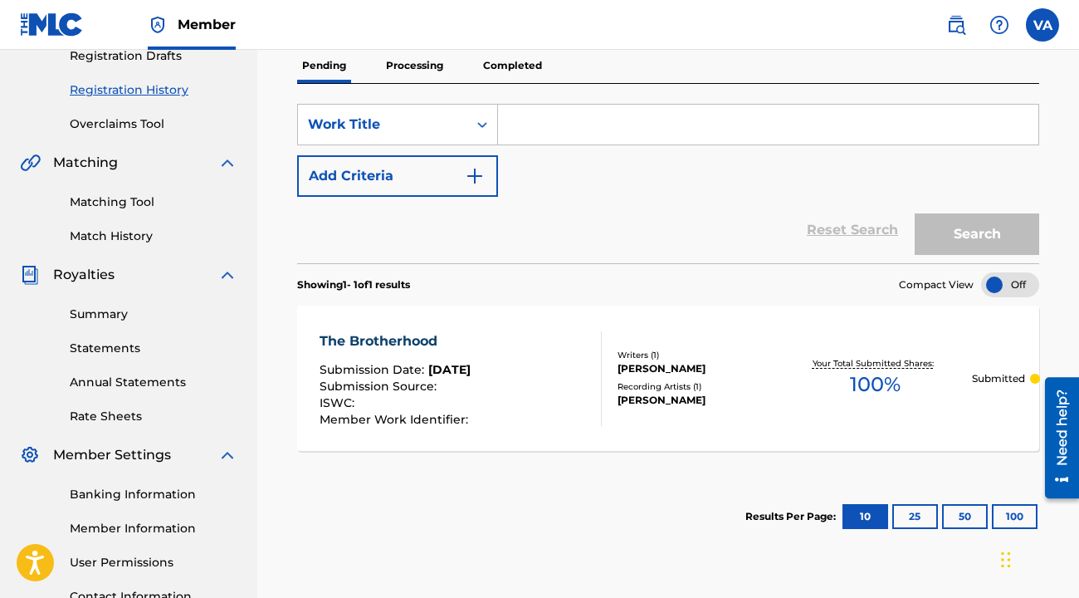
click at [935, 281] on span "Compact View" at bounding box center [936, 284] width 75 height 15
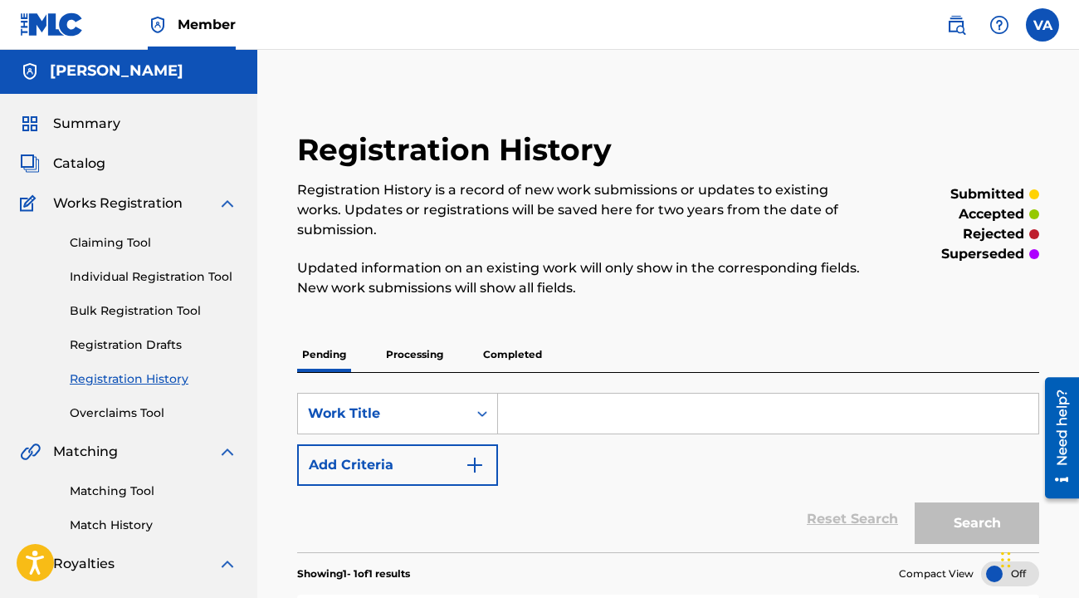
scroll to position [0, 0]
